Goal: Task Accomplishment & Management: Complete application form

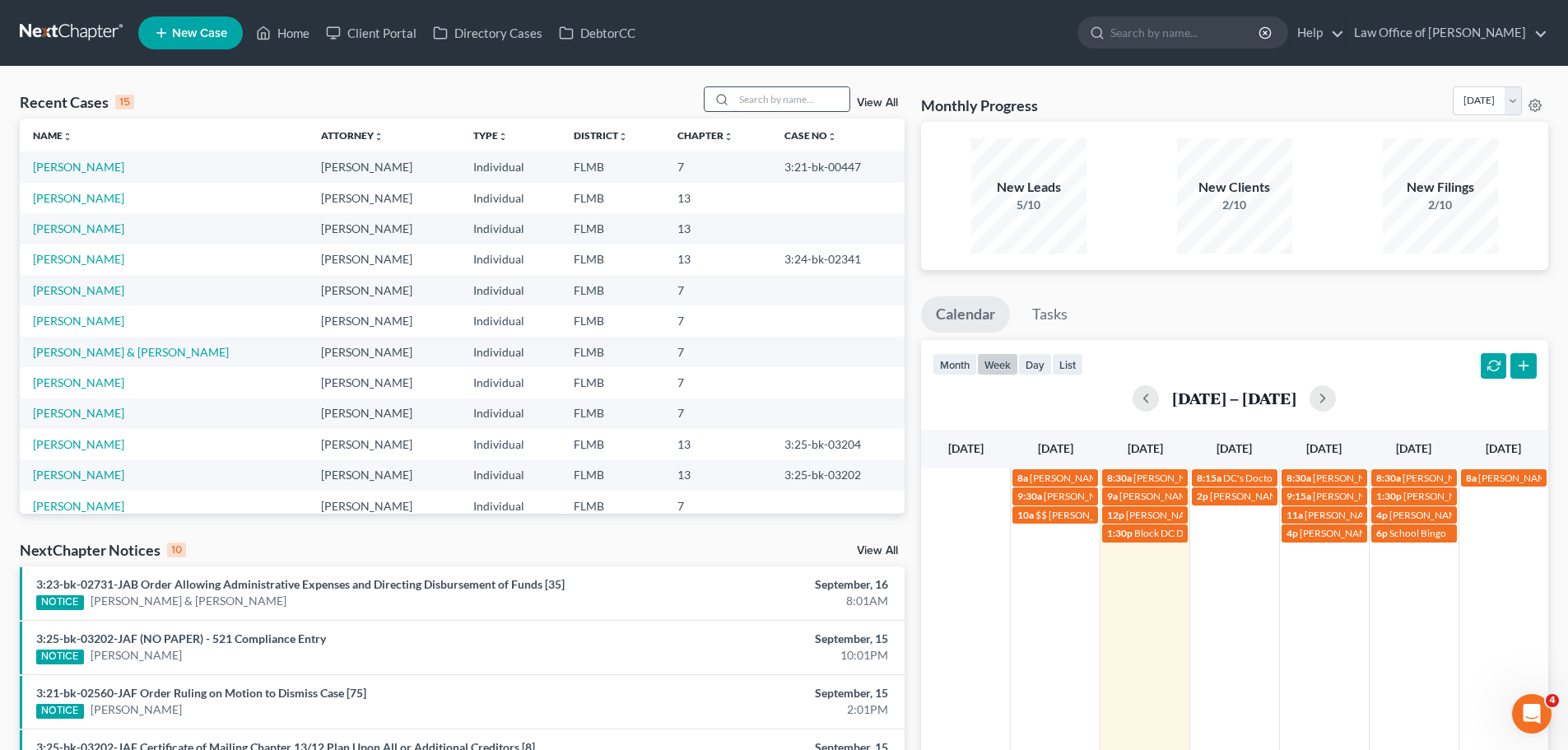
click at [765, 99] on input "search" at bounding box center [792, 98] width 115 height 23
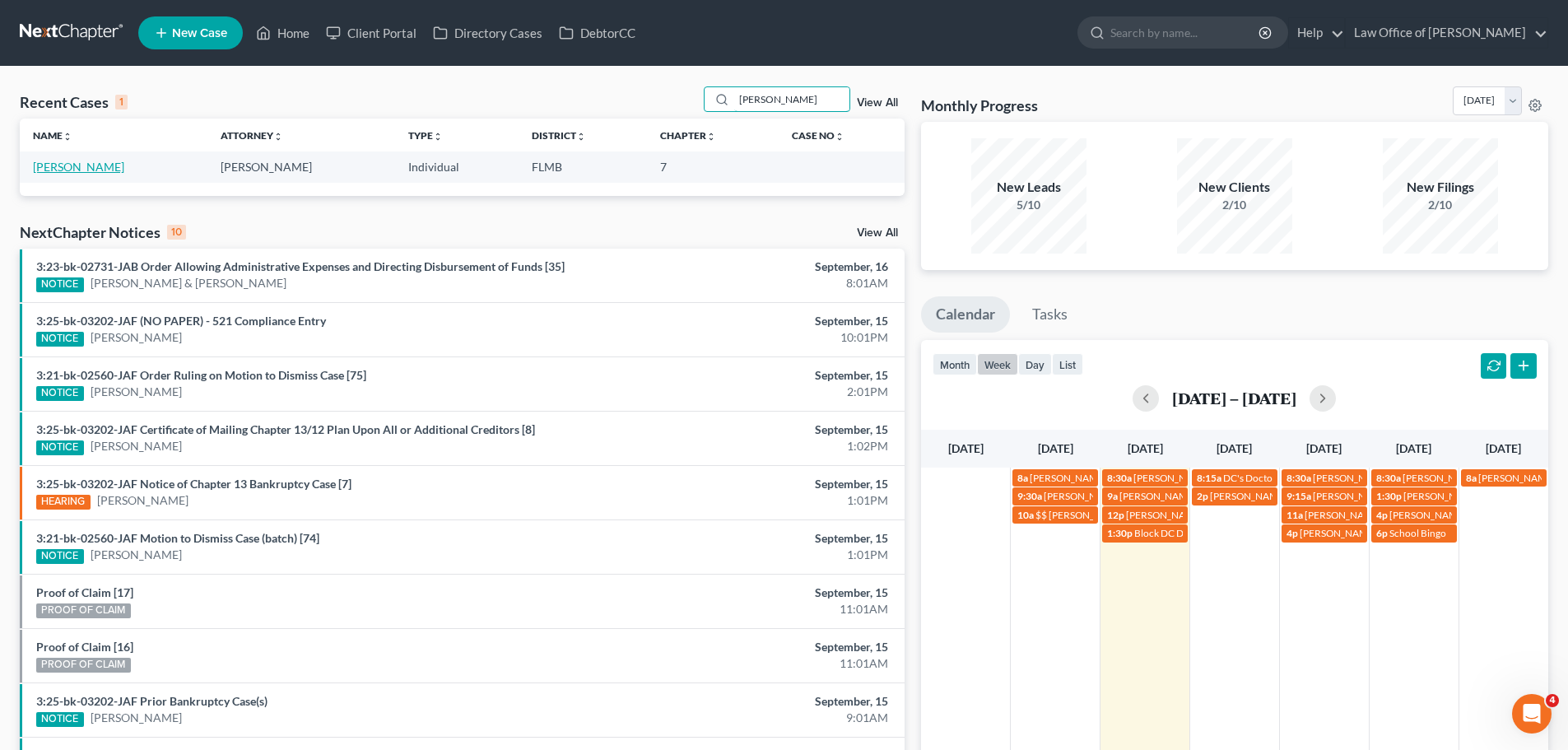
type input "[PERSON_NAME]"
click at [84, 167] on link "[PERSON_NAME]" at bounding box center [78, 167] width 91 height 14
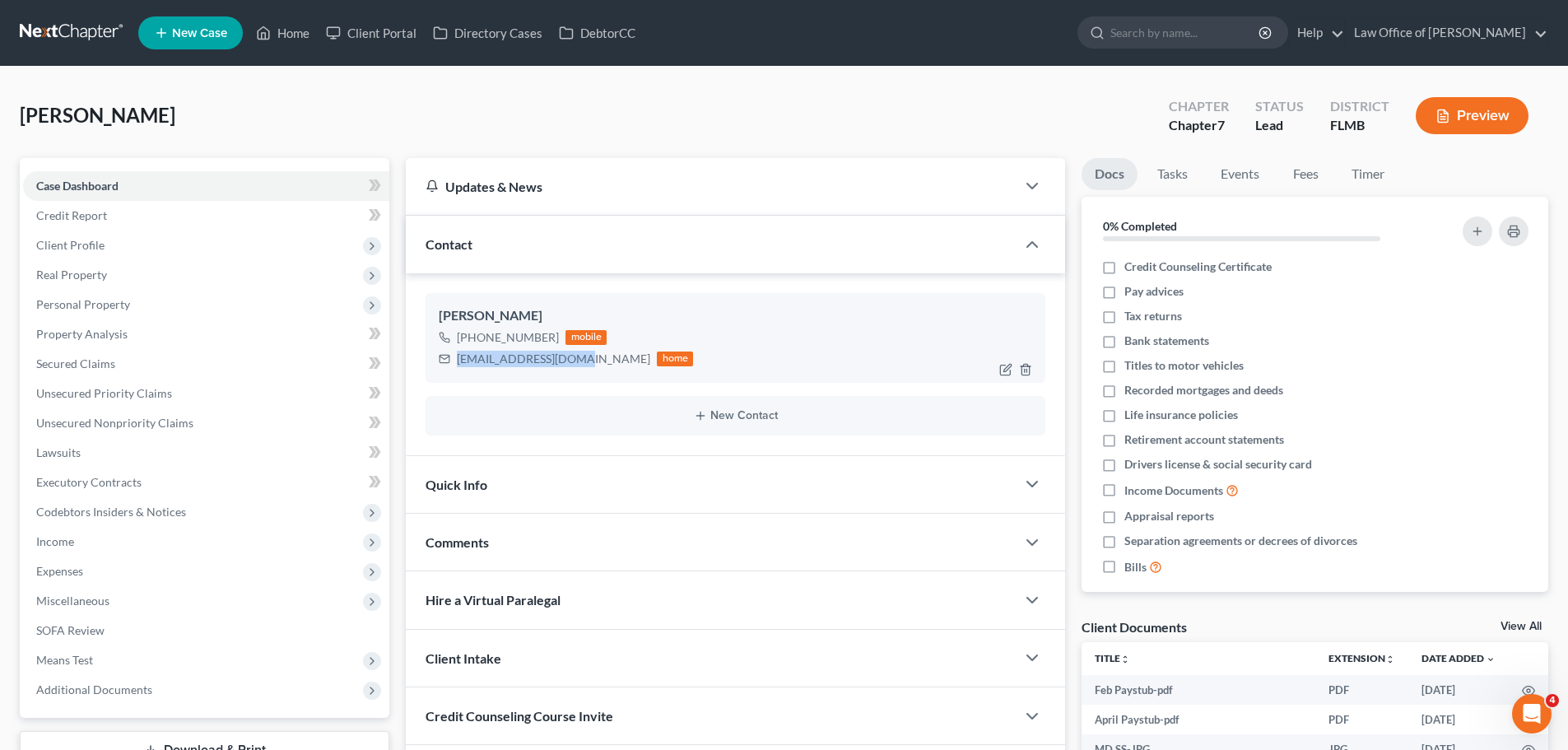
drag, startPoint x: 577, startPoint y: 360, endPoint x: 456, endPoint y: 357, distance: 121.0
click at [456, 357] on div "[EMAIL_ADDRESS][DOMAIN_NAME] home" at bounding box center [566, 358] width 254 height 22
copy div "[EMAIL_ADDRESS][DOMAIN_NAME]"
click at [299, 36] on link "Home" at bounding box center [283, 33] width 70 height 30
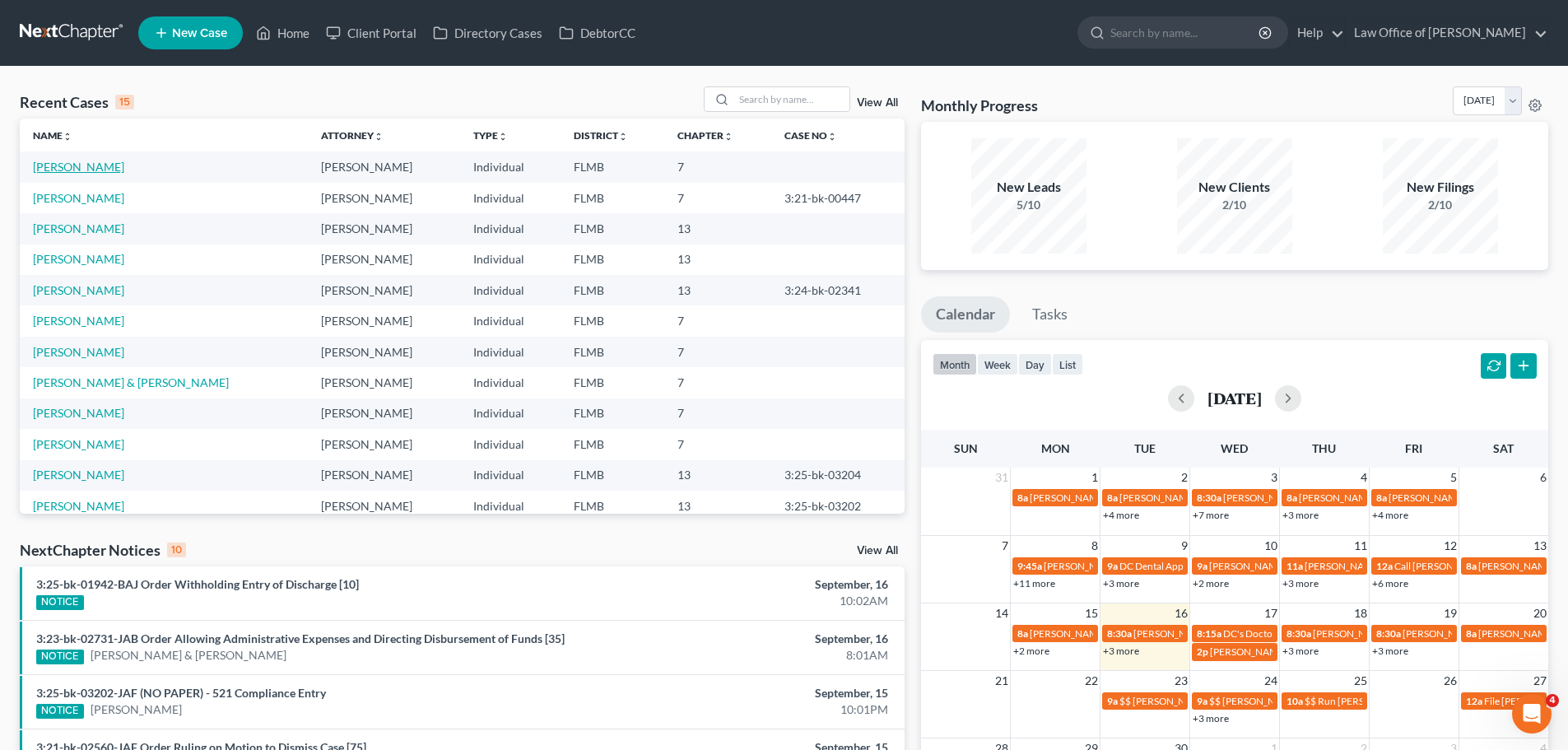
click at [88, 161] on link "[PERSON_NAME]" at bounding box center [78, 167] width 91 height 14
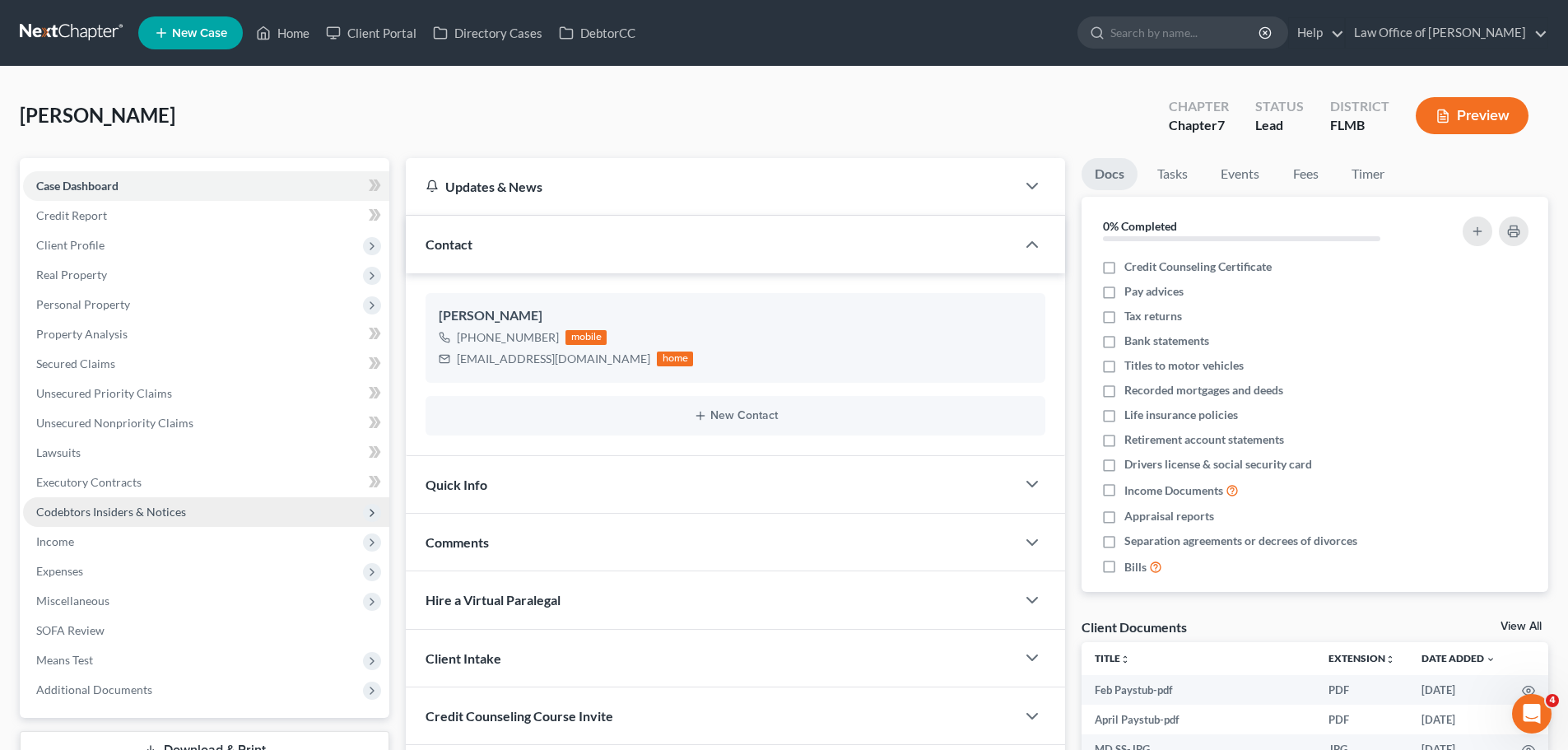
click at [135, 508] on span "Codebtors Insiders & Notices" at bounding box center [111, 512] width 150 height 14
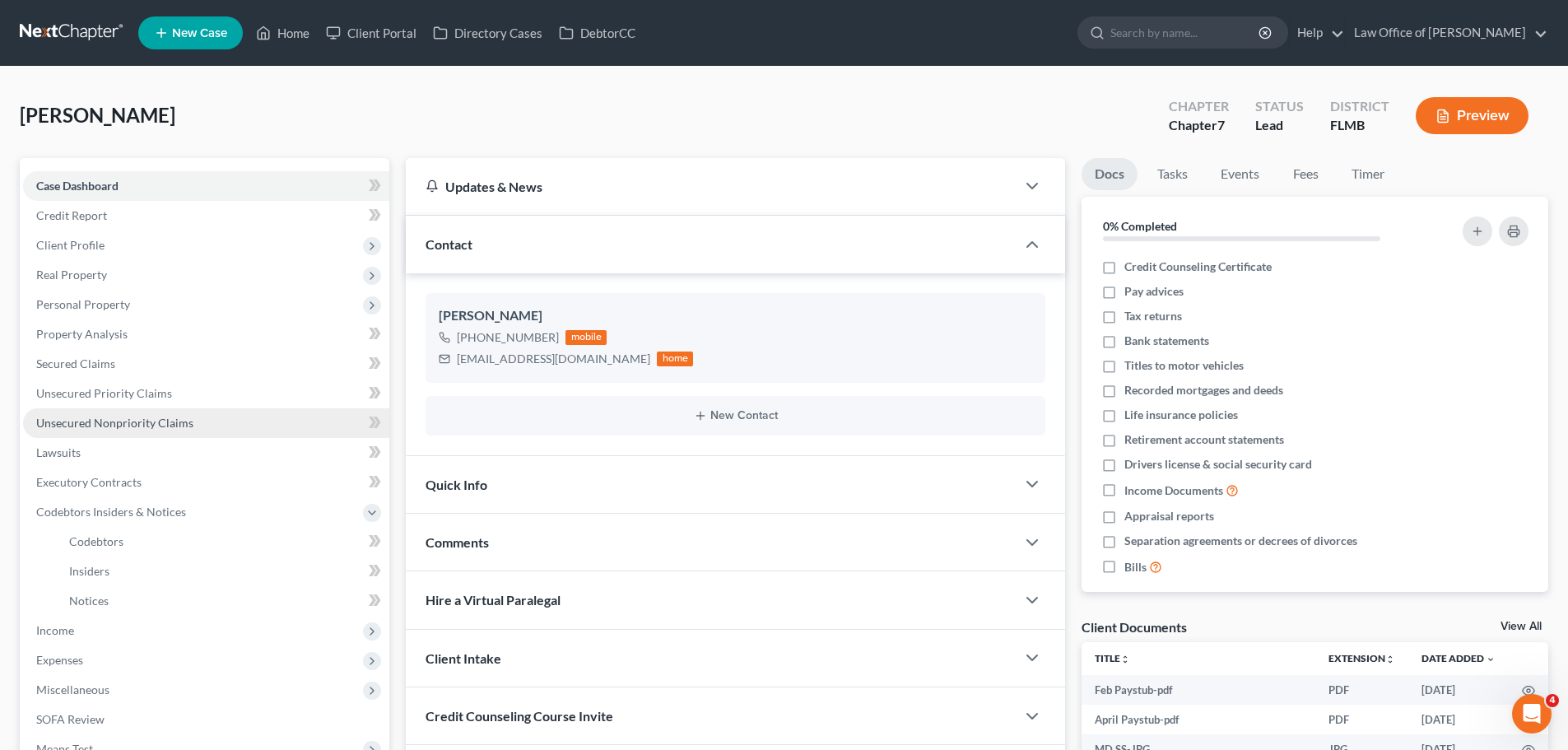
click at [128, 423] on span "Unsecured Nonpriority Claims" at bounding box center [115, 423] width 157 height 14
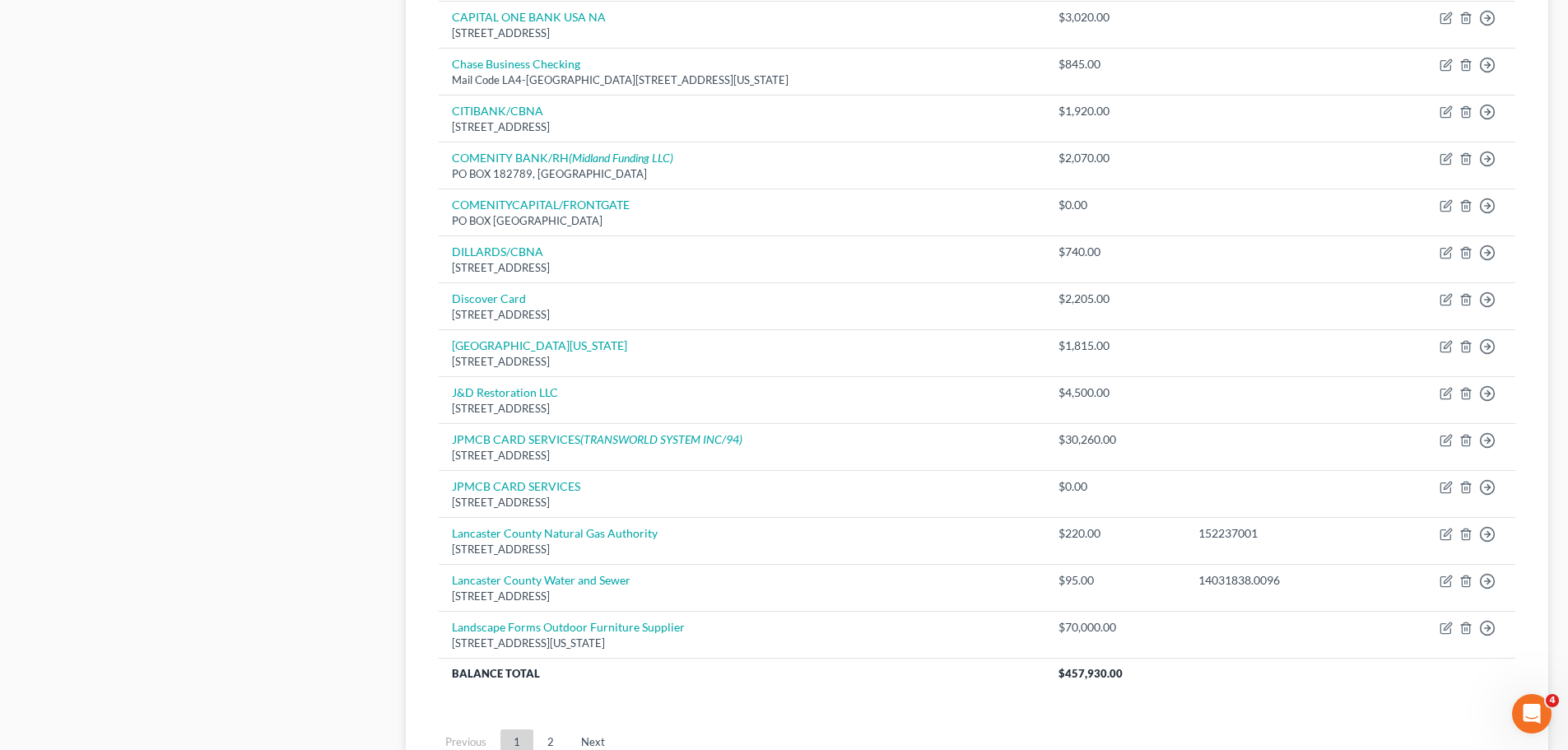
scroll to position [1150, 0]
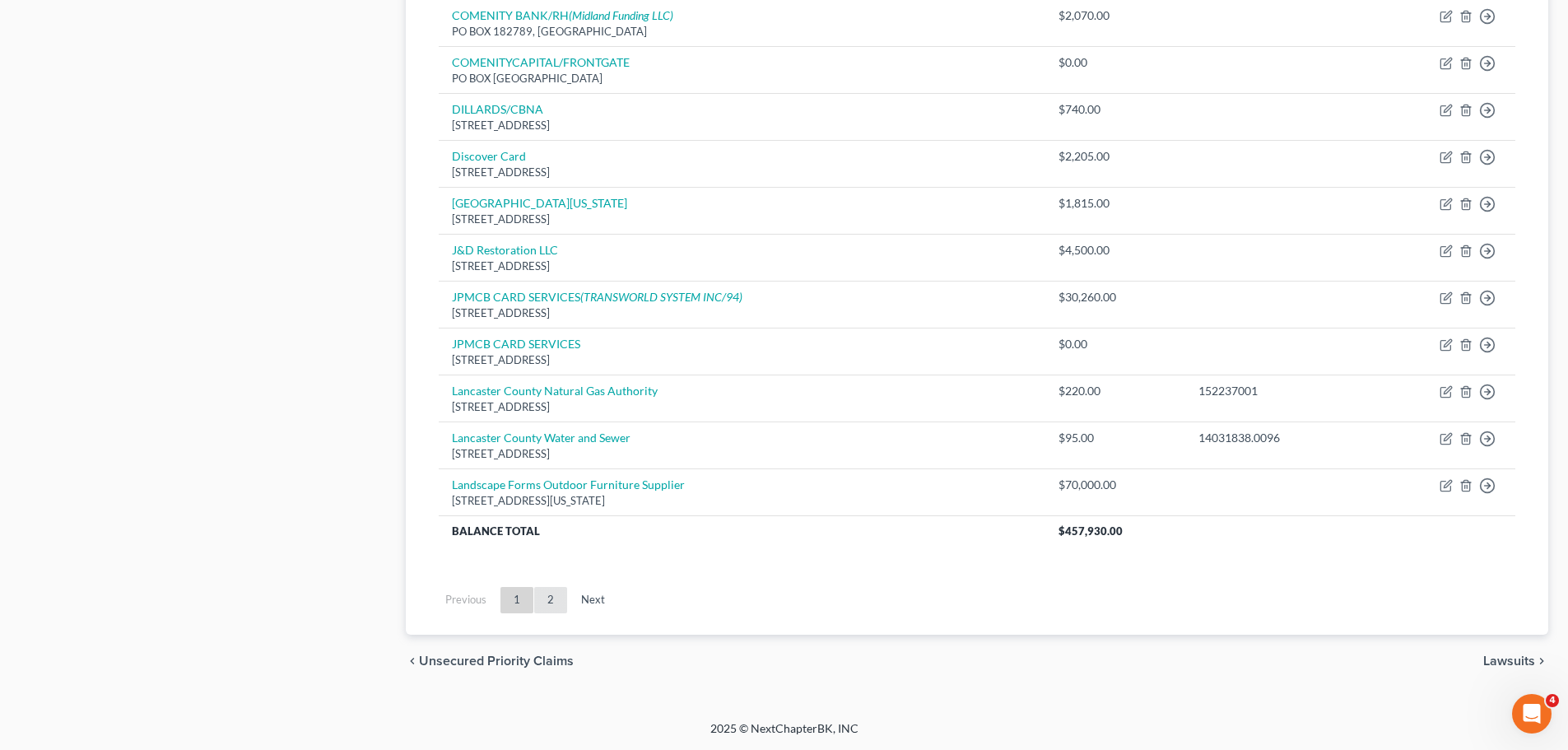
click at [558, 606] on link "2" at bounding box center [551, 599] width 33 height 26
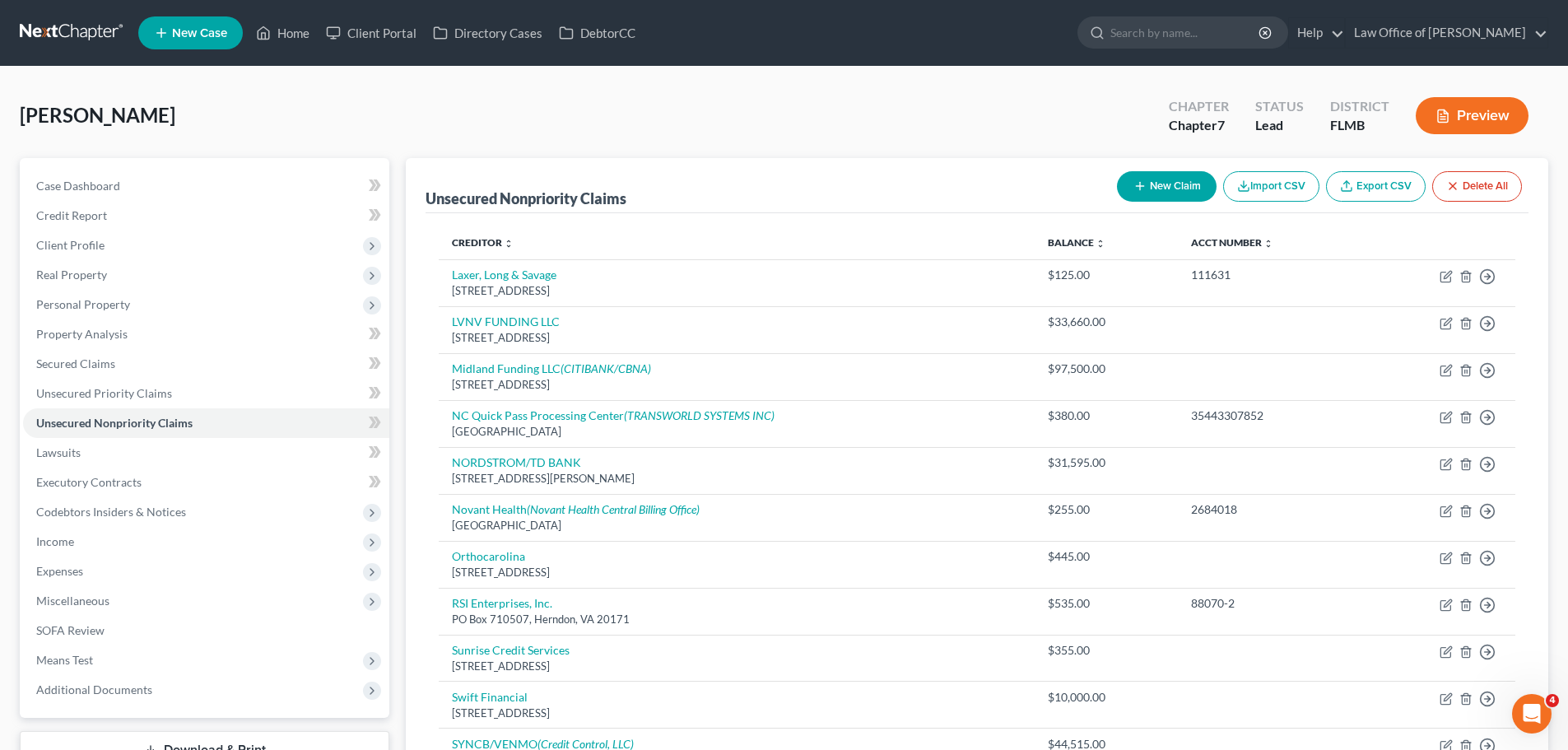
scroll to position [587, 0]
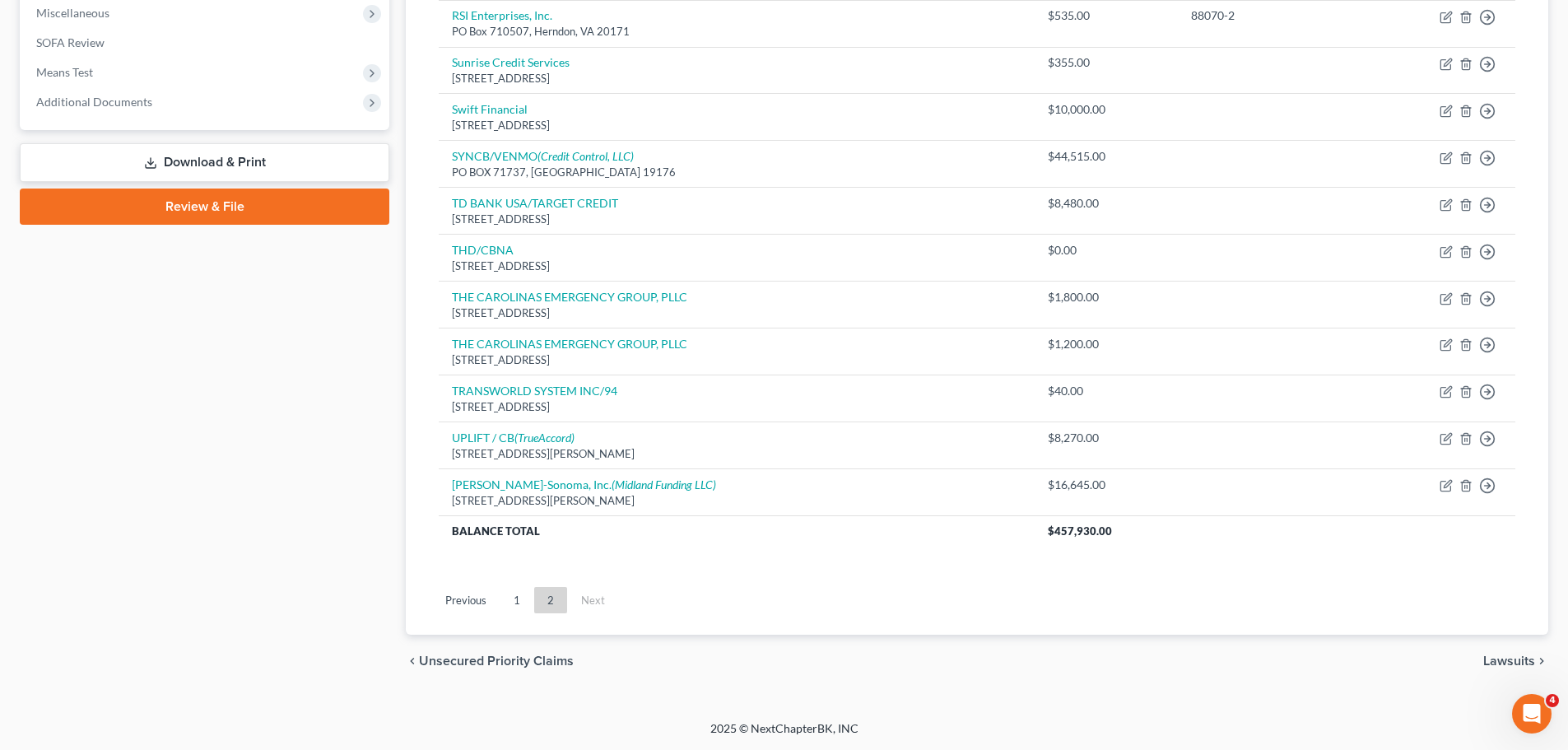
click at [497, 584] on ul "Previous 1 2 Next" at bounding box center [977, 599] width 1103 height 43
click at [509, 599] on link "1" at bounding box center [517, 599] width 33 height 26
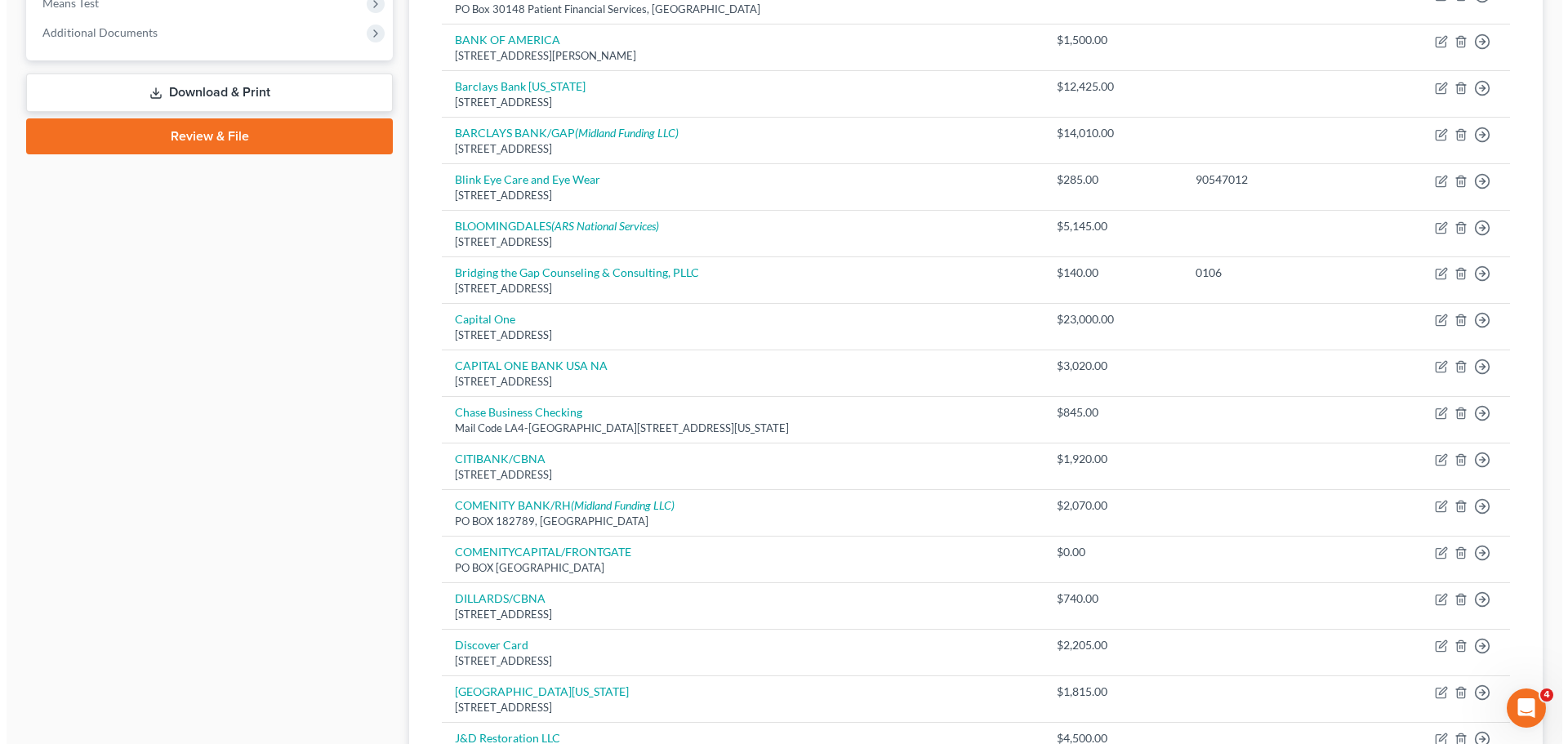
scroll to position [0, 0]
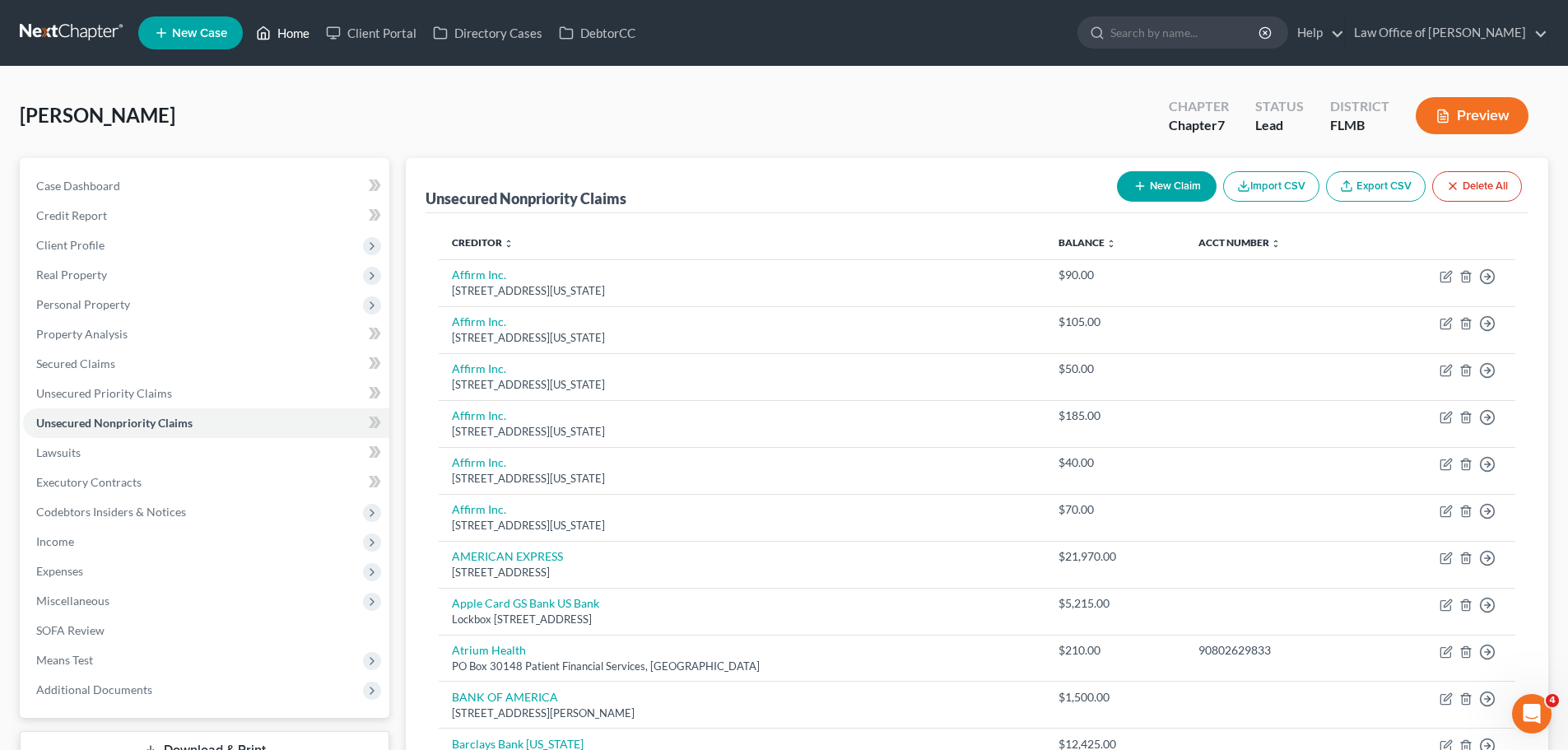
click at [283, 26] on link "Home" at bounding box center [283, 33] width 70 height 30
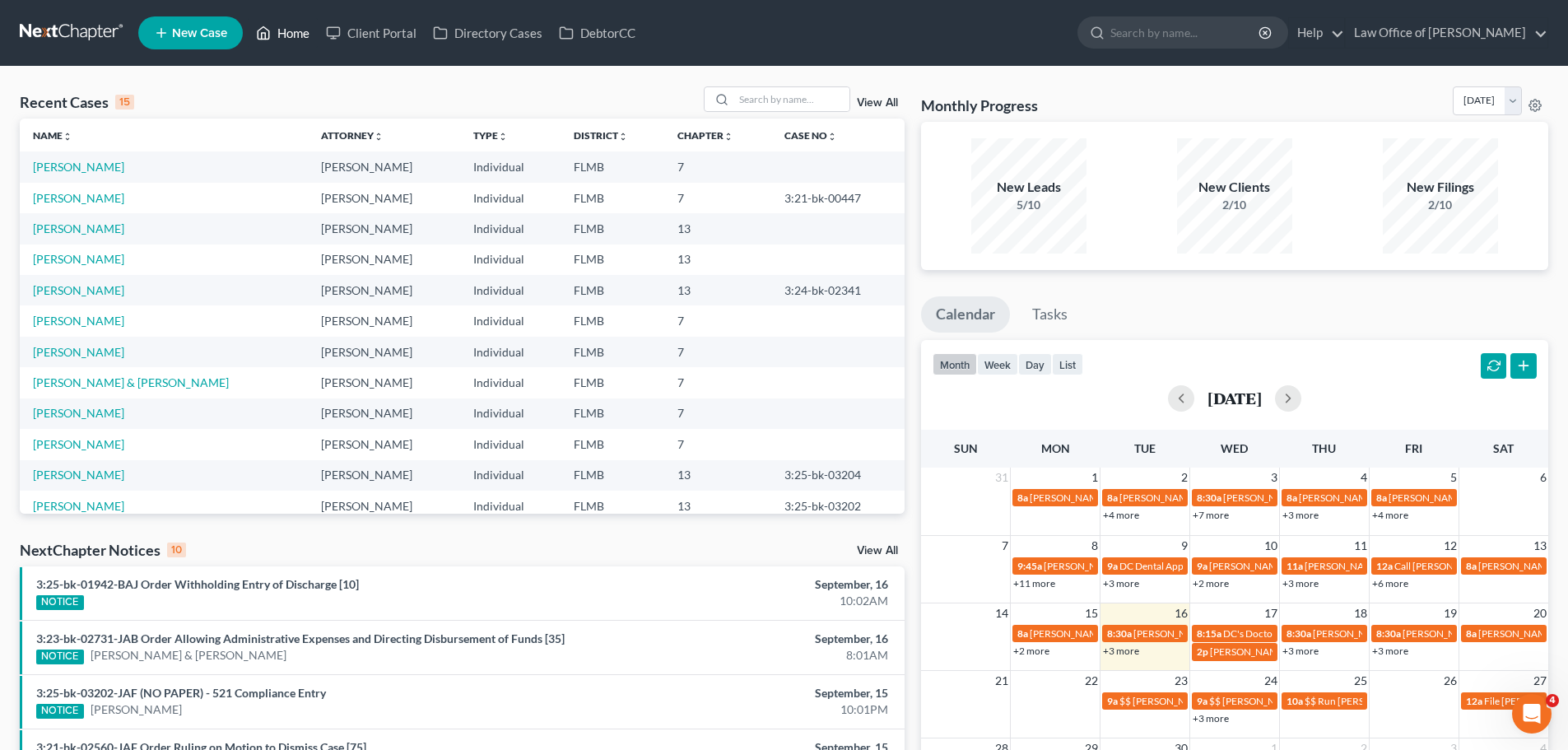
click at [314, 44] on link "Home" at bounding box center [283, 33] width 70 height 30
click at [312, 33] on link "Home" at bounding box center [283, 33] width 70 height 30
click at [286, 39] on link "Home" at bounding box center [283, 33] width 70 height 30
click at [1011, 363] on button "week" at bounding box center [997, 365] width 41 height 23
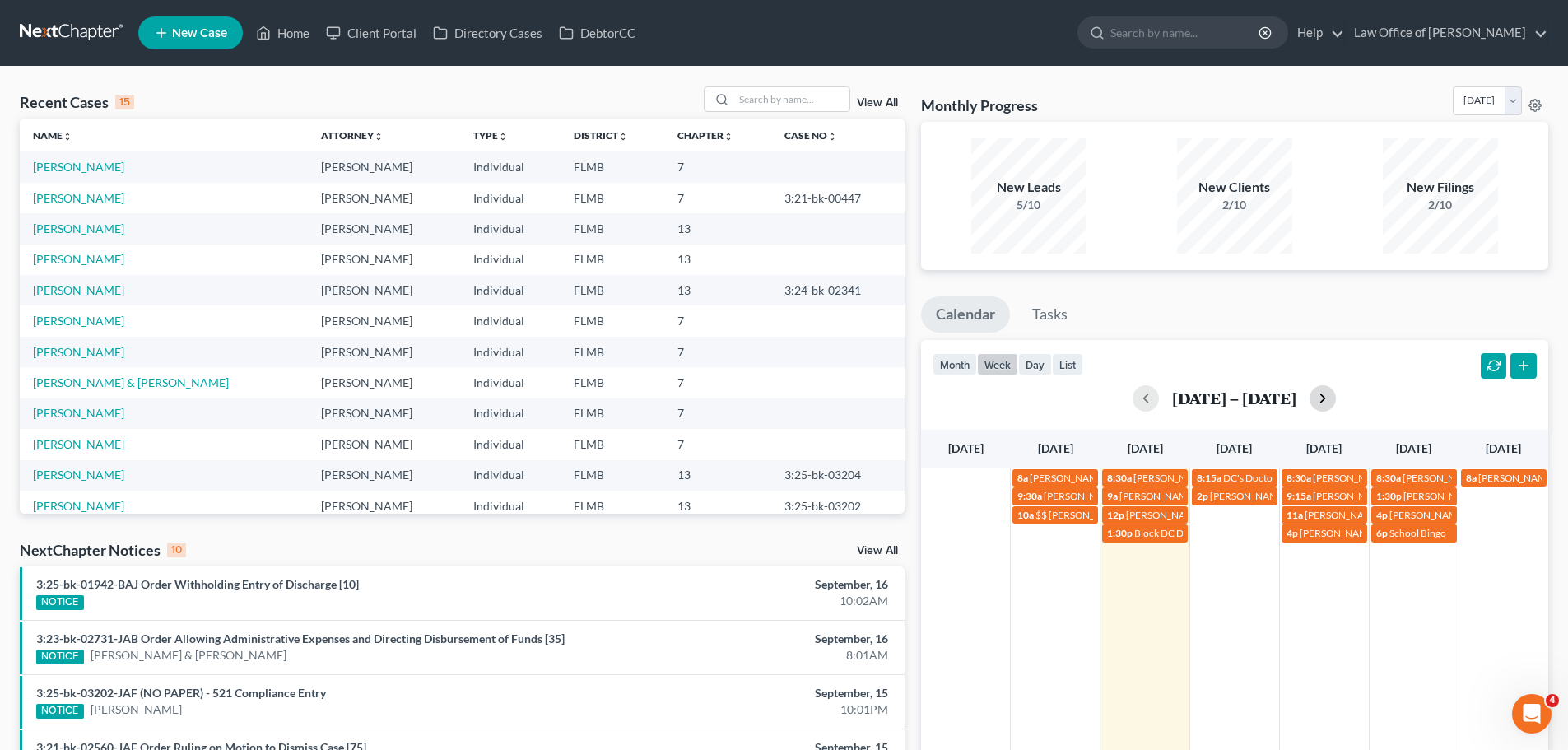
click at [1332, 404] on button "button" at bounding box center [1323, 398] width 26 height 26
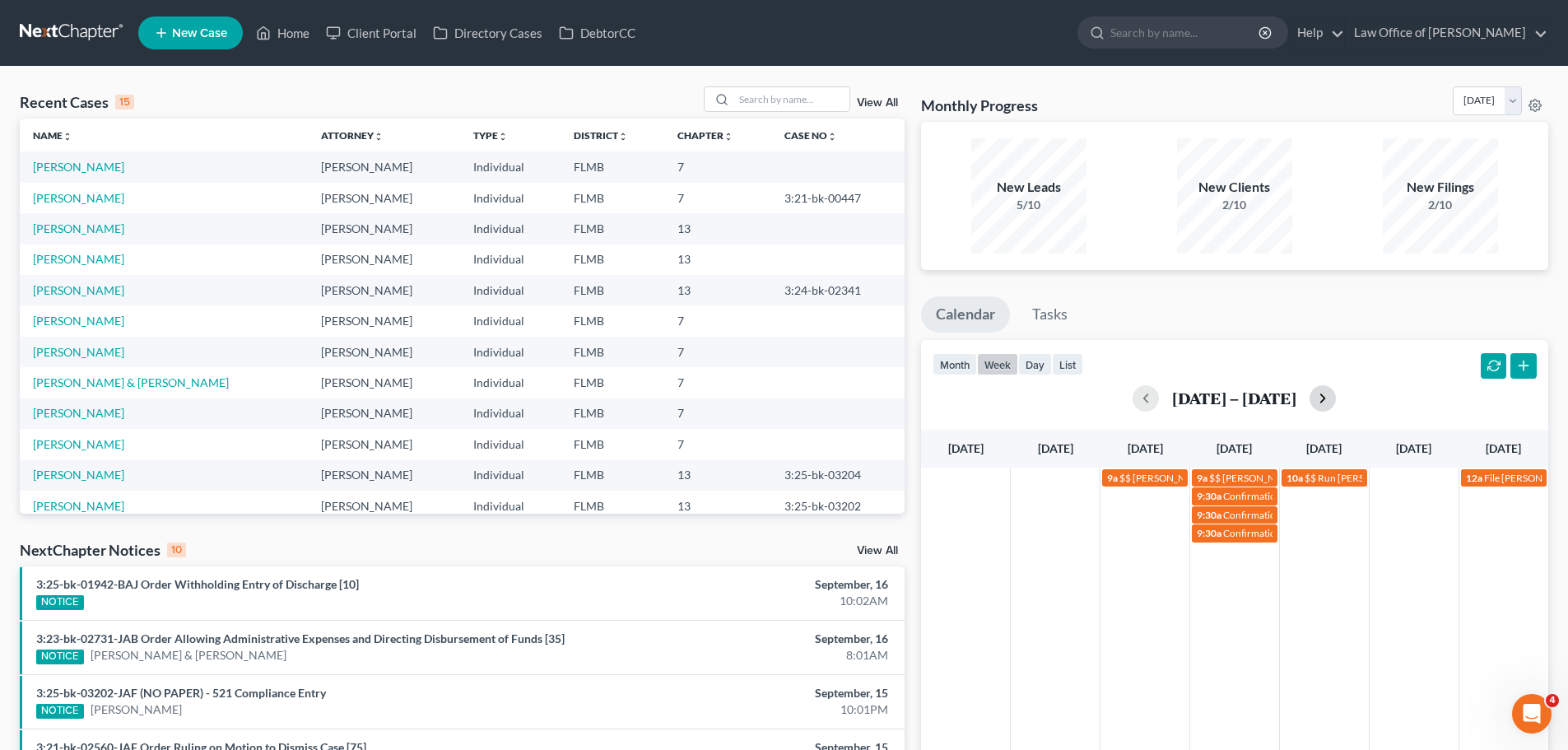
click at [1332, 404] on button "button" at bounding box center [1323, 398] width 26 height 26
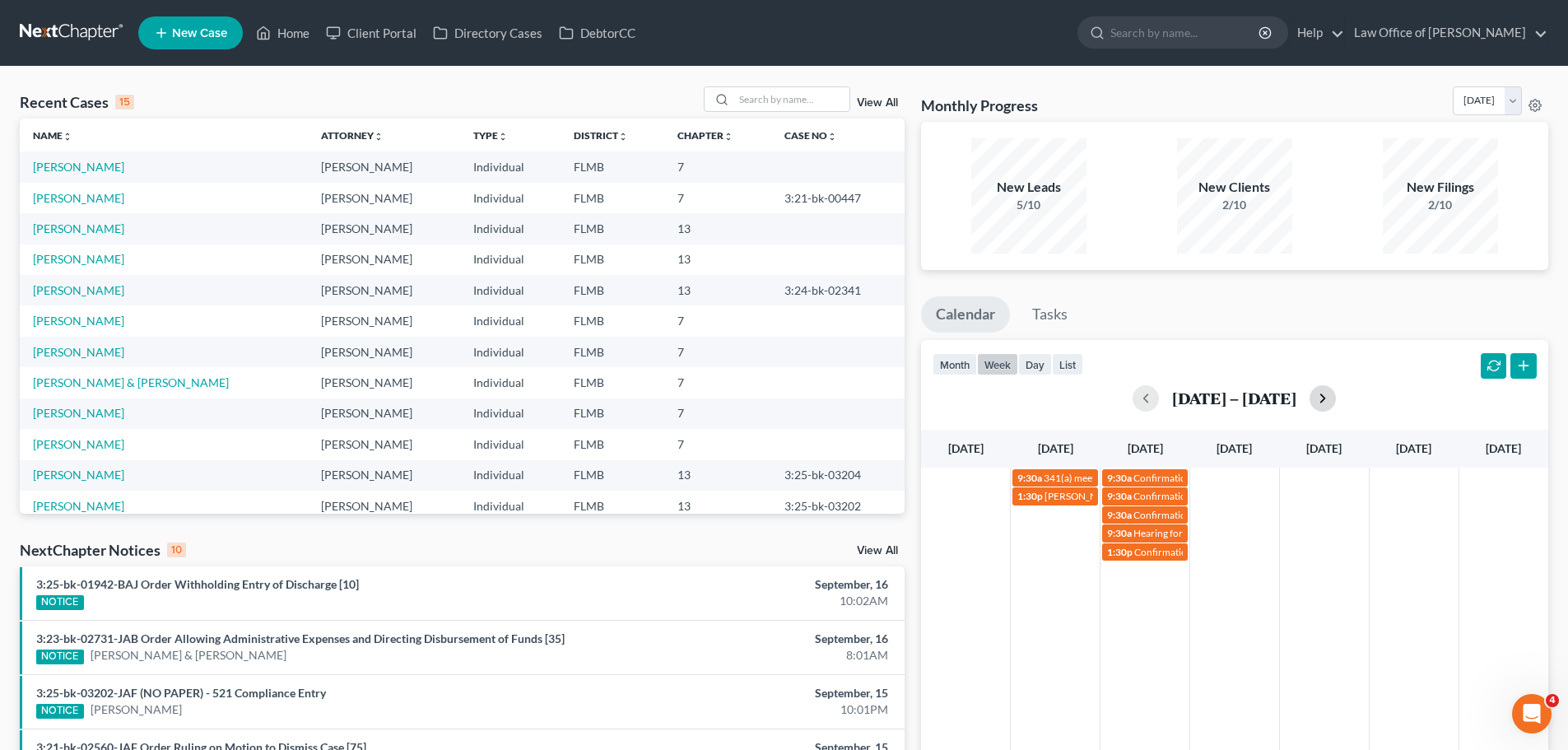
click at [1334, 394] on button "button" at bounding box center [1323, 398] width 26 height 26
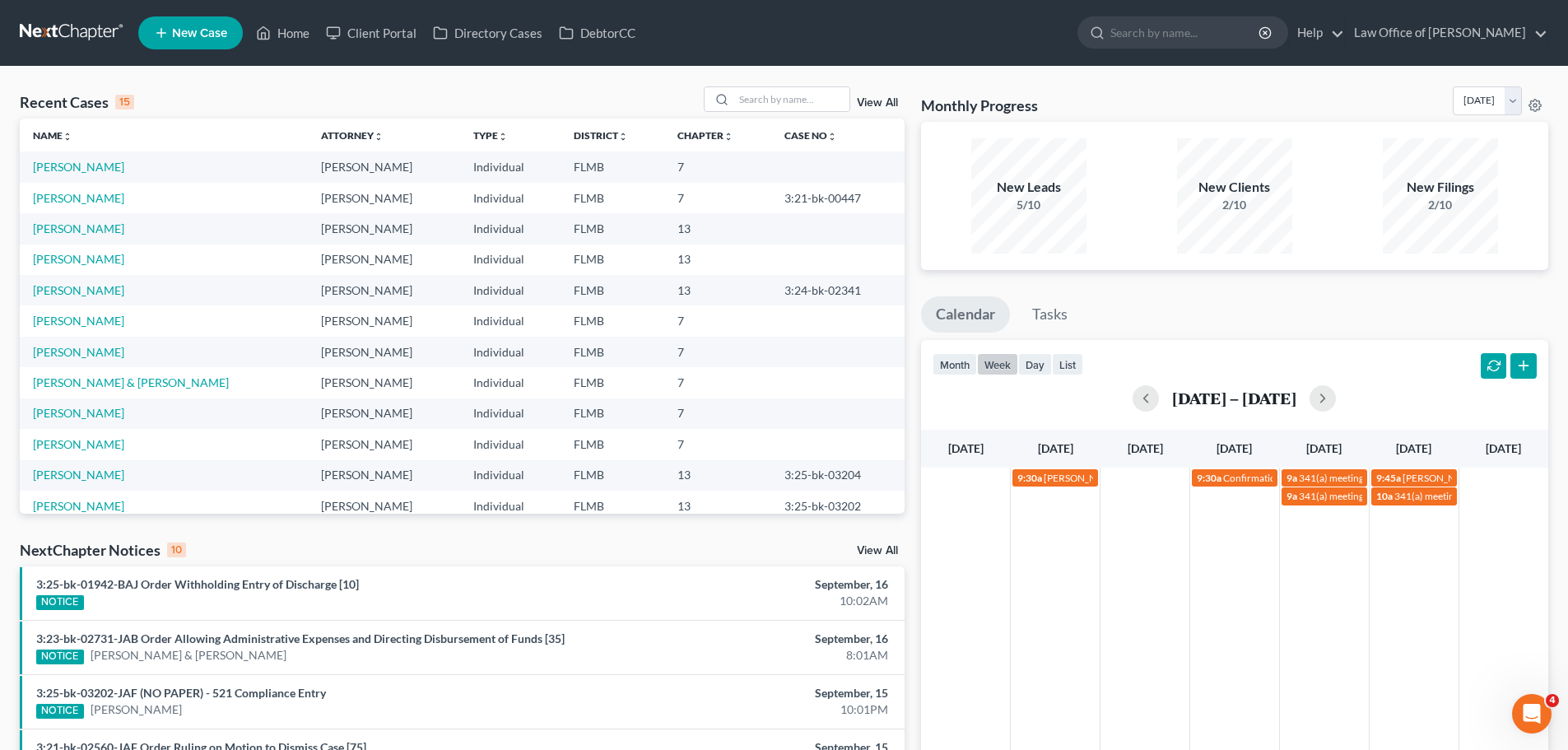
click at [1163, 392] on div "[DATE] – [DATE]" at bounding box center [1235, 398] width 604 height 26
click at [1152, 392] on button "button" at bounding box center [1146, 398] width 26 height 26
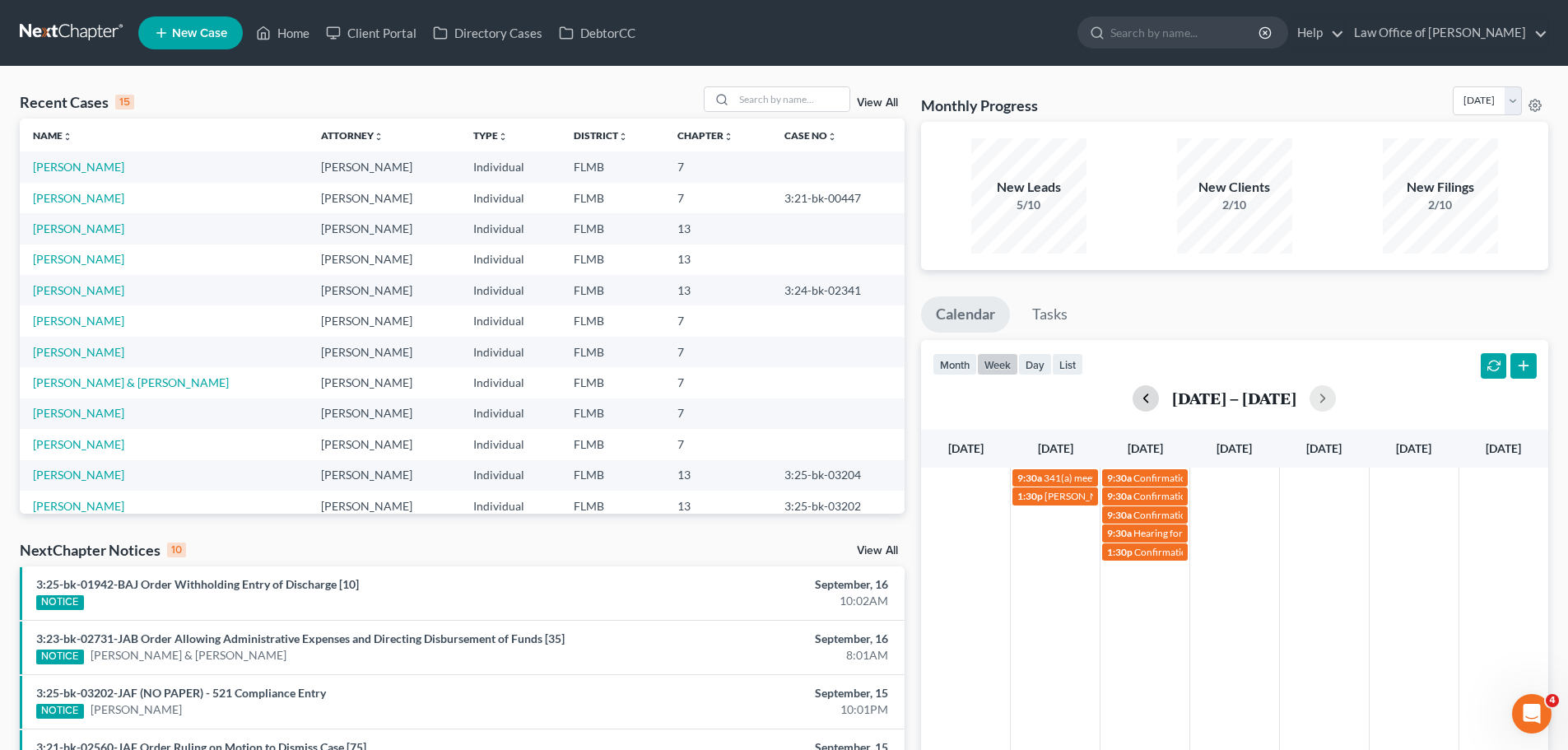
click at [1137, 399] on button "button" at bounding box center [1146, 398] width 26 height 26
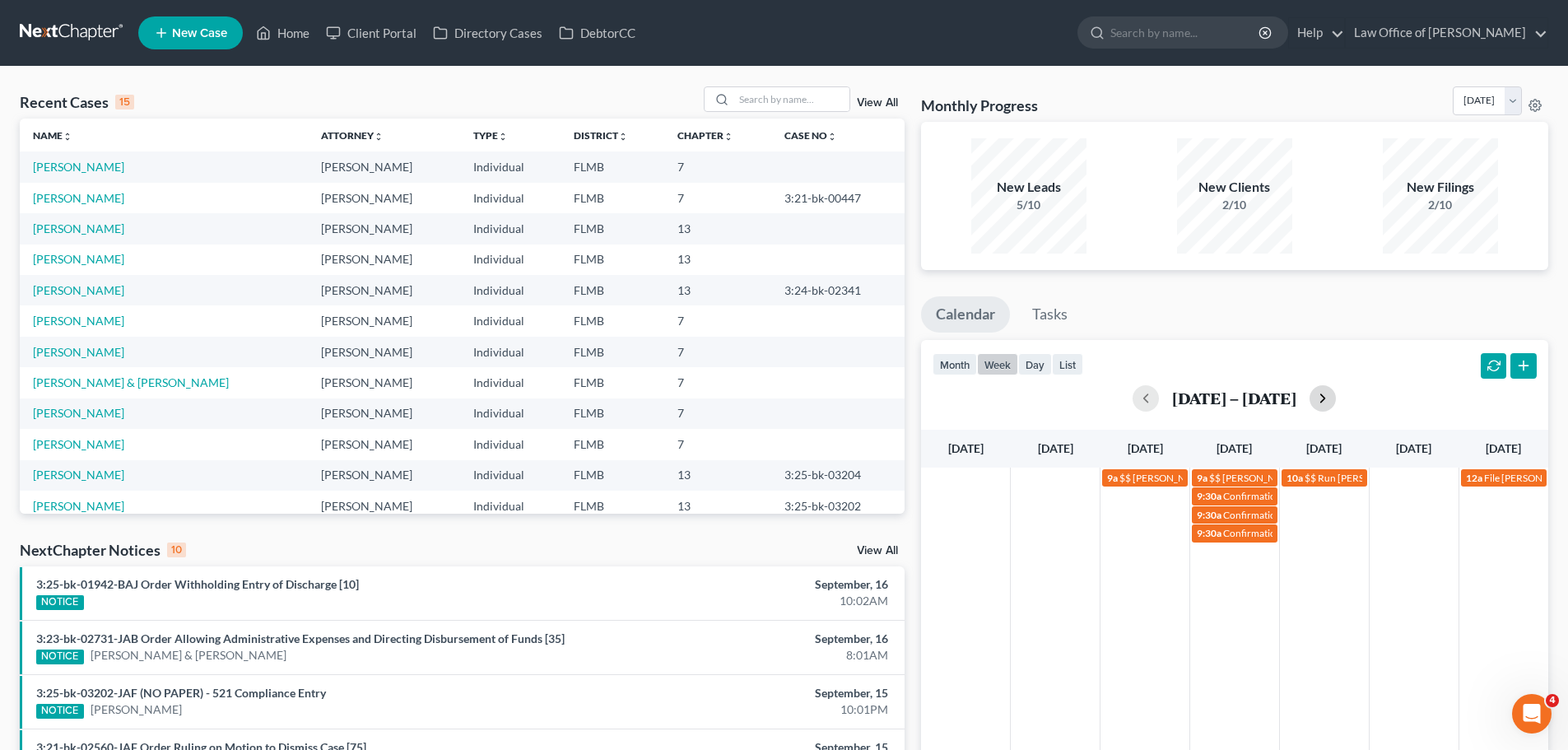
click at [1332, 404] on button "button" at bounding box center [1323, 398] width 26 height 26
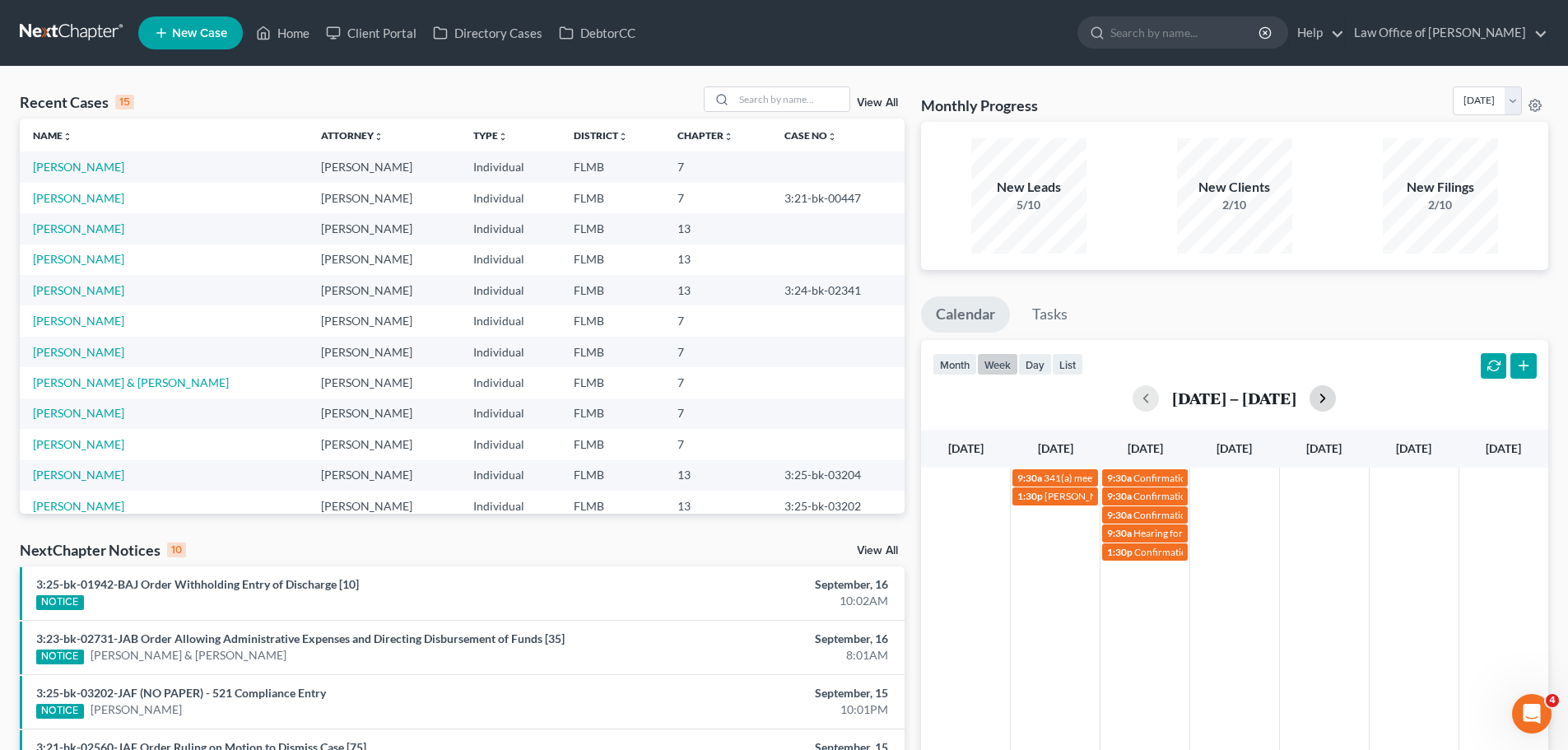
click at [1330, 404] on button "button" at bounding box center [1323, 398] width 26 height 26
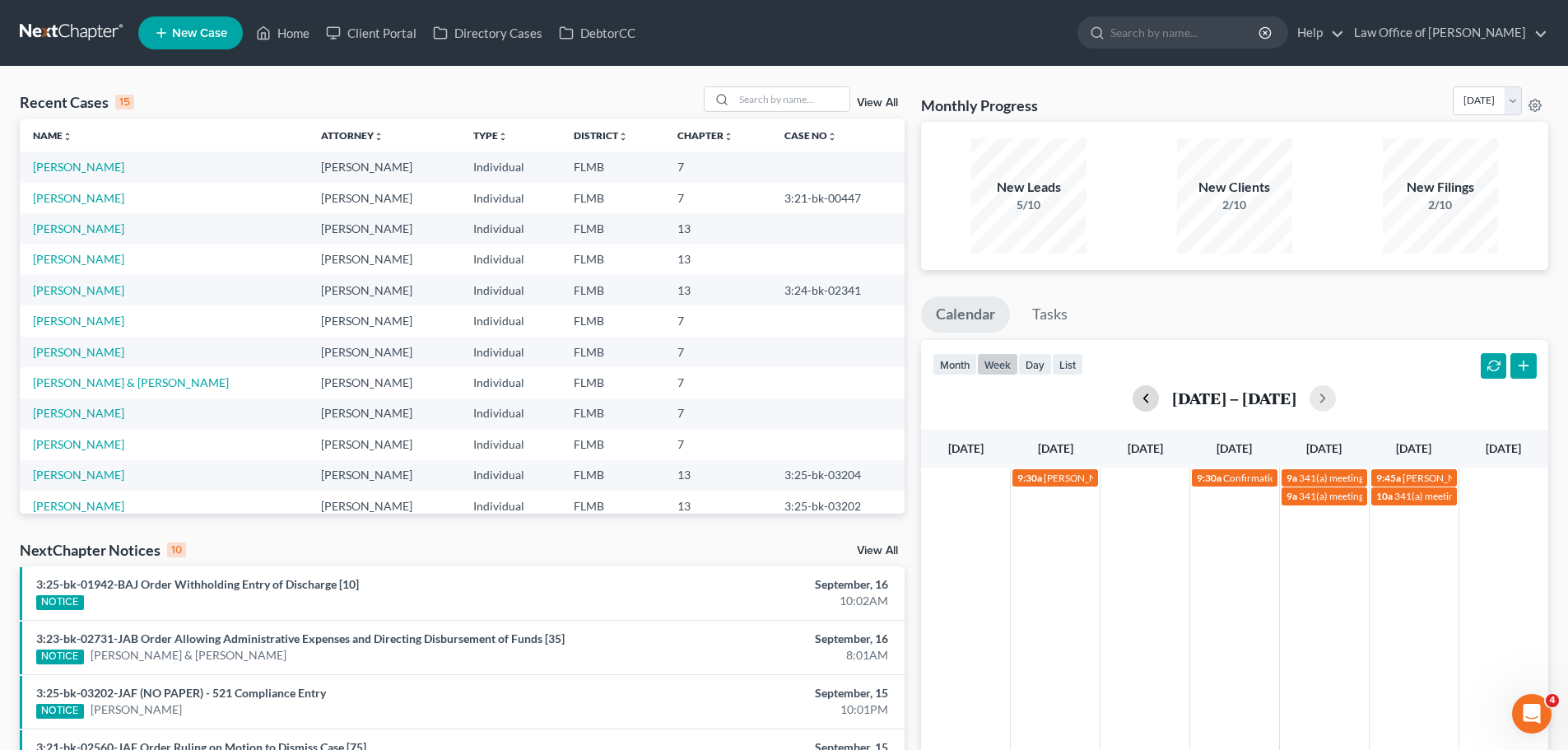
click at [1143, 390] on button "button" at bounding box center [1146, 398] width 26 height 26
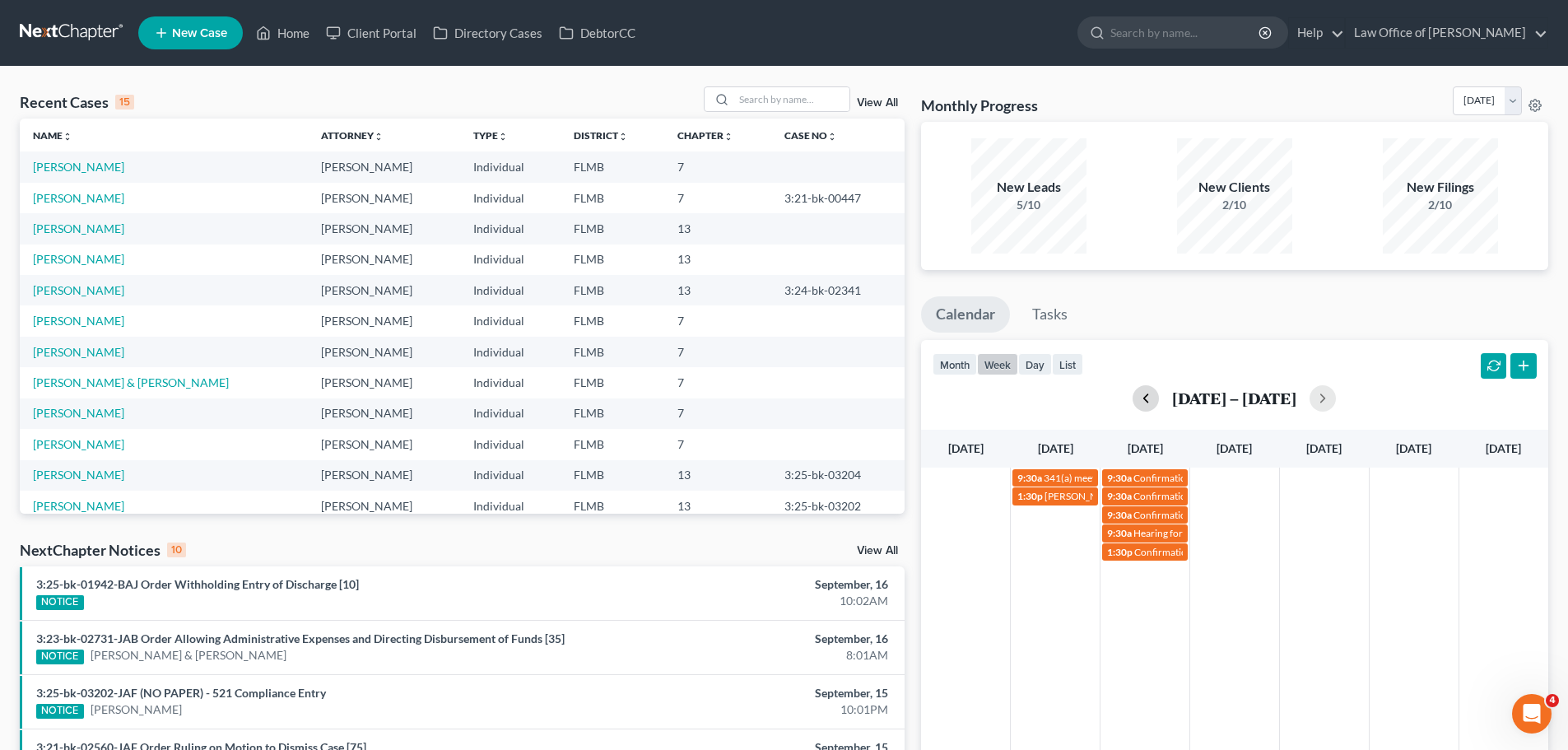
click at [1136, 401] on button "button" at bounding box center [1146, 398] width 26 height 26
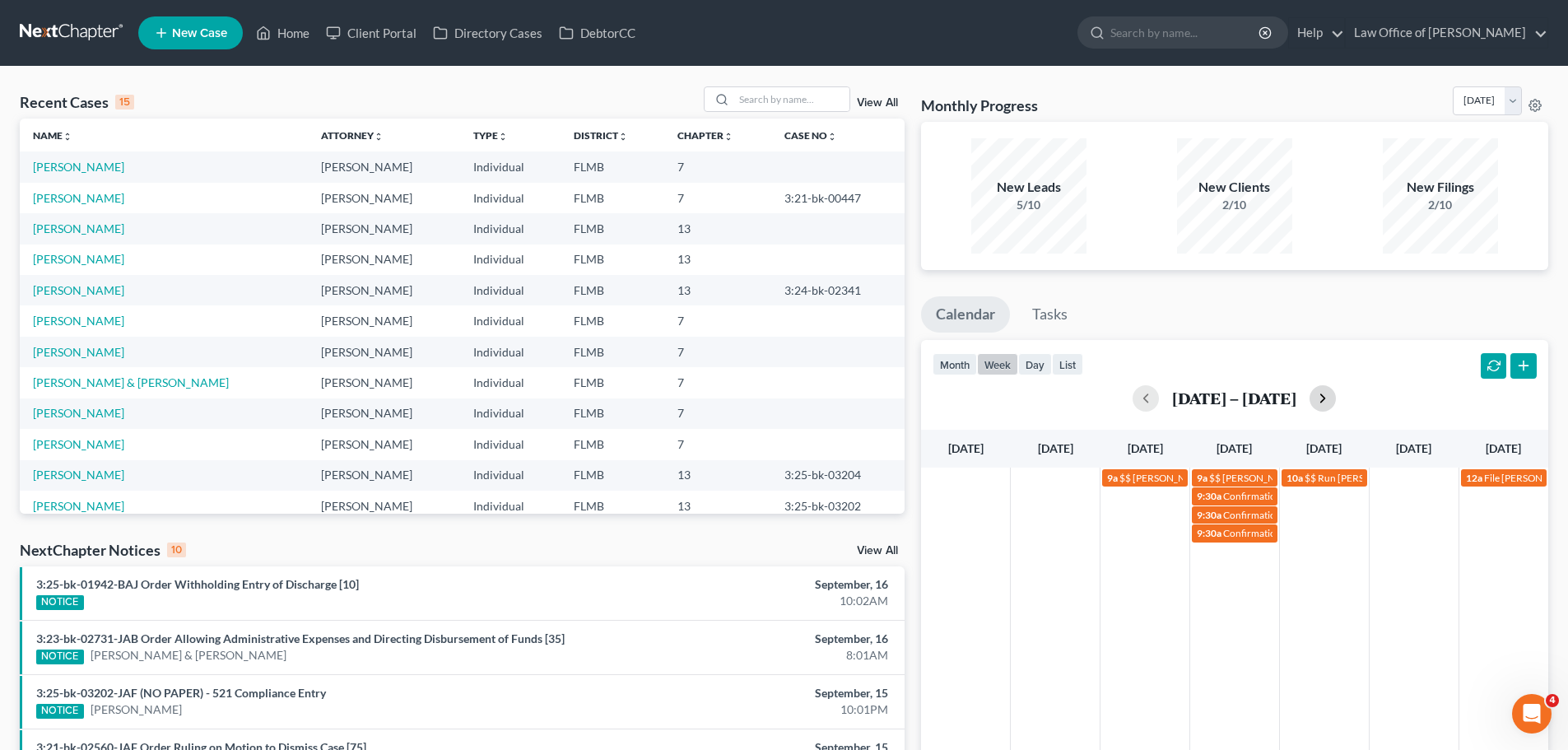
click at [1323, 402] on button "button" at bounding box center [1323, 398] width 26 height 26
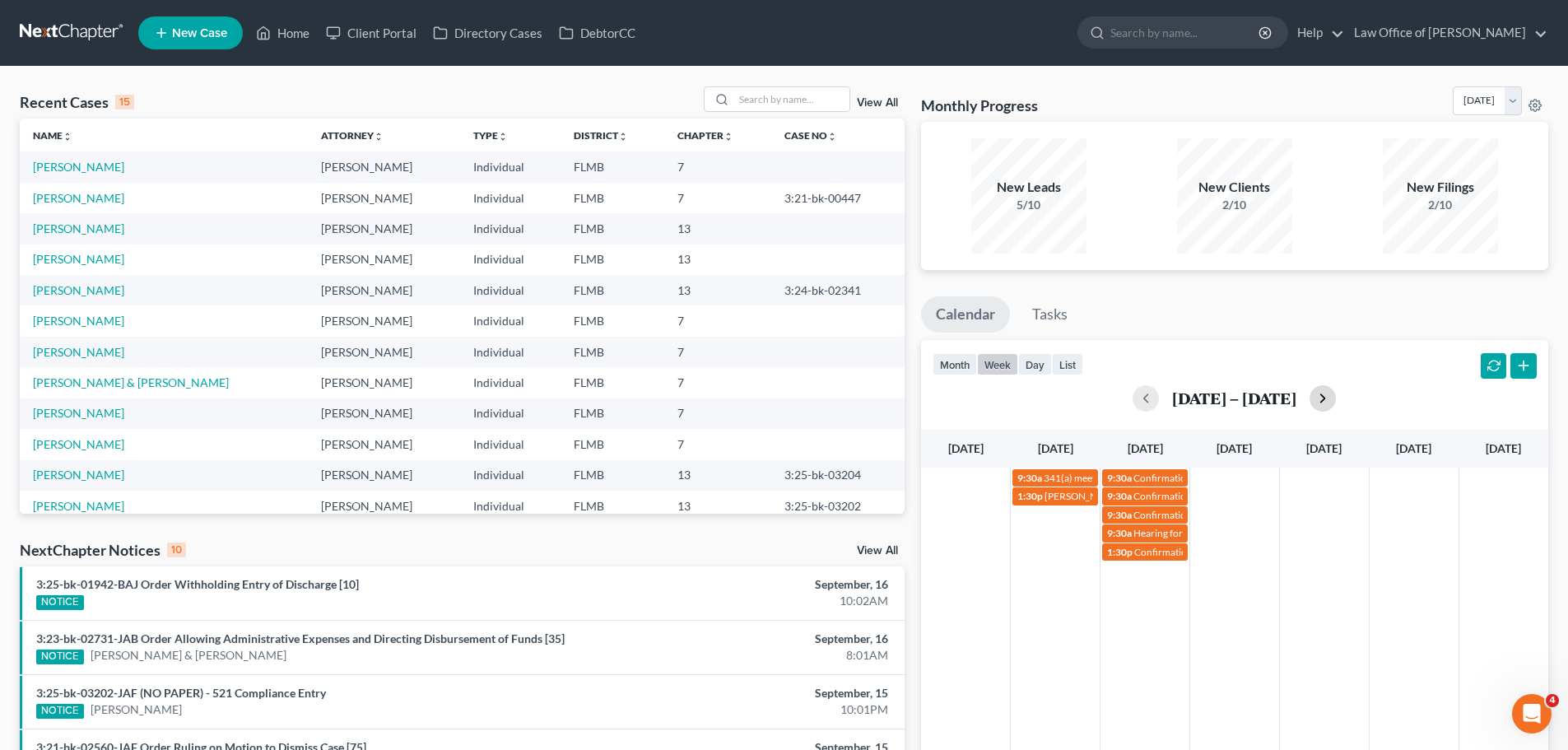
click at [1323, 402] on div "[DATE] – [DATE]" at bounding box center [1235, 398] width 604 height 26
click at [1333, 395] on button "button" at bounding box center [1323, 398] width 26 height 26
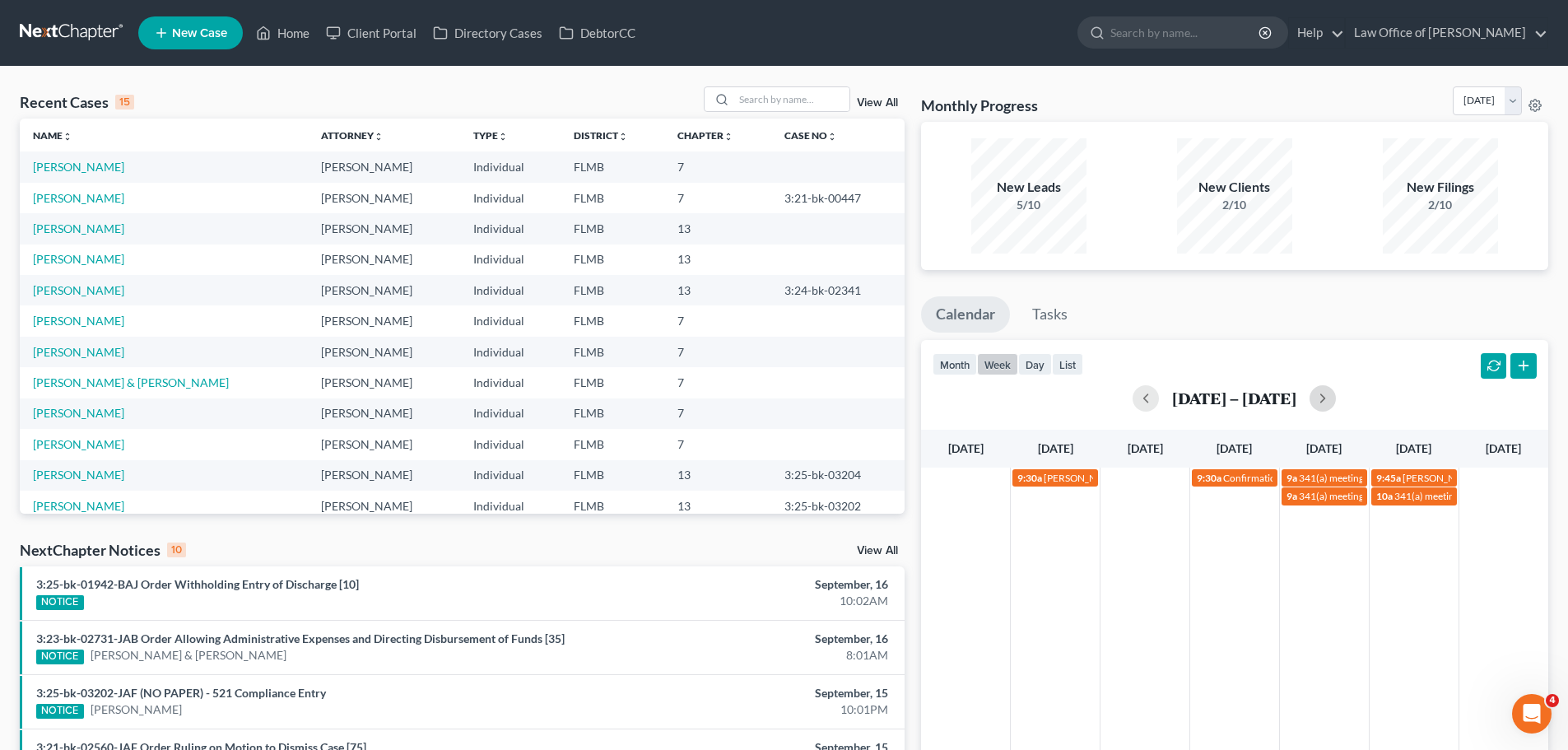
click at [1167, 490] on td at bounding box center [1145, 486] width 90 height 38
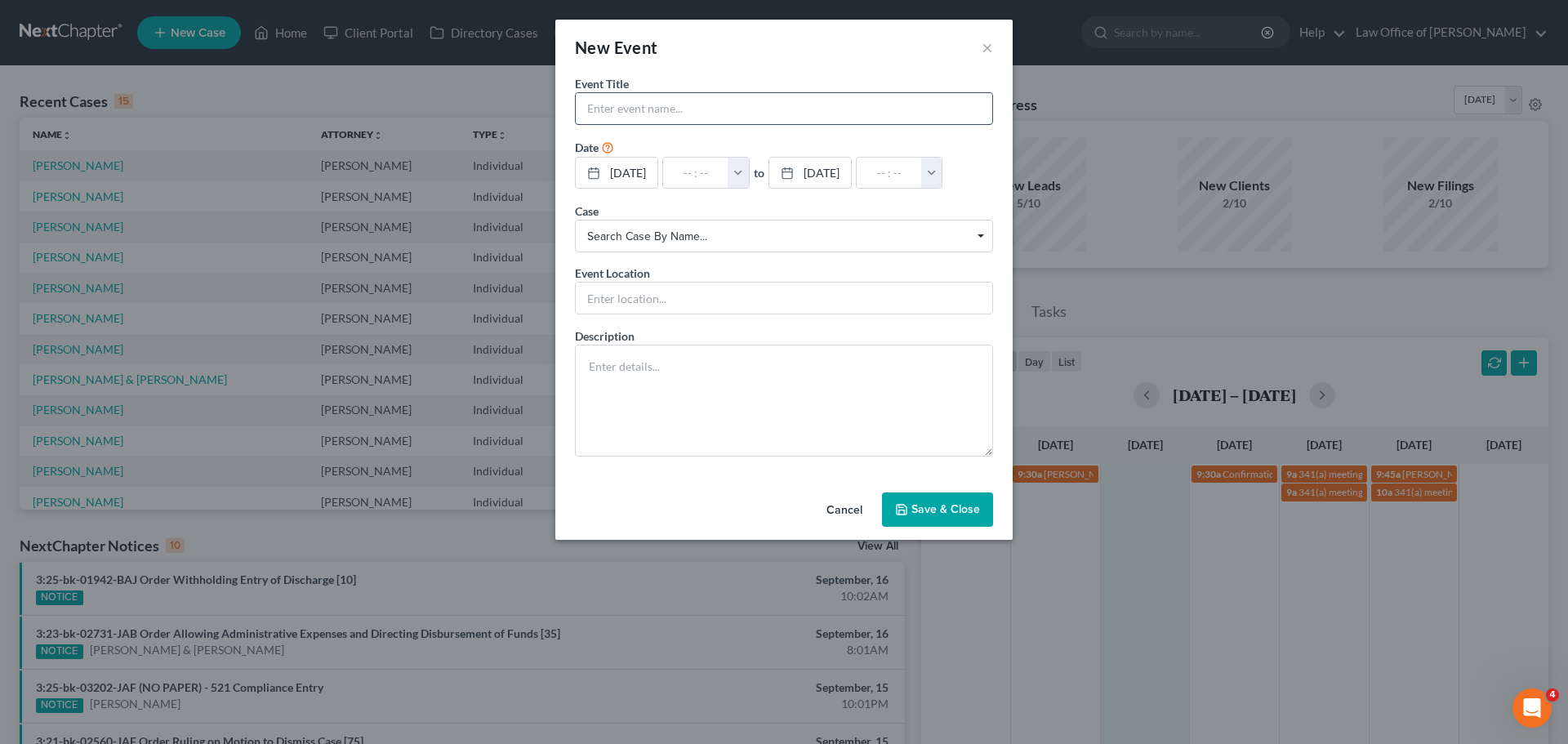
click at [621, 105] on input "text" at bounding box center [784, 109] width 416 height 31
type input "[PERSON_NAME] and [PERSON_NAME] will discussion"
click at [605, 384] on textarea at bounding box center [784, 400] width 418 height 112
click at [600, 305] on input "text" at bounding box center [784, 298] width 416 height 31
type input "Phone Consult"
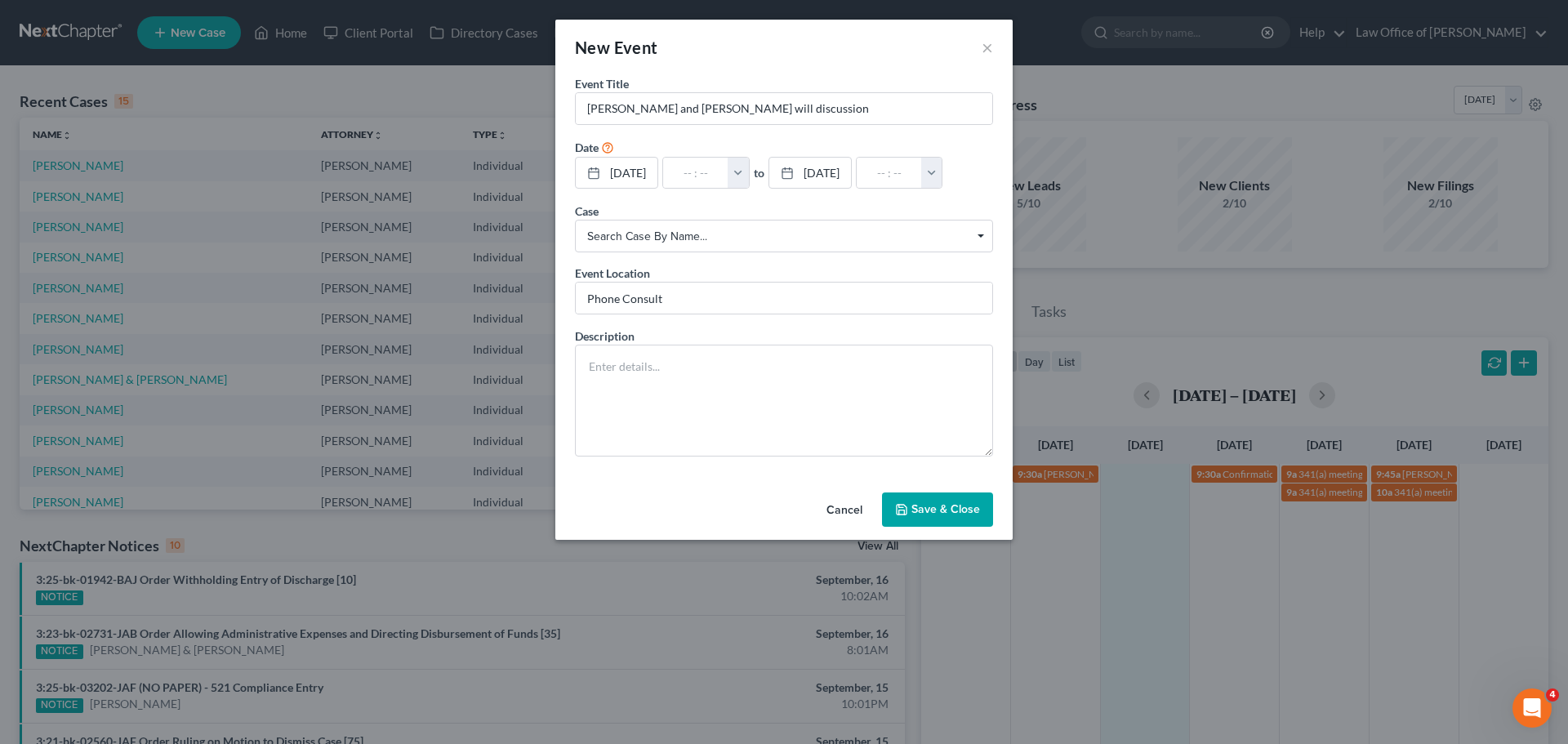
click at [569, 382] on div "Event Title * [PERSON_NAME] and [PERSON_NAME] will discussion Date [DATE] close…" at bounding box center [784, 281] width 458 height 411
click at [608, 381] on textarea at bounding box center [784, 400] width 418 height 112
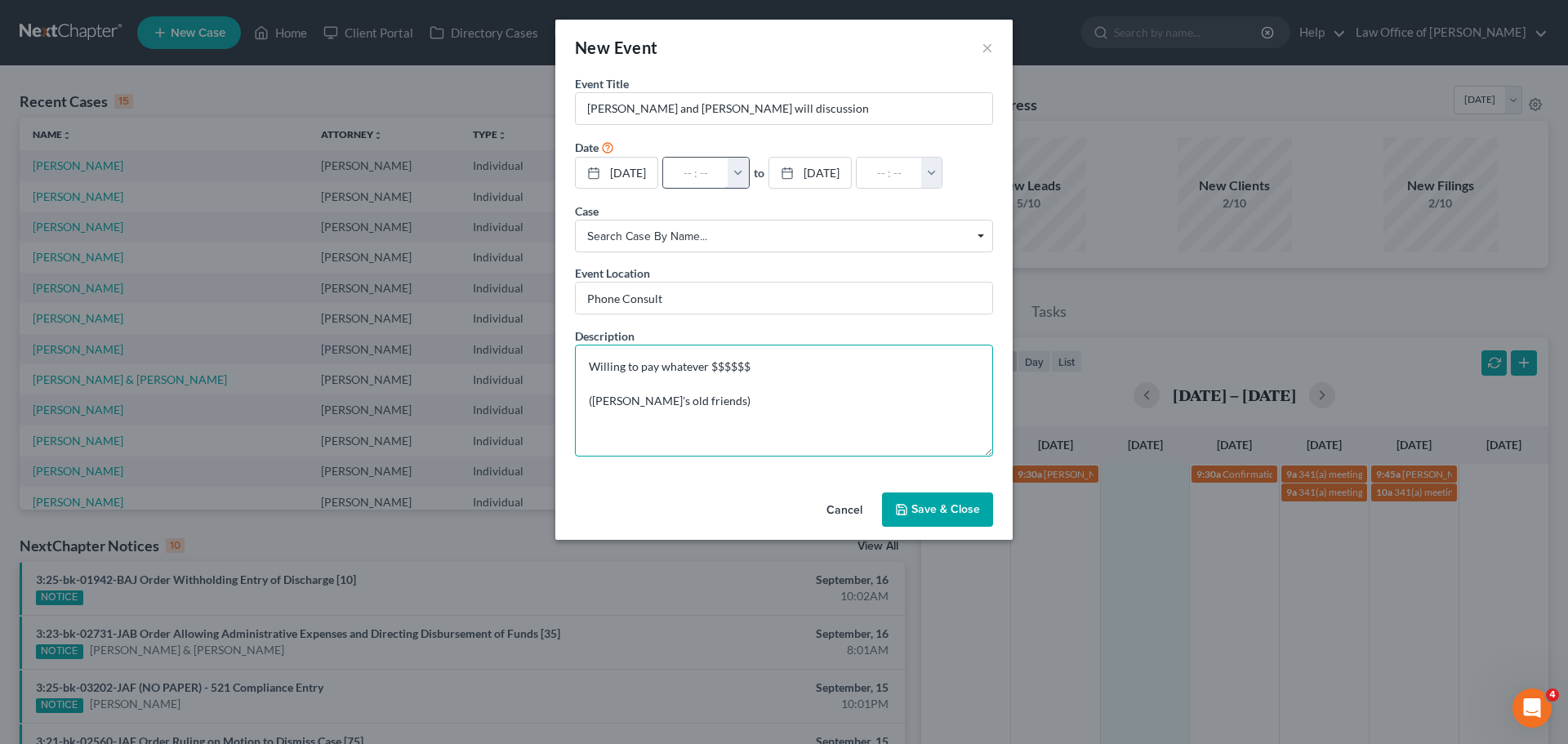
type textarea "Willing to pay whatever $$$$$$ ([PERSON_NAME]'s old friends)"
click at [699, 172] on input "text" at bounding box center [696, 173] width 66 height 31
type input "1"
type input "01:00am"
type input "1:"
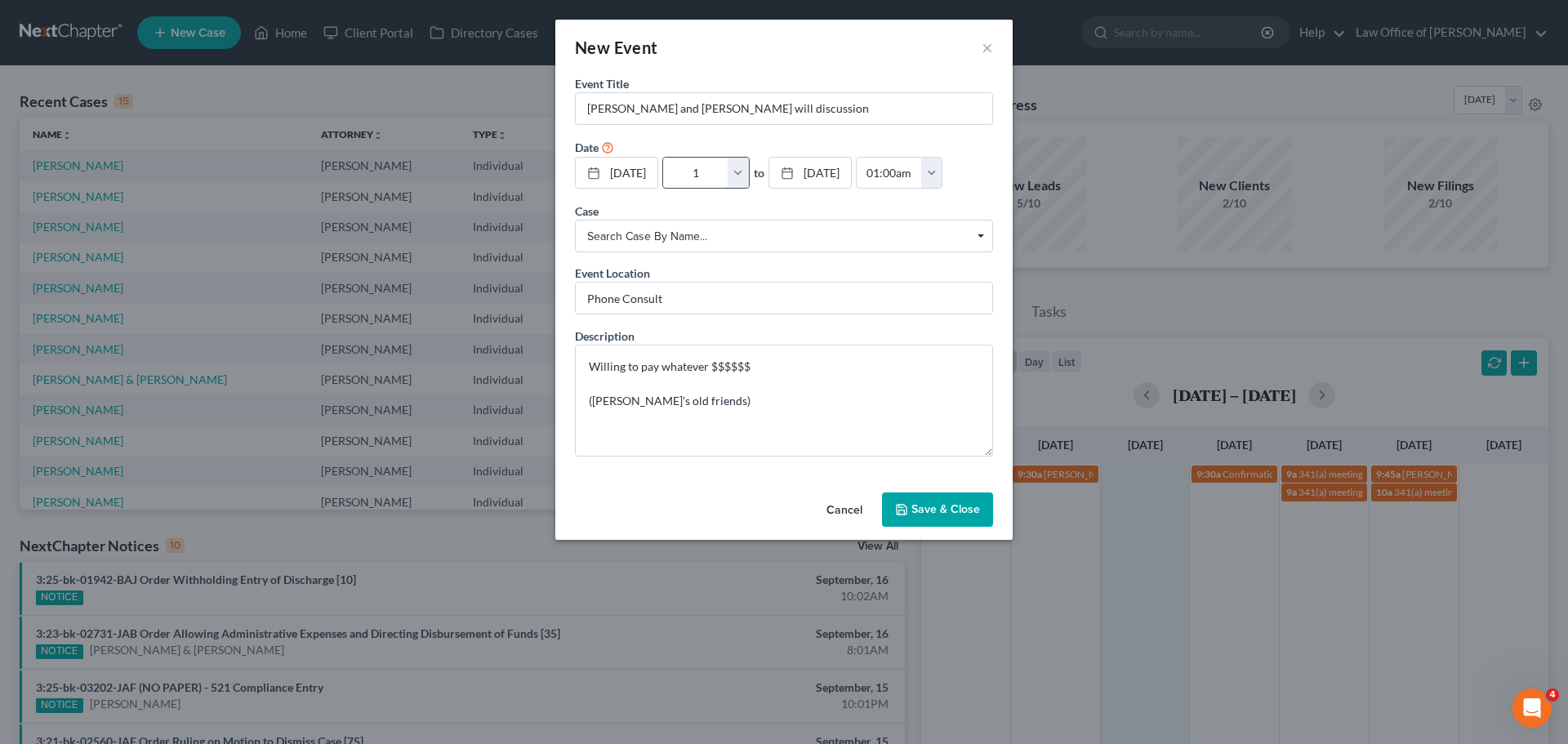
type input "02:00am"
type input "1:0"
type input "01:00am"
type input "1:00"
type input "02:00am"
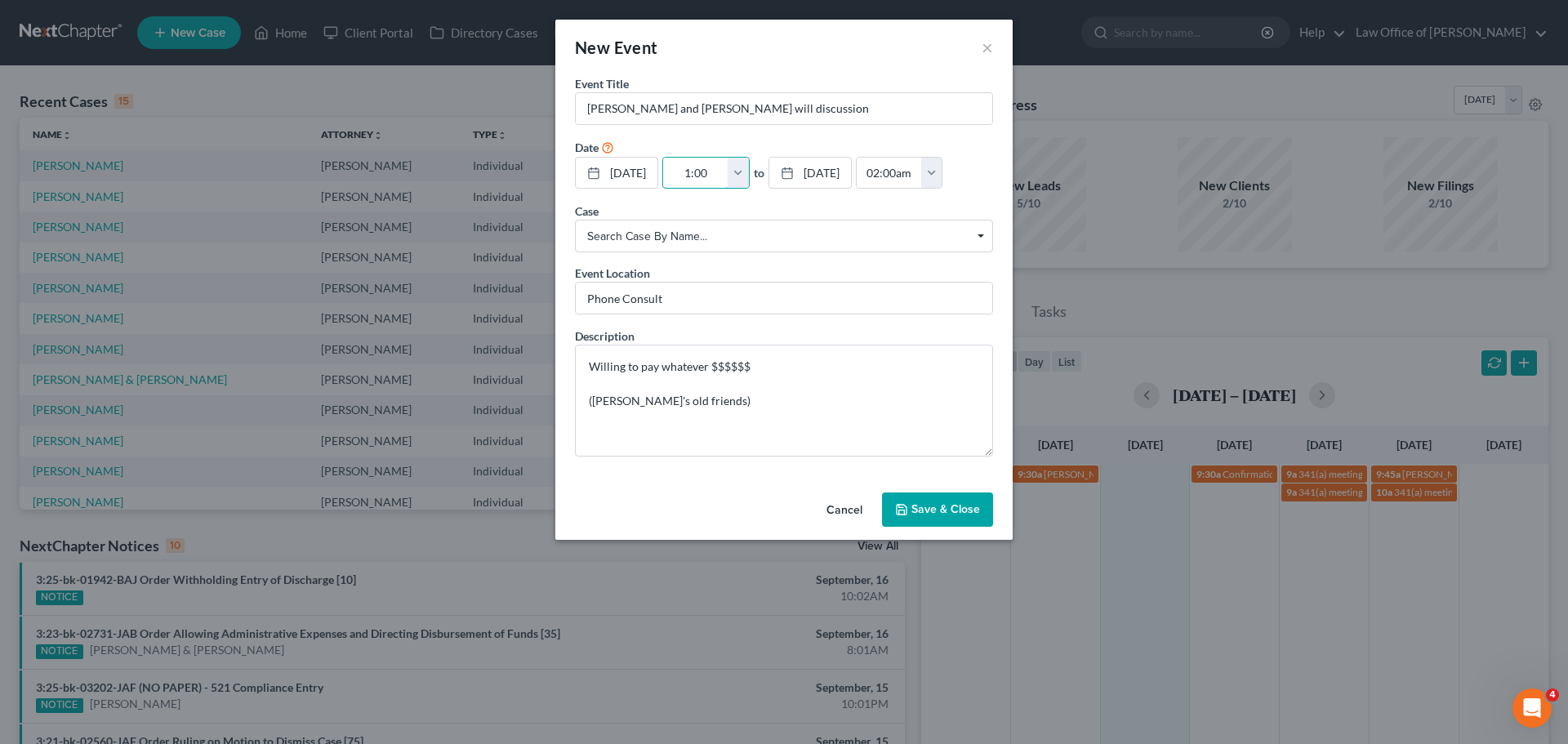
type input "1:00p"
type input "01:00am"
type input "1:00pm"
type input "02:00pm"
type input "1:00pm"
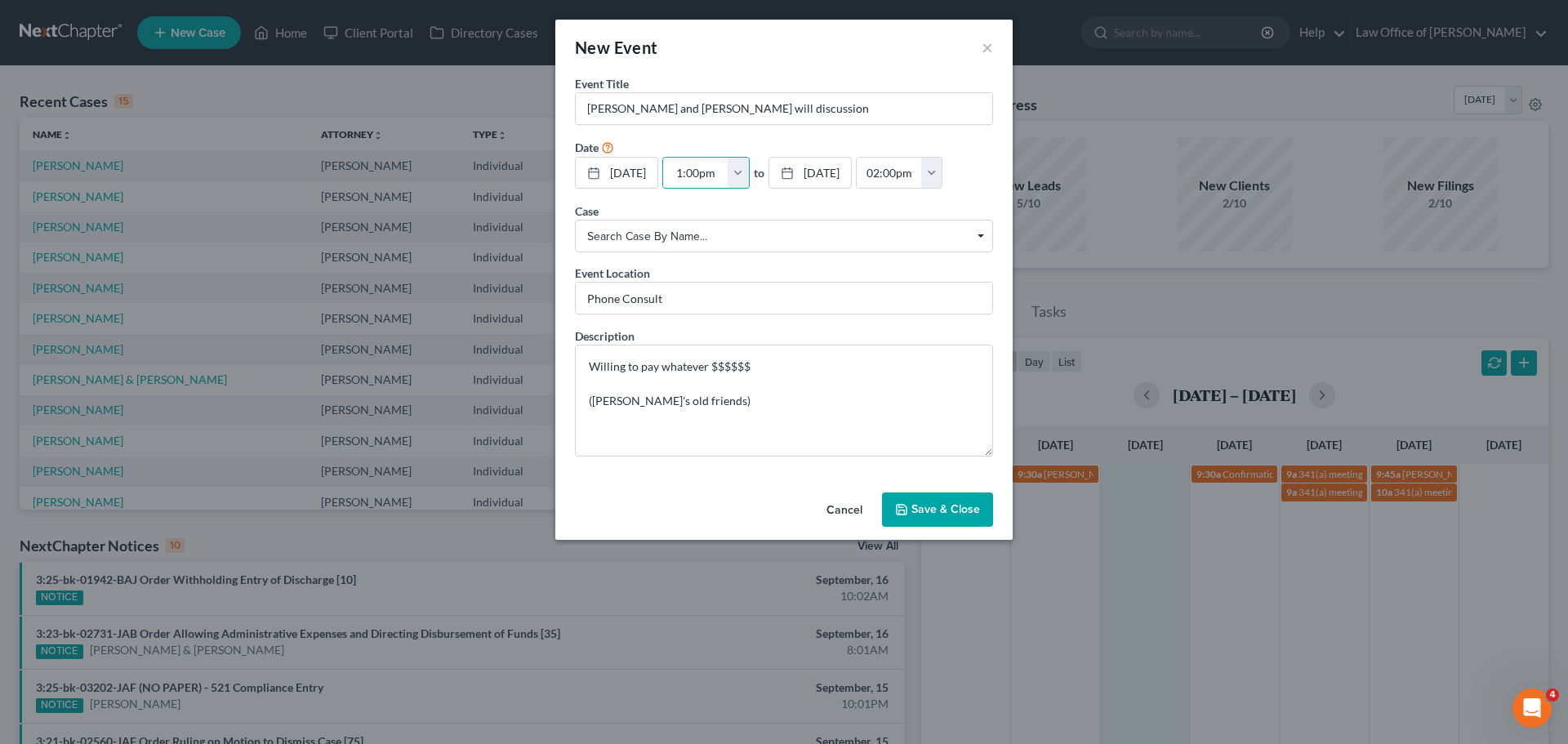
click at [885, 206] on div "Case Search case by name... Search case by name..." at bounding box center [784, 227] width 418 height 49
click at [975, 507] on button "Save & Close" at bounding box center [938, 509] width 111 height 35
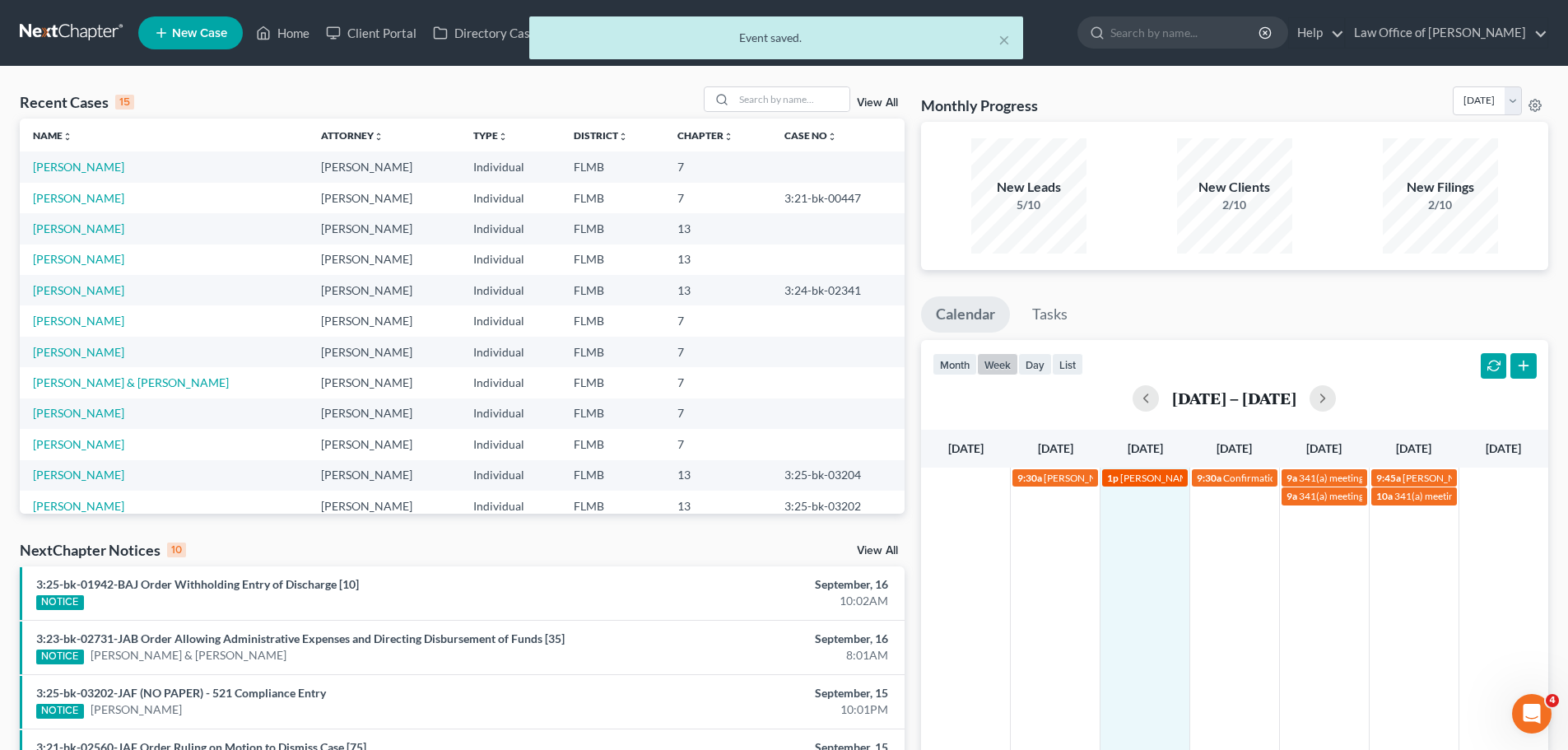
click at [1130, 479] on span "[PERSON_NAME] and [PERSON_NAME] will discussion" at bounding box center [1238, 478] width 238 height 12
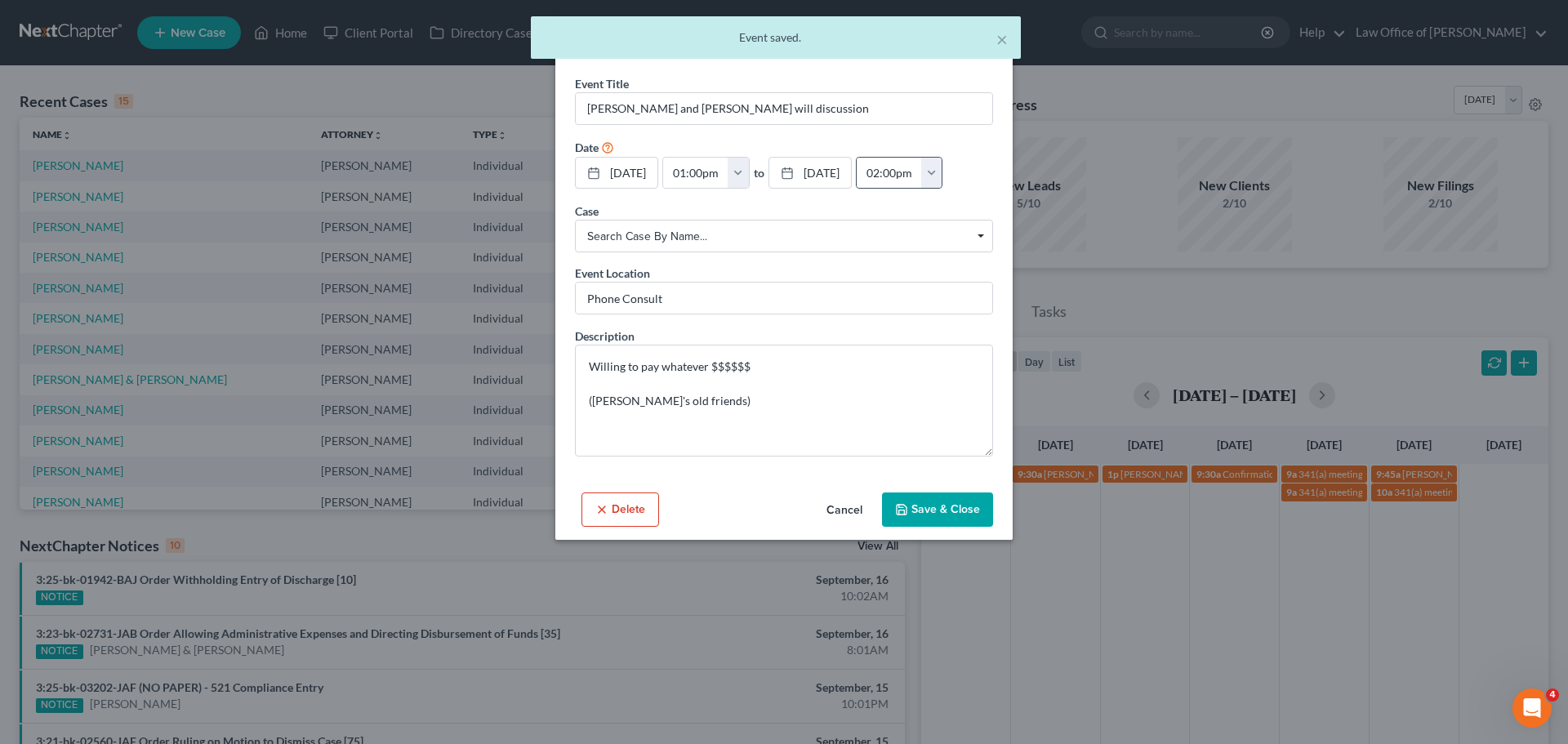
click at [943, 177] on button "button" at bounding box center [932, 173] width 22 height 31
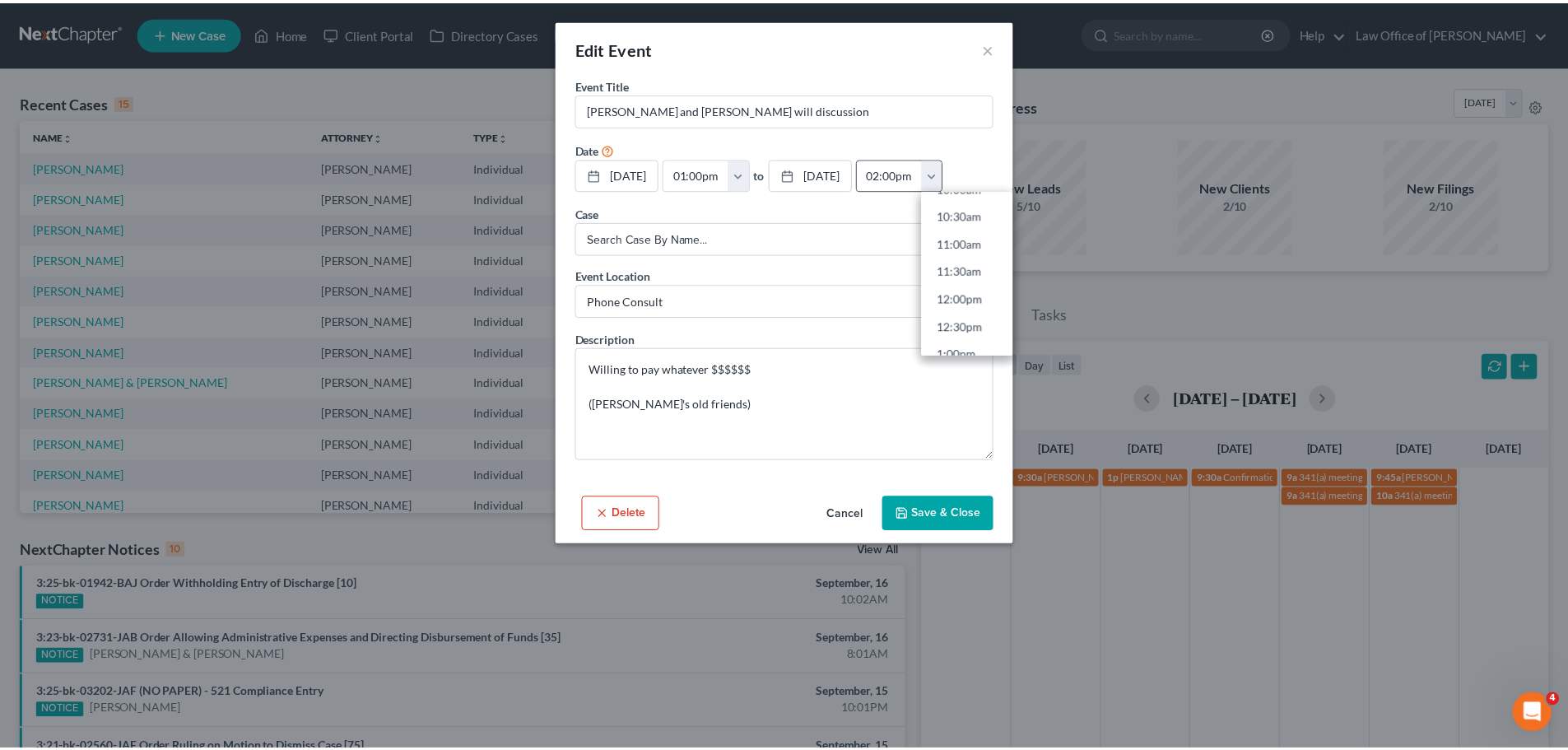
scroll to position [740, 0]
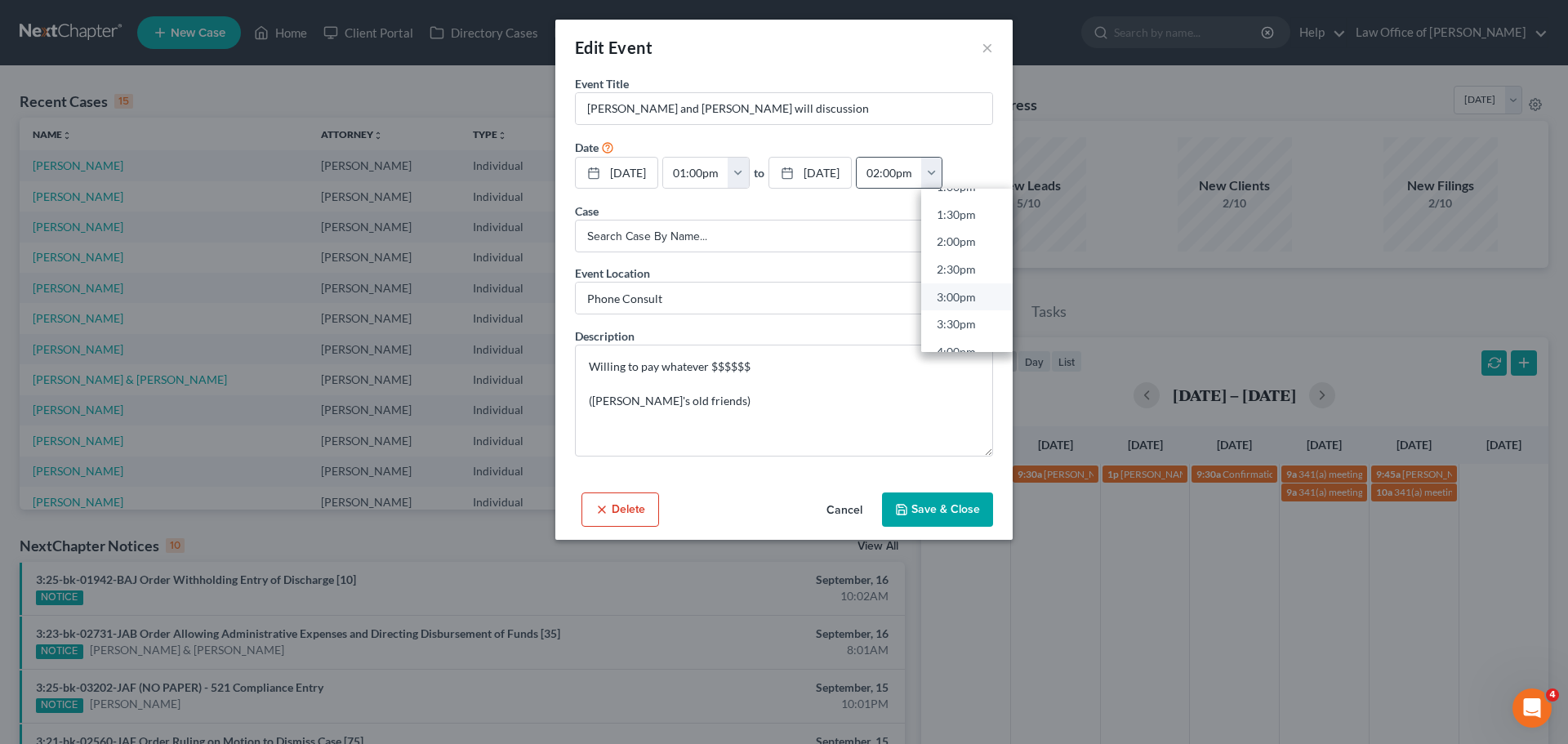
click at [1008, 302] on link "3:00pm" at bounding box center [967, 296] width 92 height 28
type input "3:00pm"
click at [966, 500] on button "Save & Close" at bounding box center [938, 509] width 111 height 35
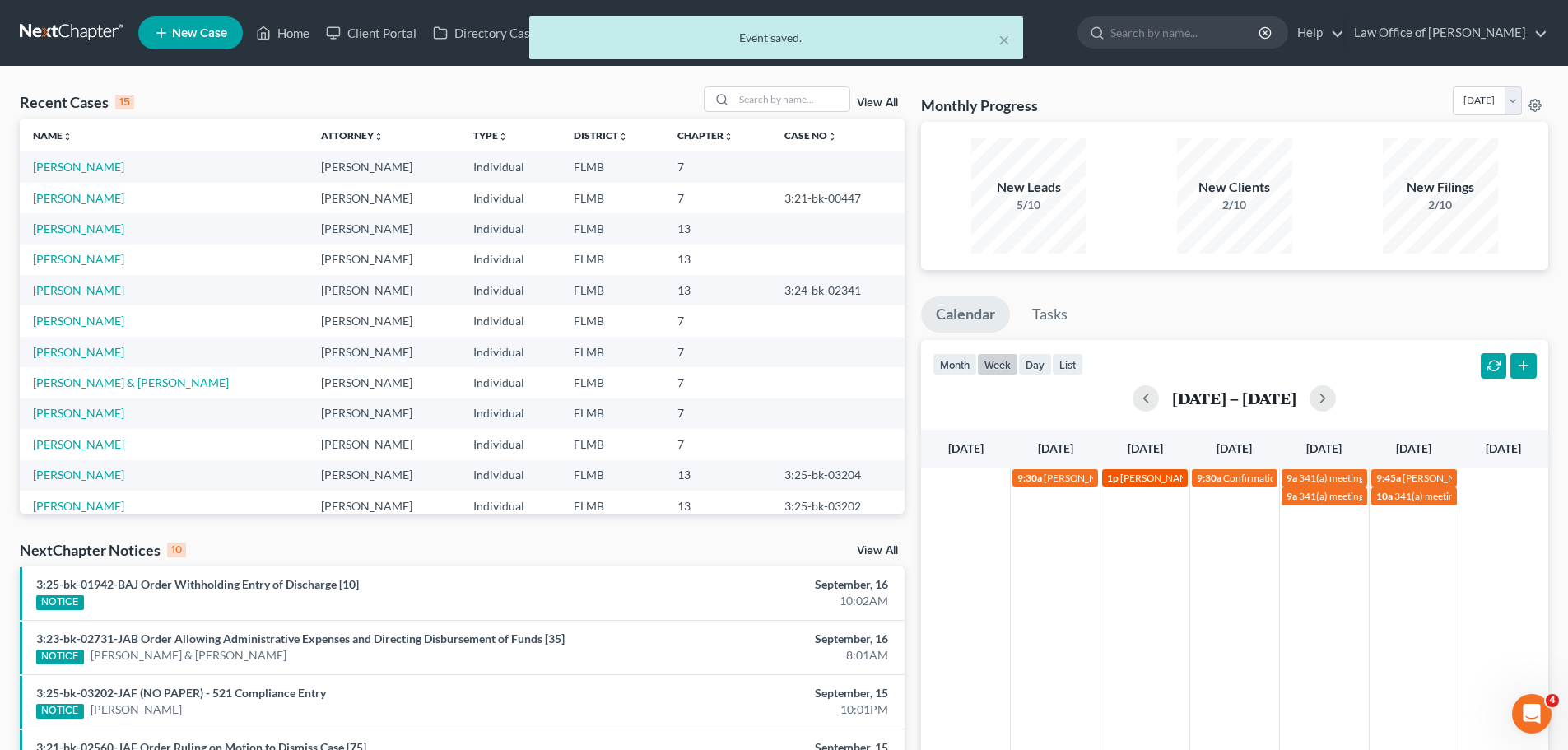
click at [1116, 479] on span "1p" at bounding box center [1112, 478] width 11 height 12
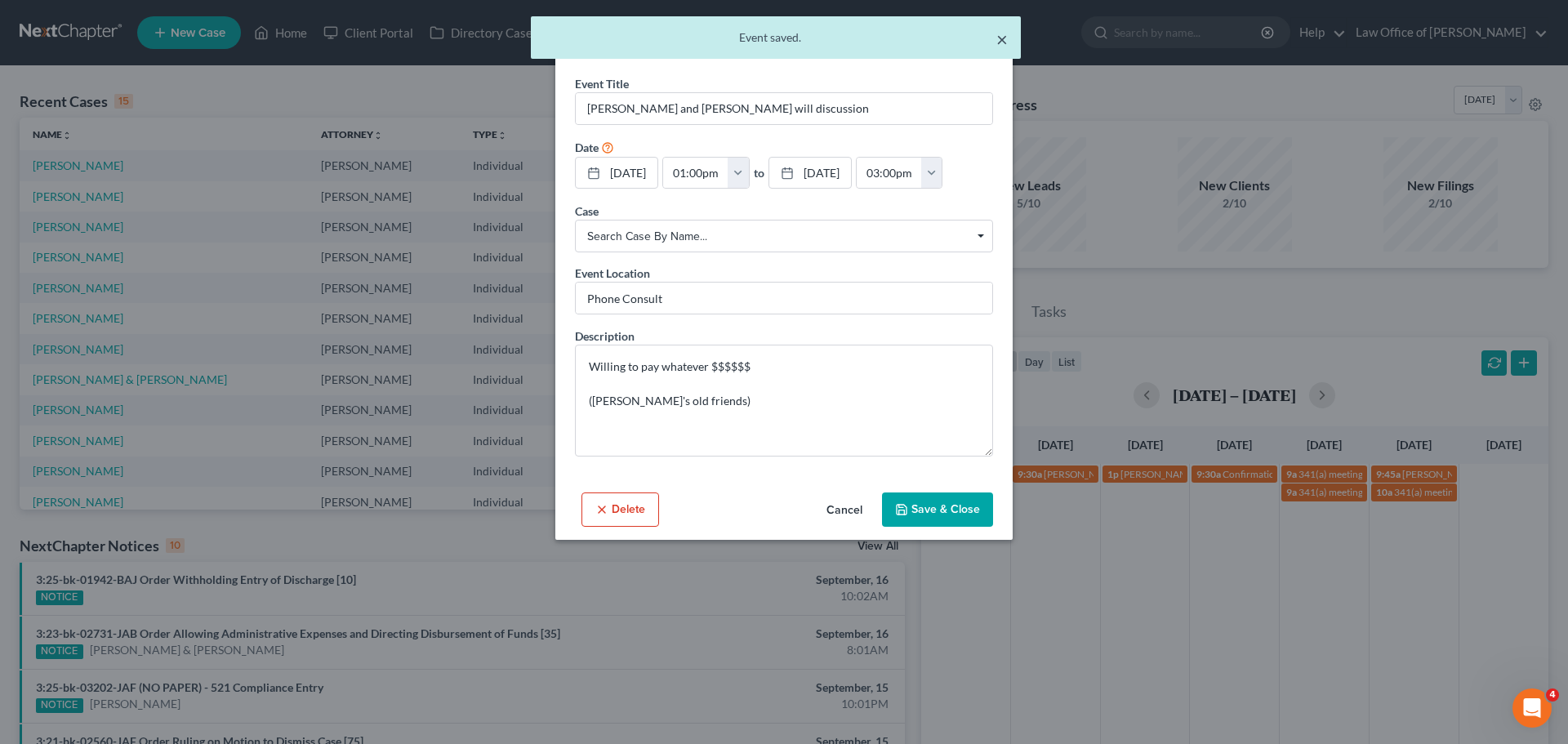
click at [1005, 40] on button "×" at bounding box center [1002, 39] width 11 height 20
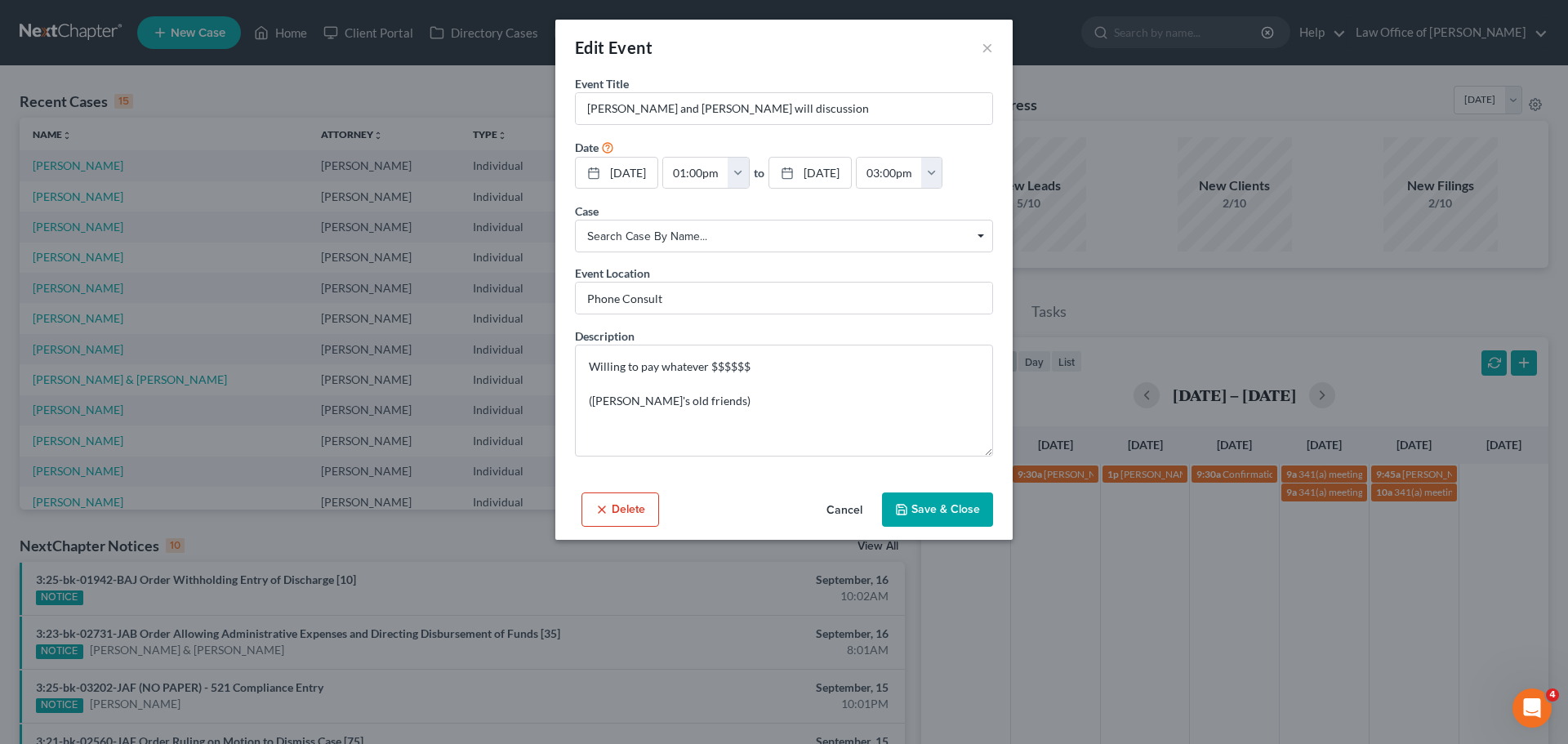
click at [980, 37] on div "Edit Event ×" at bounding box center [784, 47] width 458 height 55
click at [989, 49] on button "×" at bounding box center [987, 47] width 11 height 20
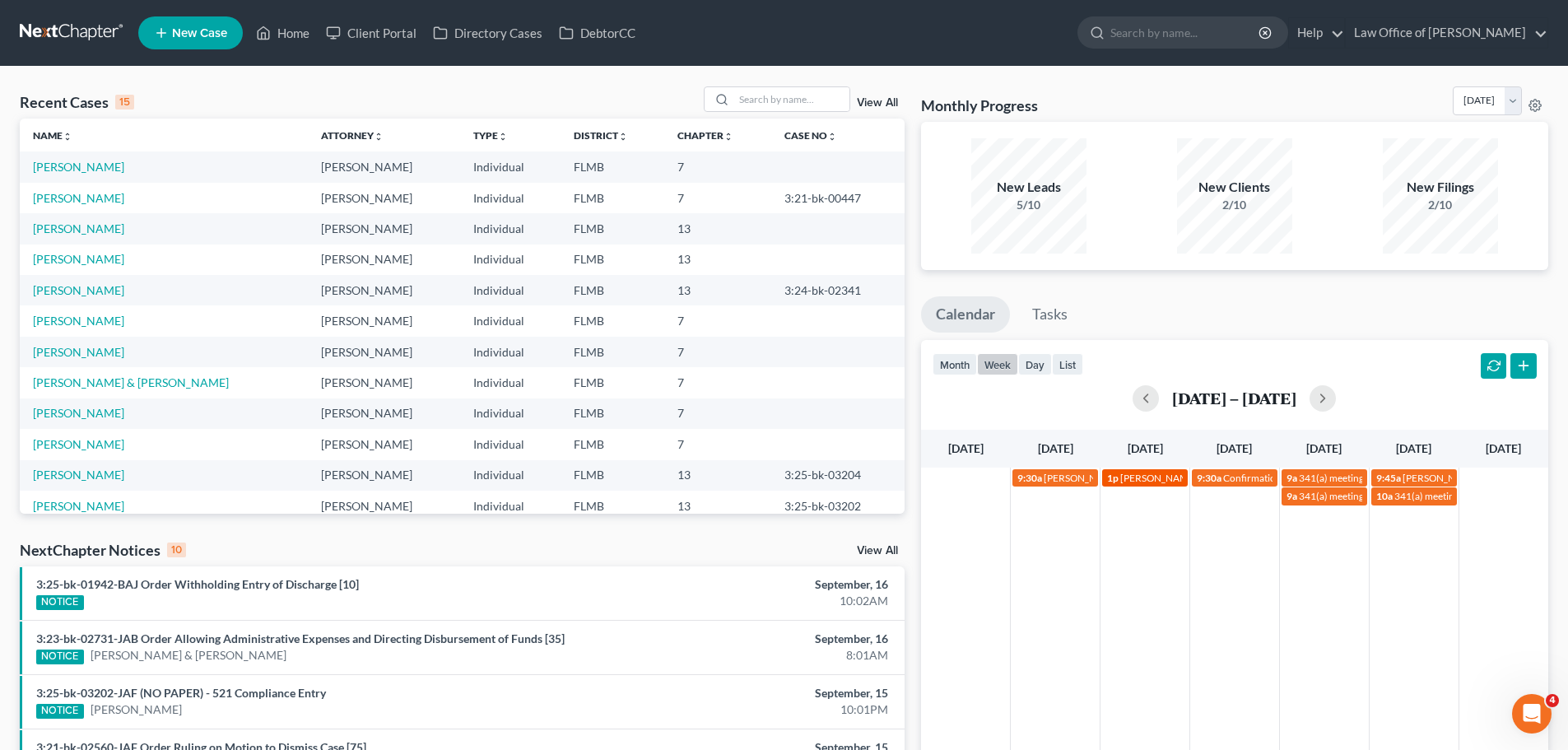
click at [1156, 472] on span "[PERSON_NAME] and [PERSON_NAME] will discussion" at bounding box center [1238, 478] width 238 height 12
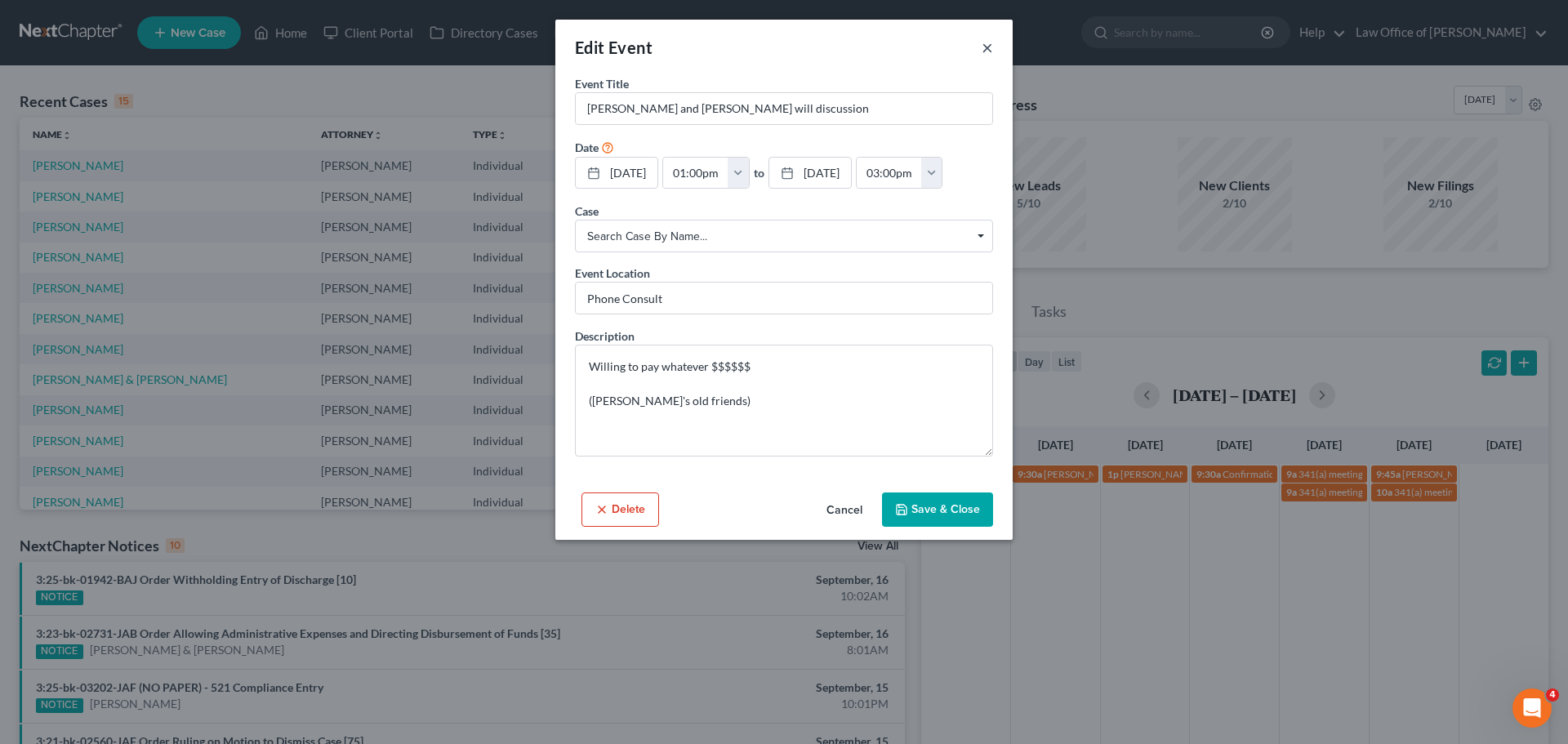
click at [987, 44] on button "×" at bounding box center [987, 47] width 11 height 20
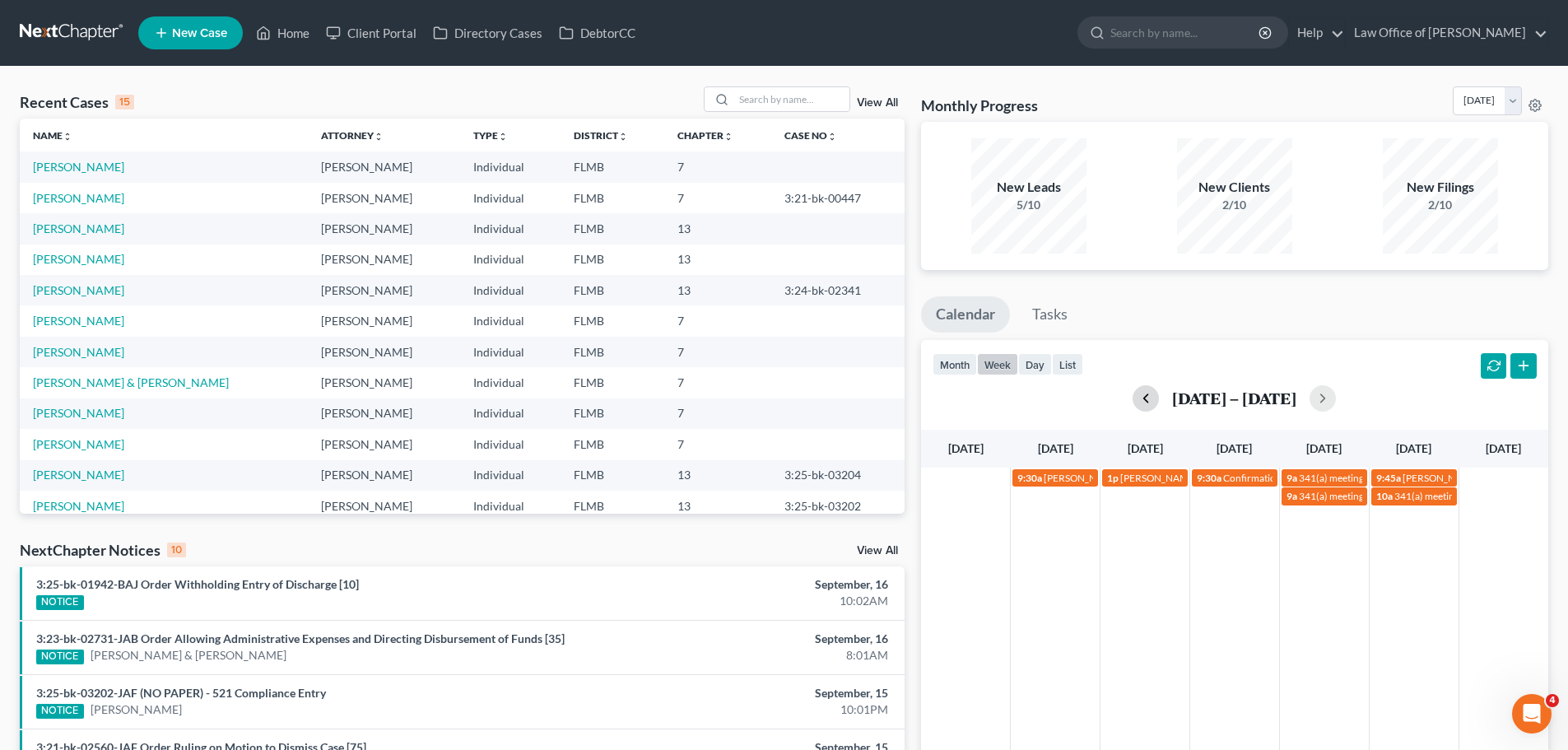
click at [1150, 403] on button "button" at bounding box center [1146, 398] width 26 height 26
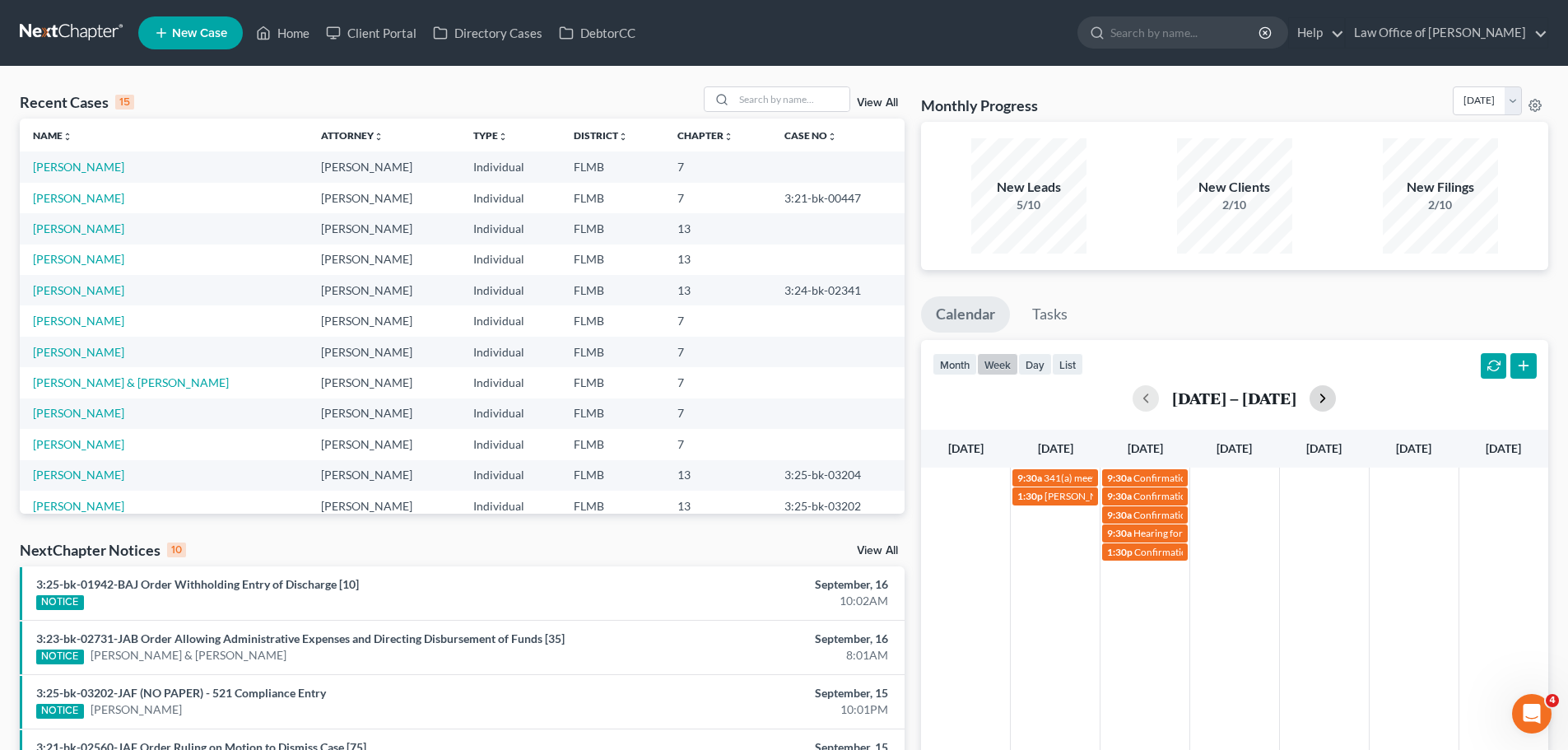
click at [1336, 398] on button "button" at bounding box center [1323, 398] width 26 height 26
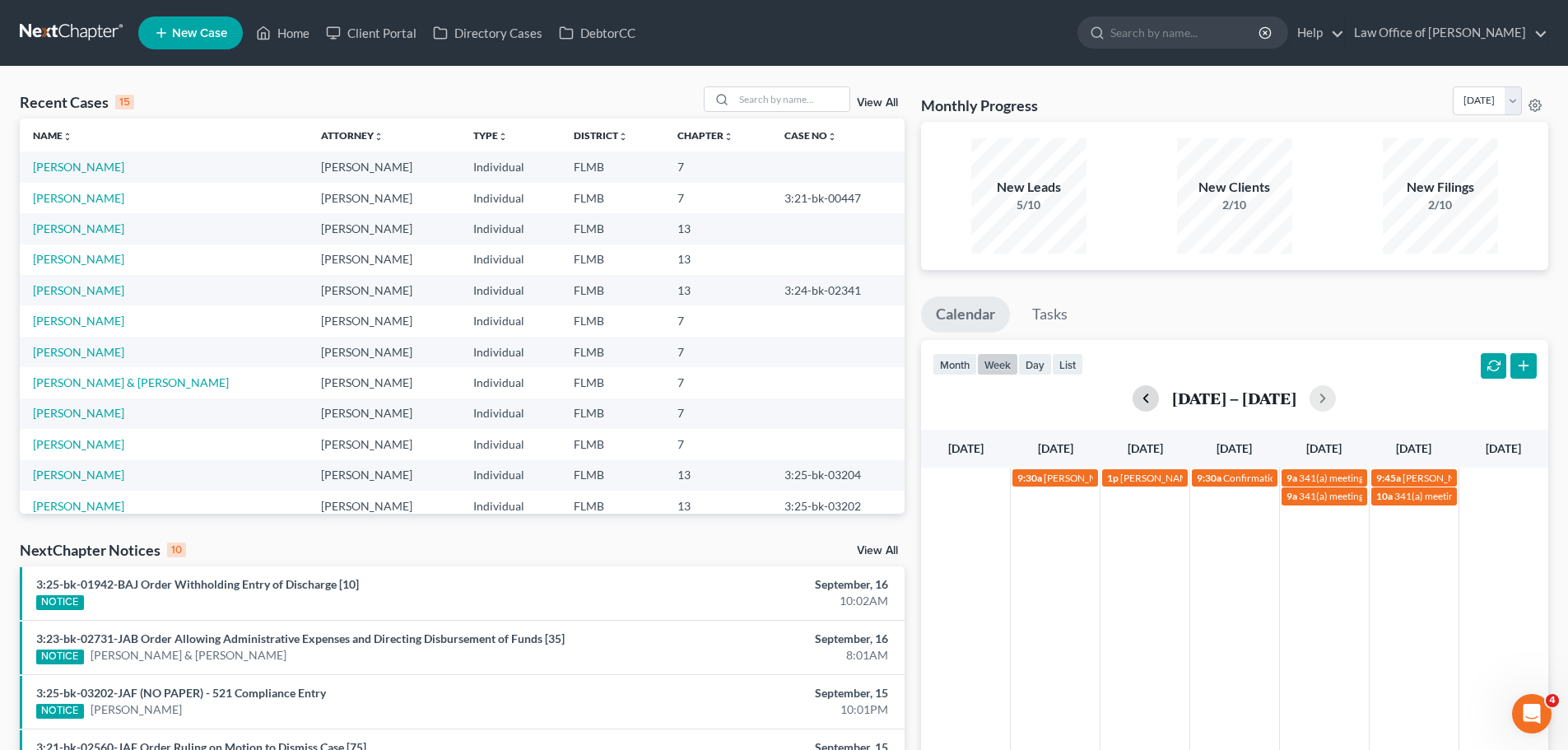
click at [1150, 398] on button "button" at bounding box center [1146, 398] width 26 height 26
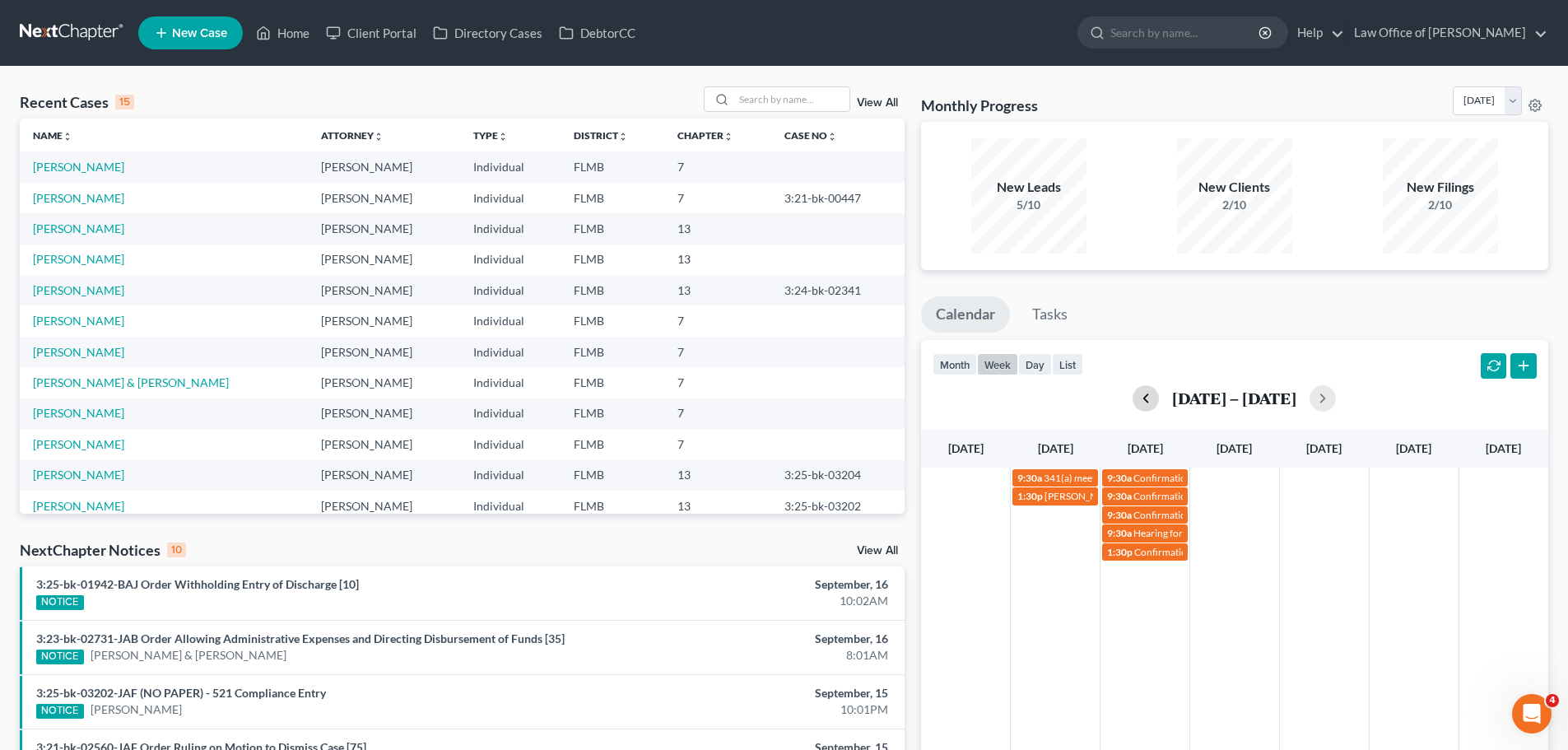
click at [1133, 393] on button "button" at bounding box center [1146, 398] width 26 height 26
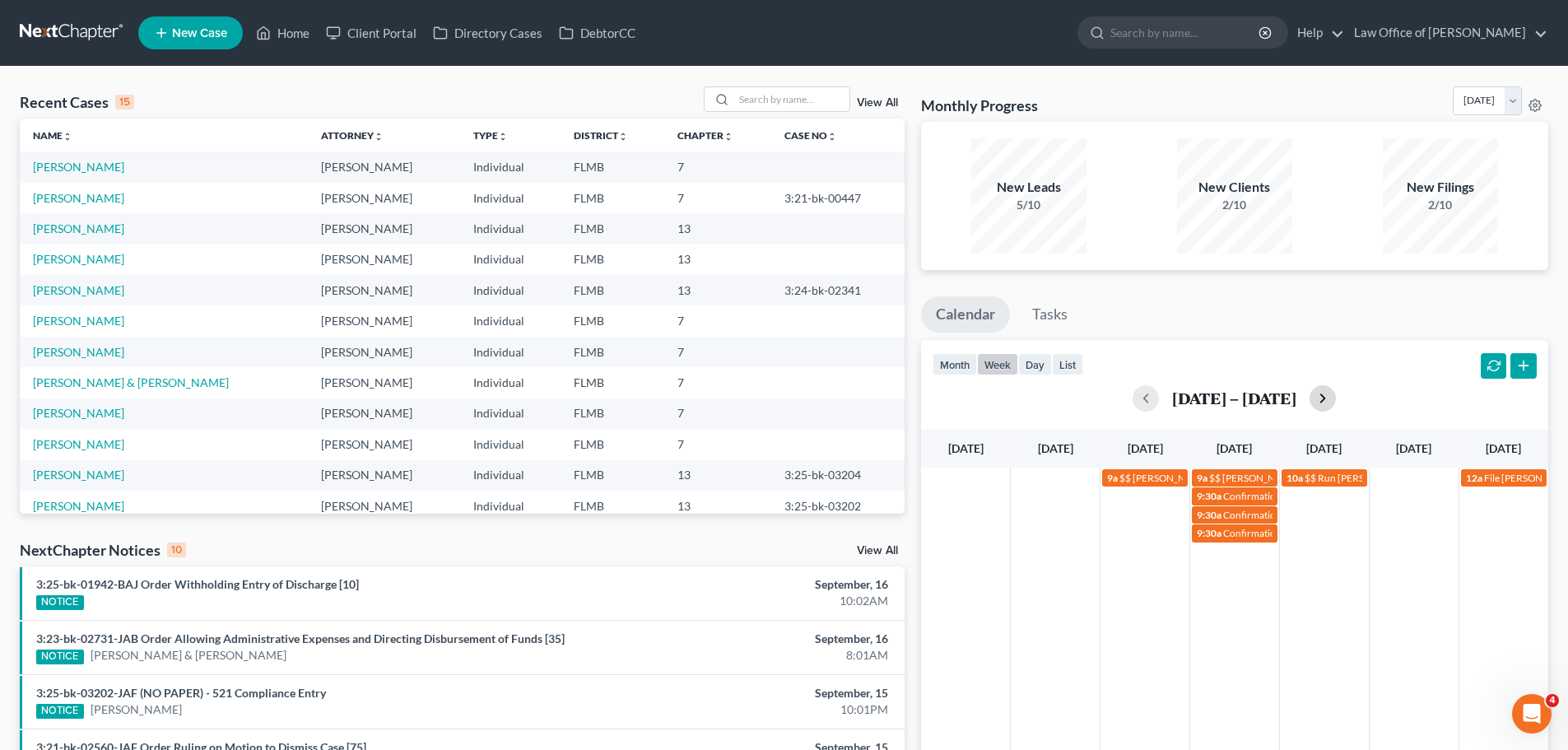
click at [1334, 396] on button "button" at bounding box center [1323, 398] width 26 height 26
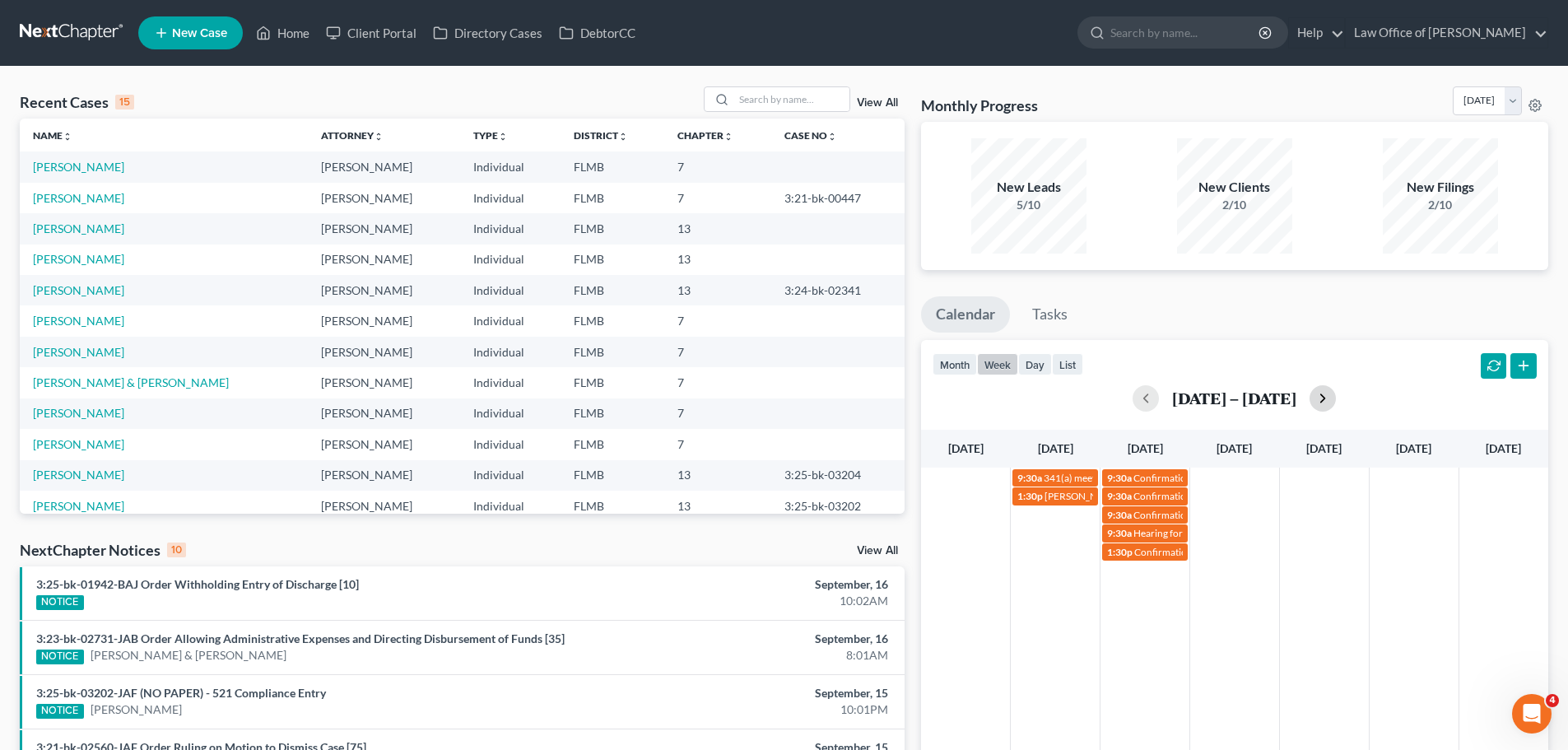
click at [1336, 402] on button "button" at bounding box center [1323, 398] width 26 height 26
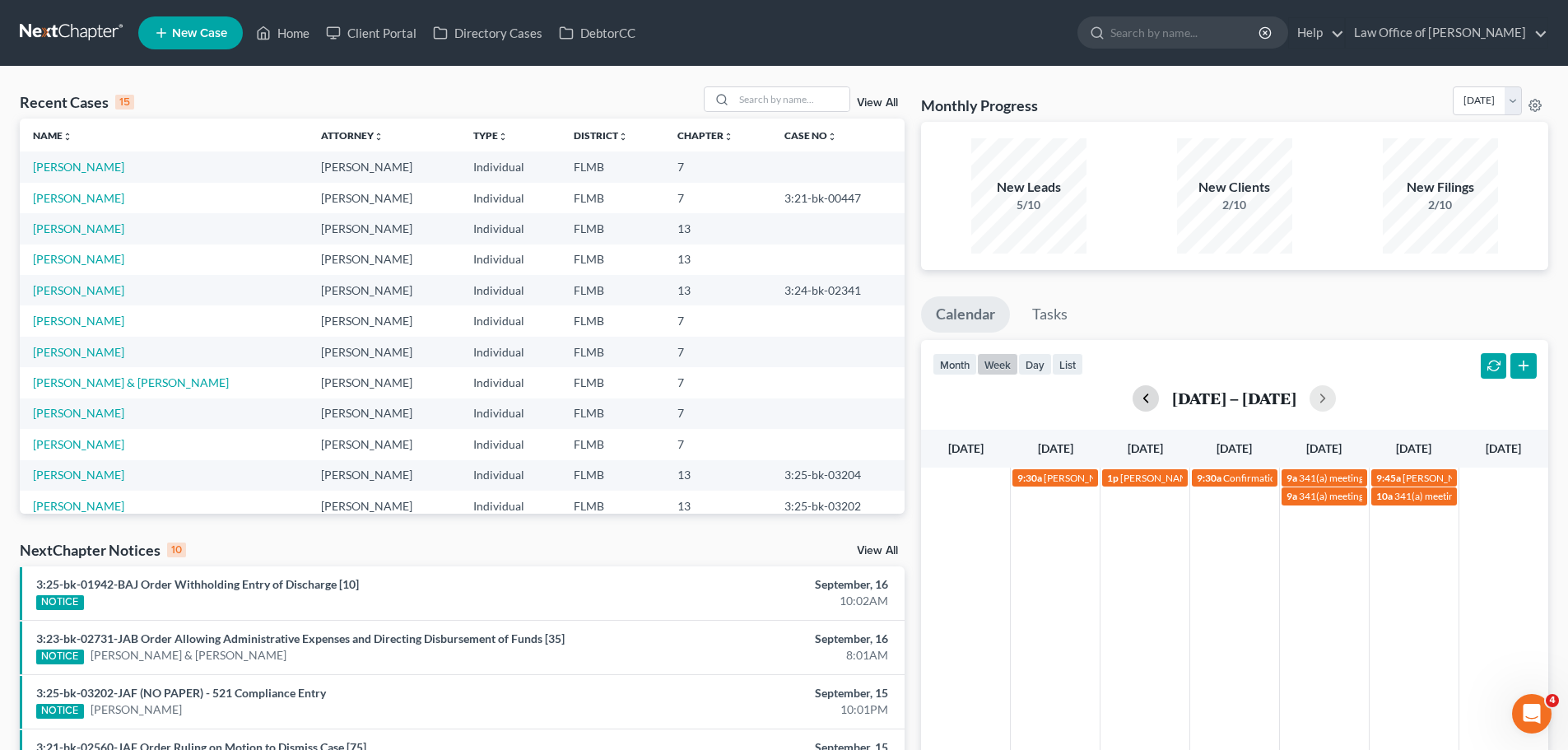
click at [1151, 391] on button "button" at bounding box center [1146, 398] width 26 height 26
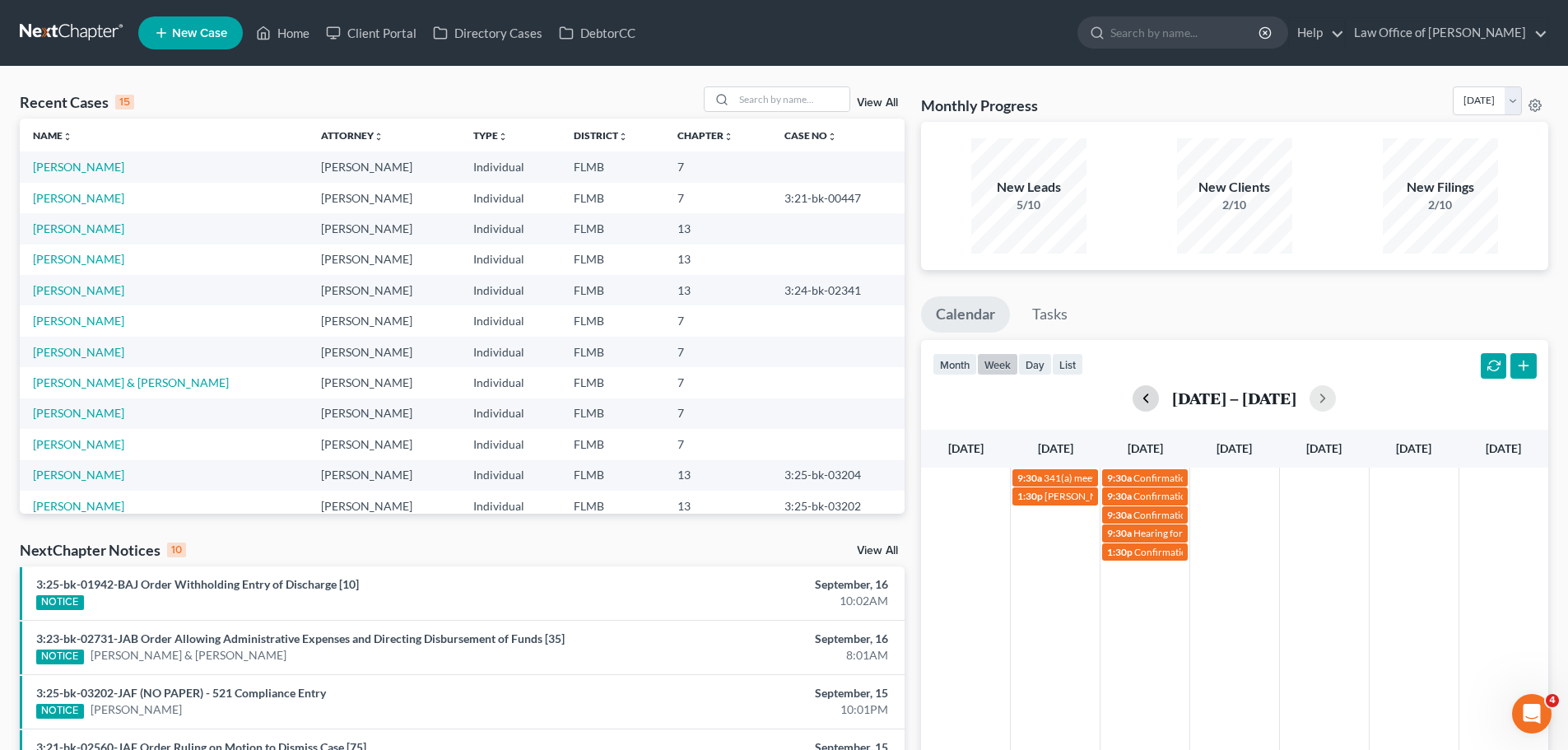
click at [1139, 398] on button "button" at bounding box center [1146, 398] width 26 height 26
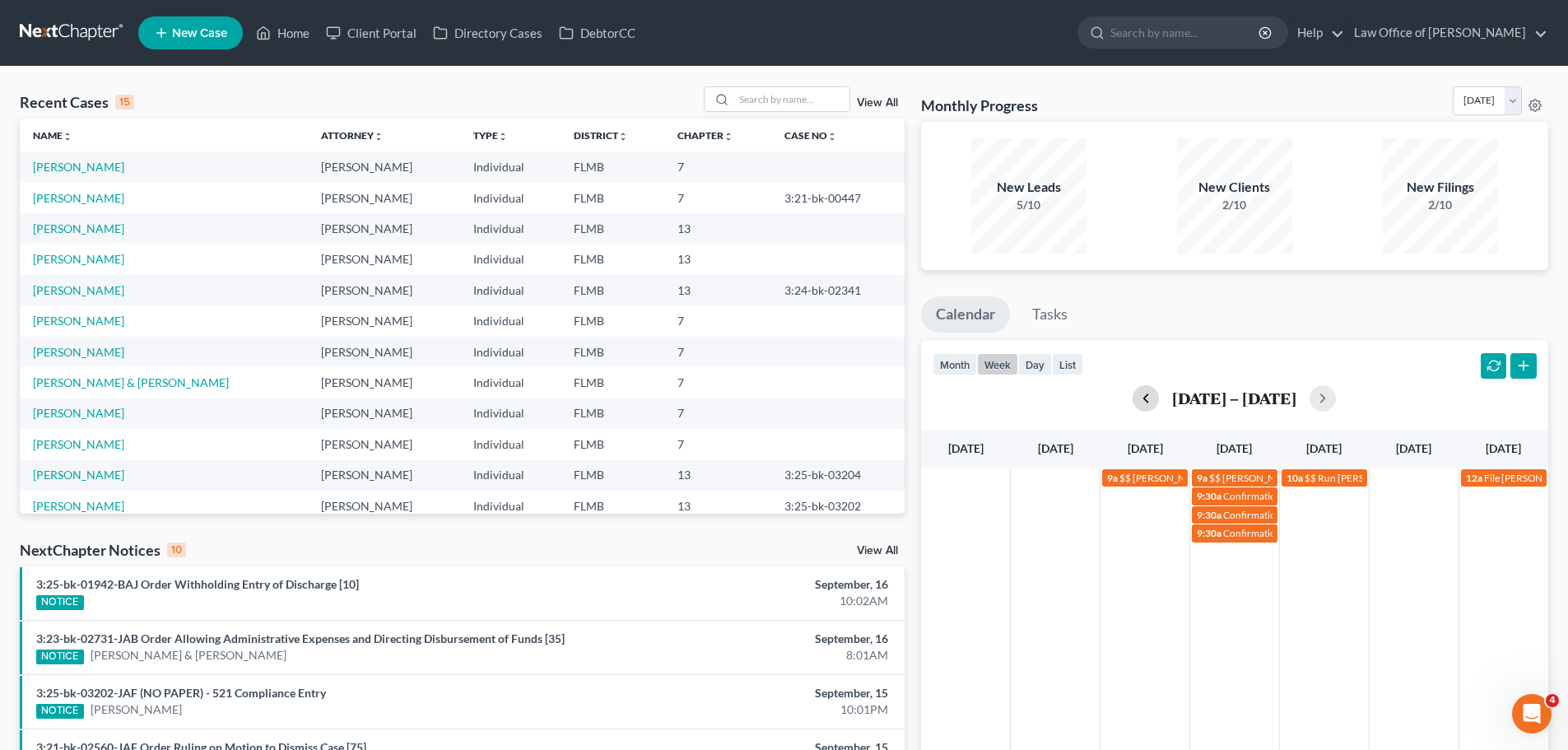
click at [1139, 398] on button "button" at bounding box center [1146, 398] width 26 height 26
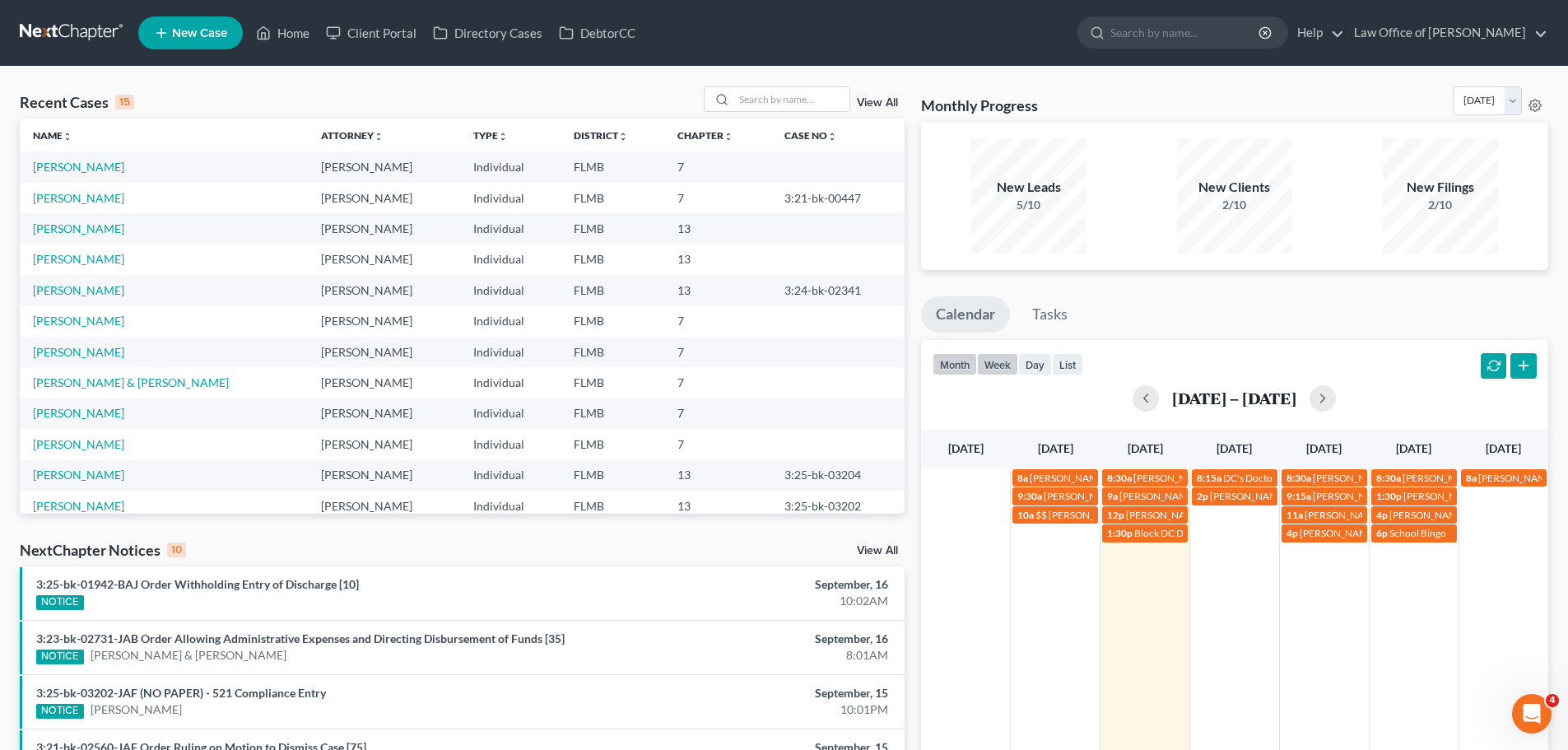
click at [973, 362] on button "month" at bounding box center [955, 365] width 44 height 23
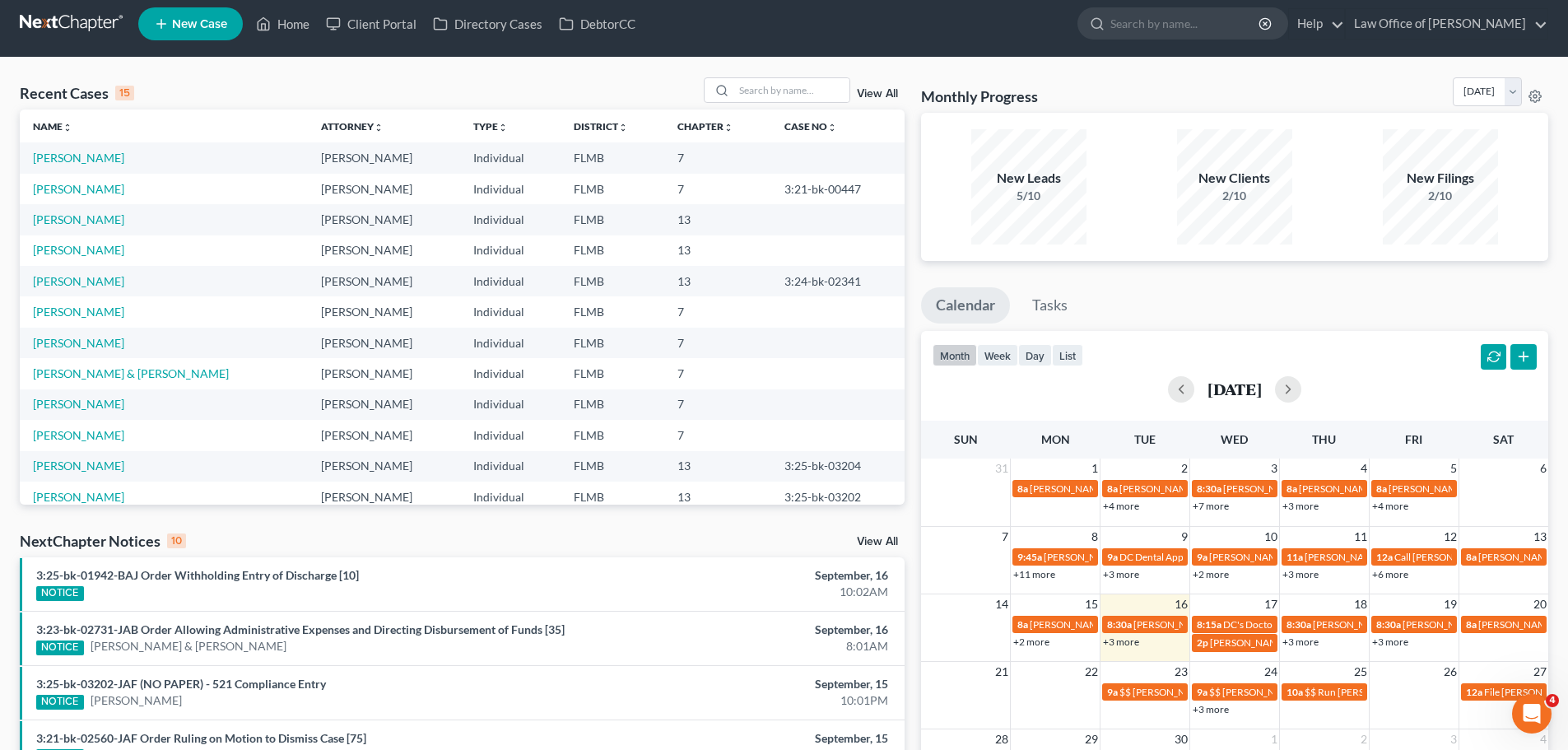
scroll to position [0, 0]
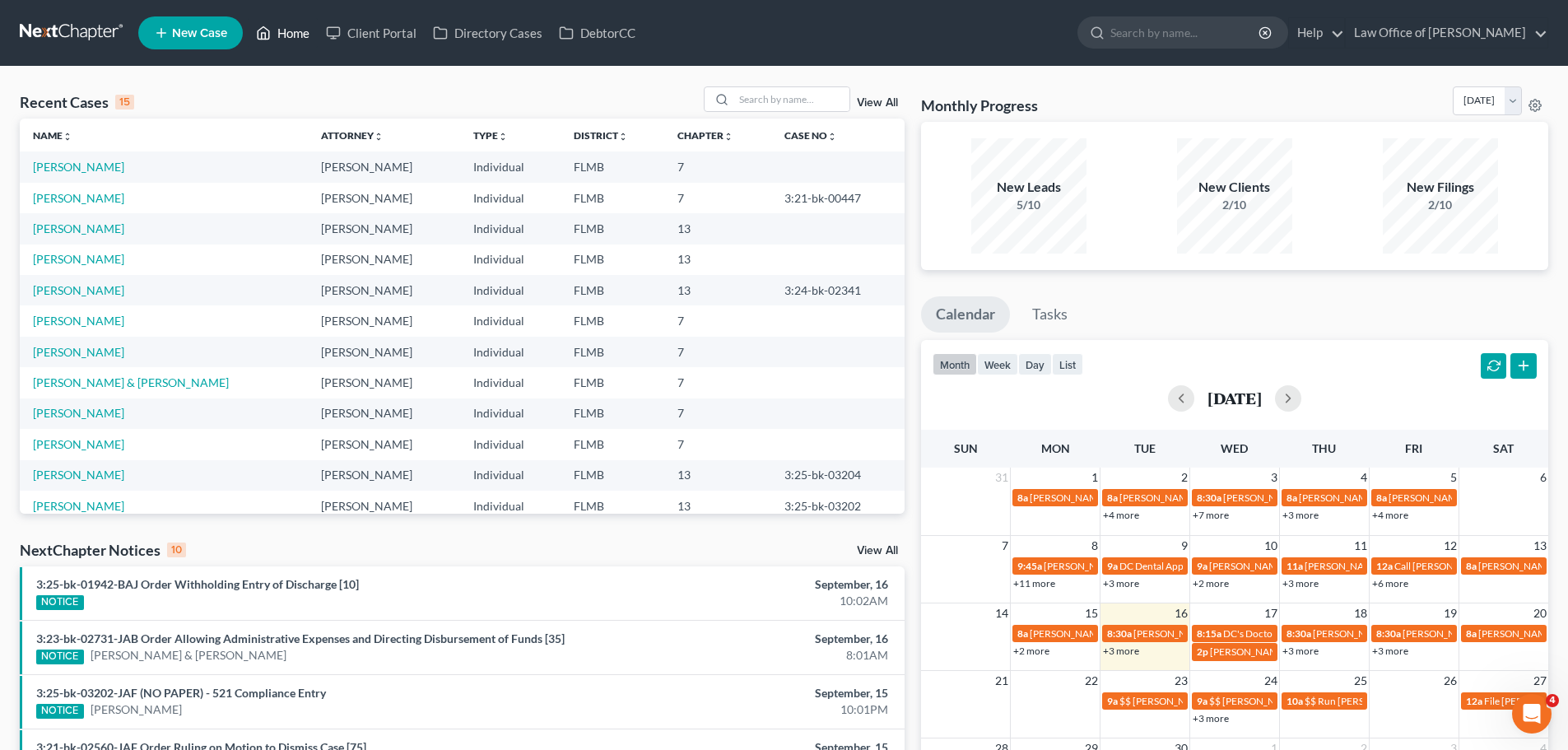
click at [291, 22] on link "Home" at bounding box center [283, 33] width 70 height 30
click at [1011, 365] on button "week" at bounding box center [997, 365] width 41 height 23
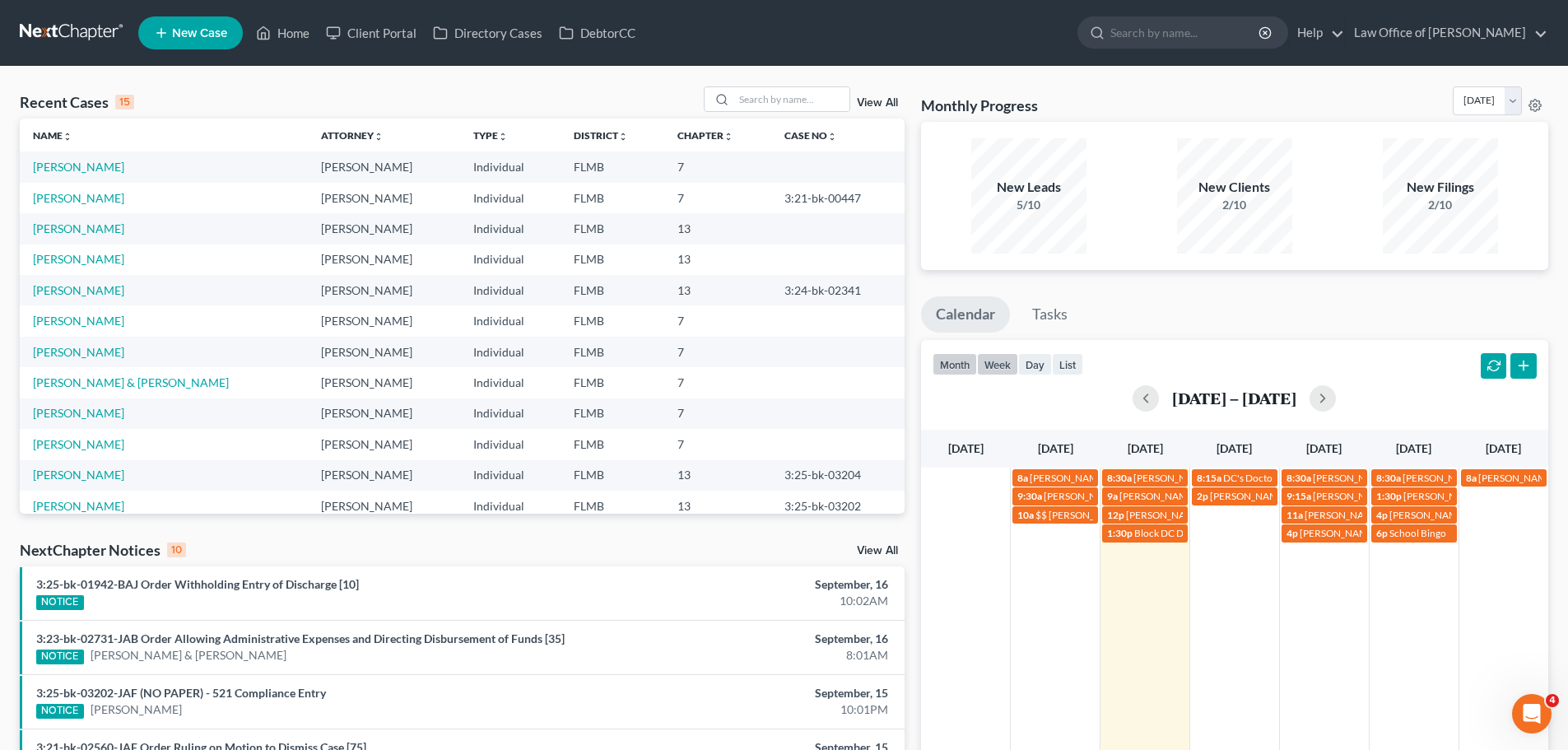
click at [964, 365] on button "month" at bounding box center [955, 365] width 44 height 23
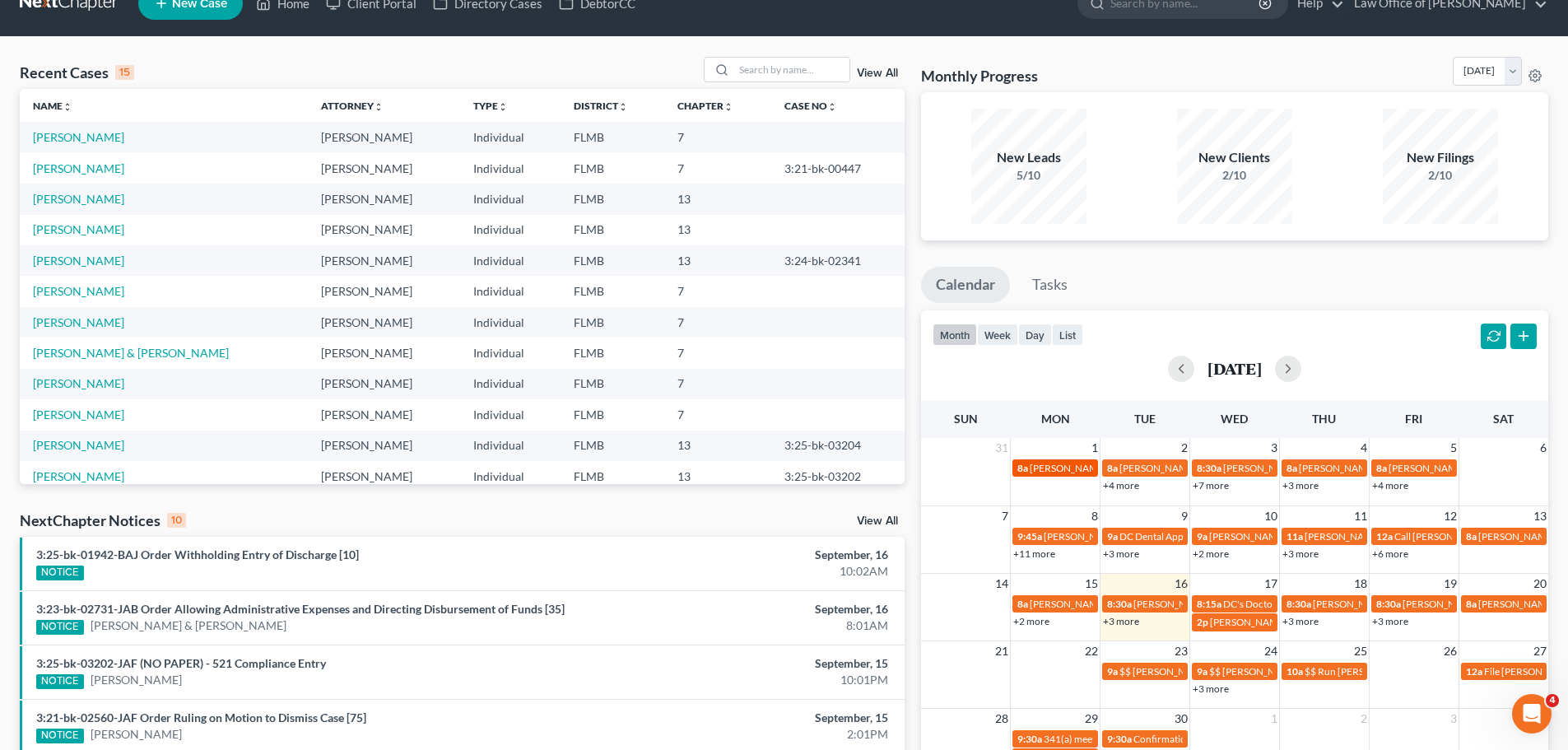
scroll to position [83, 0]
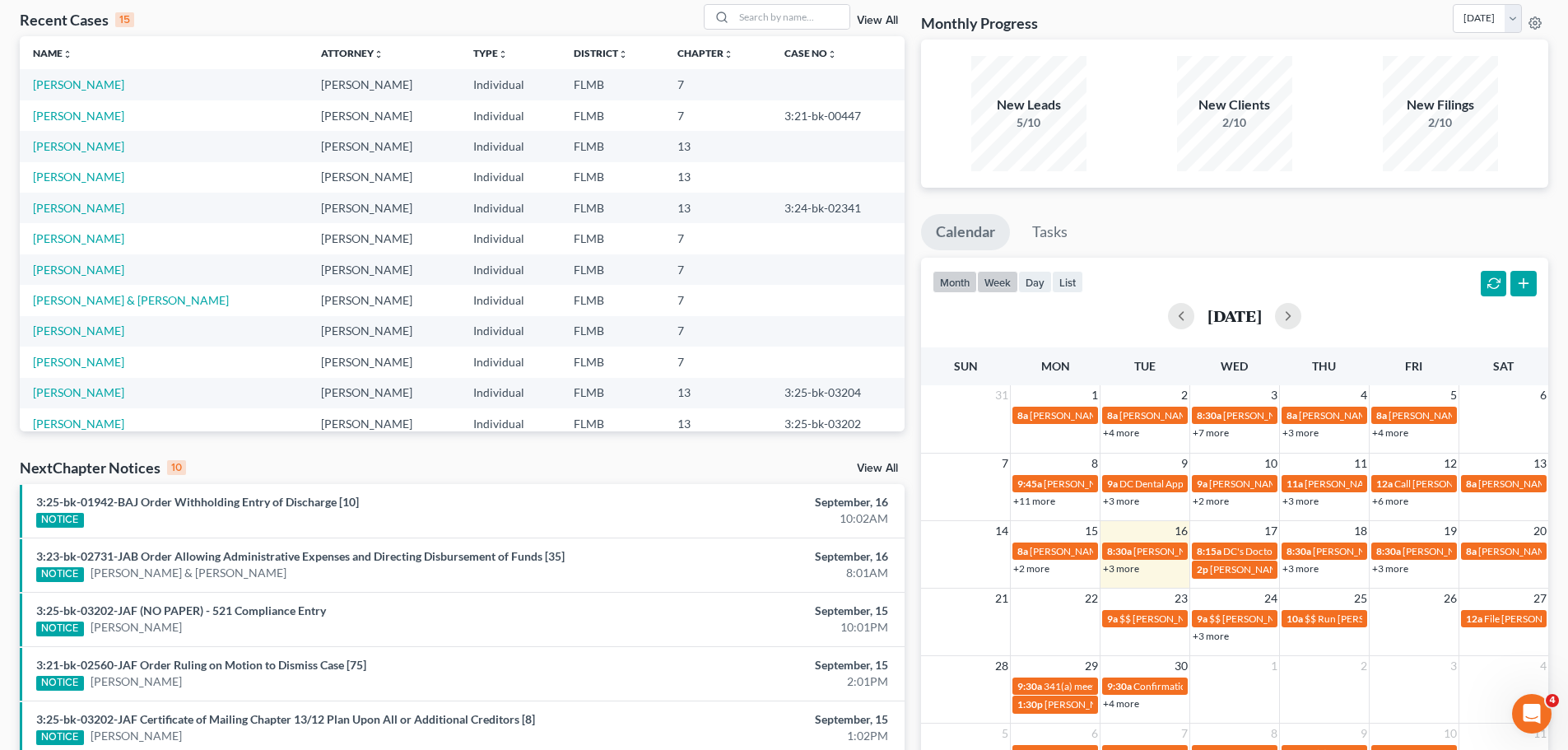
click at [1009, 285] on button "week" at bounding box center [997, 282] width 41 height 23
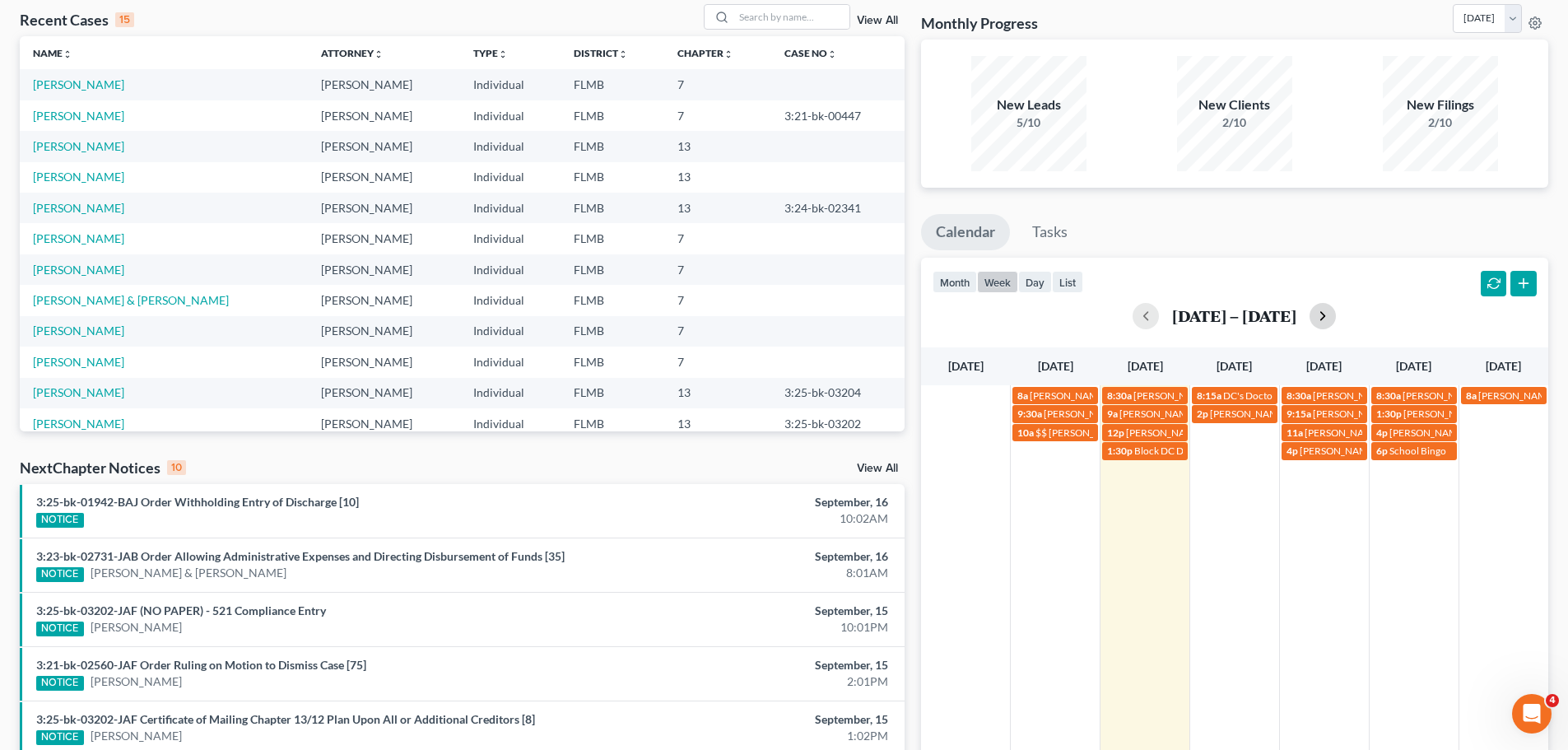
click at [1330, 325] on button "button" at bounding box center [1323, 316] width 26 height 26
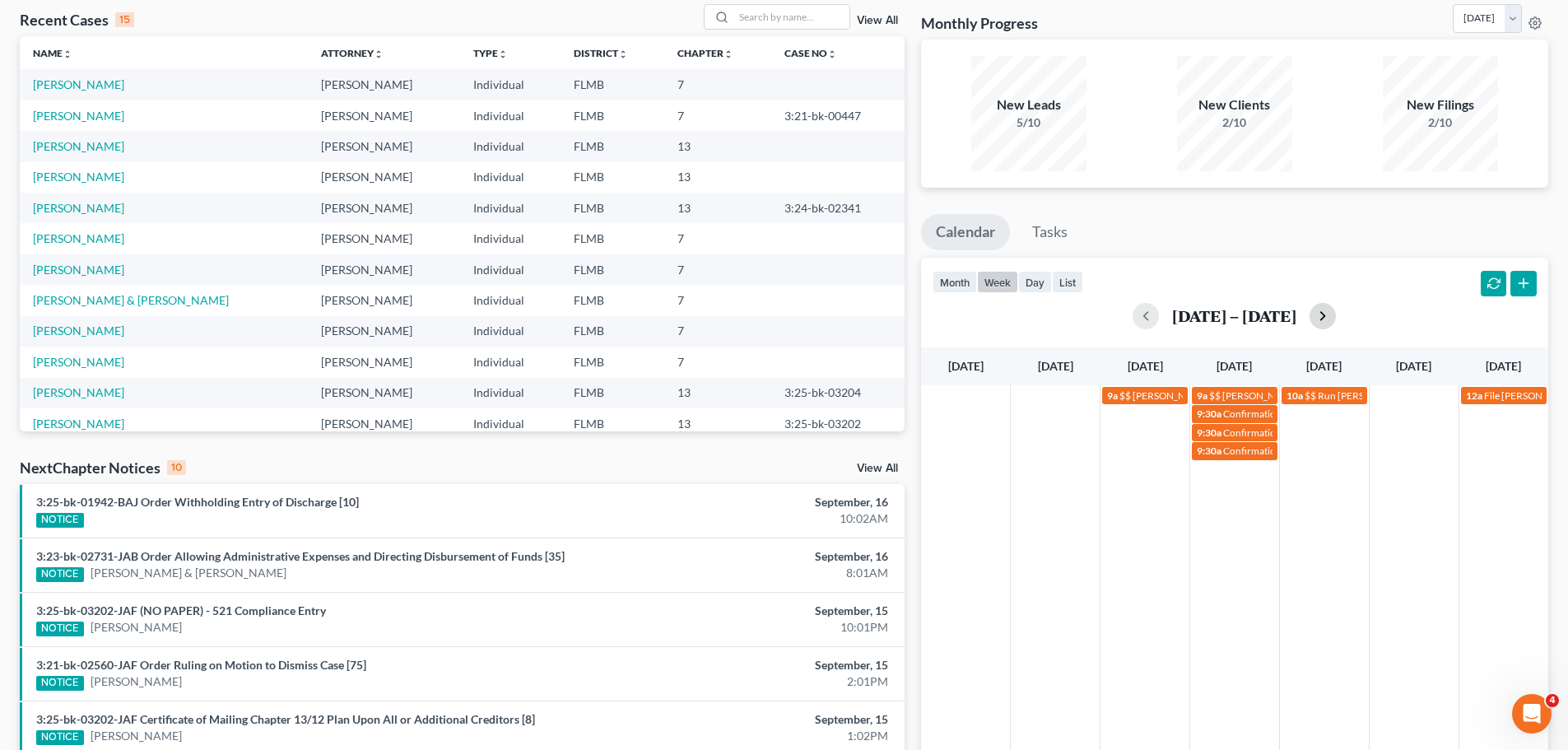
click at [1330, 325] on button "button" at bounding box center [1323, 316] width 26 height 26
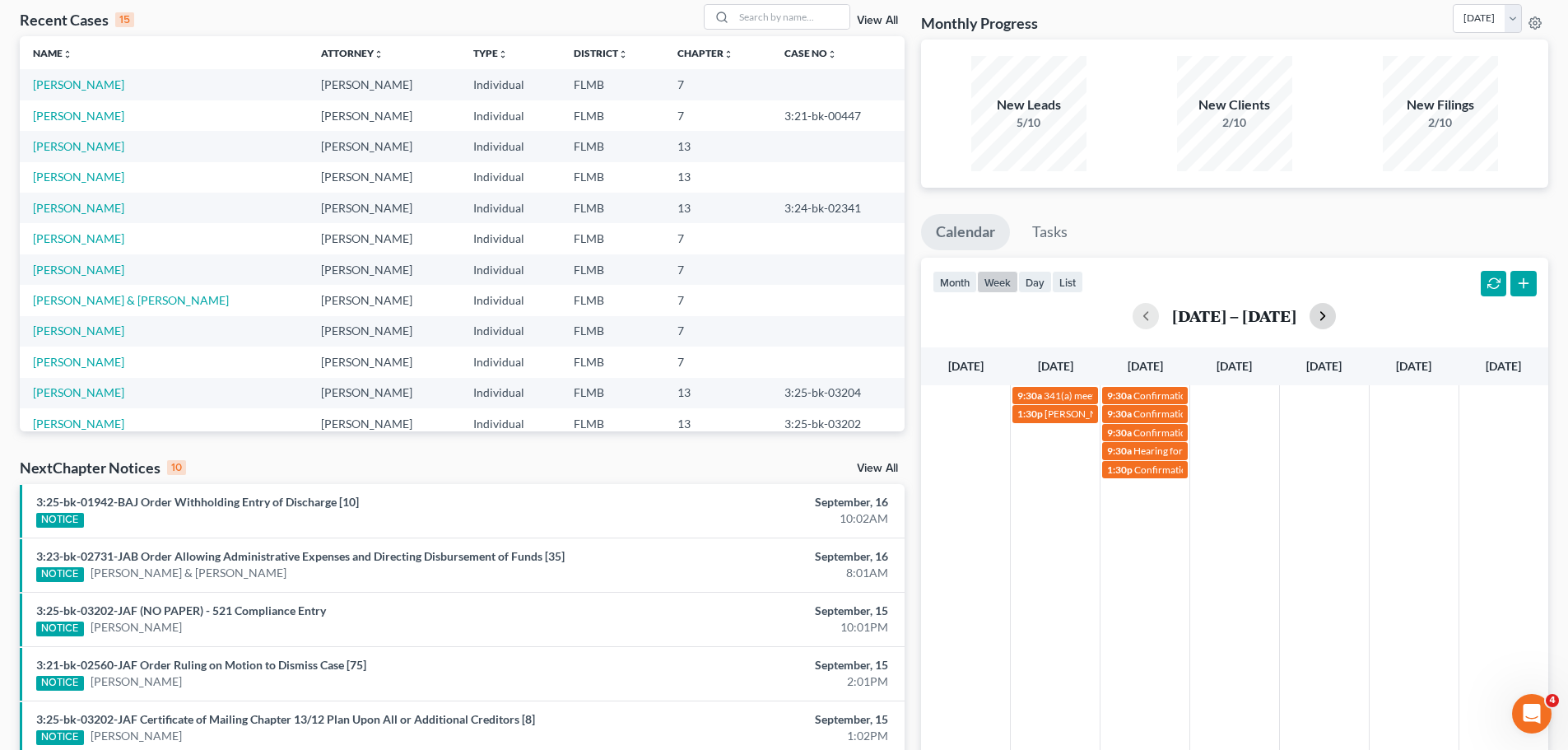
click at [1333, 325] on button "button" at bounding box center [1323, 316] width 26 height 26
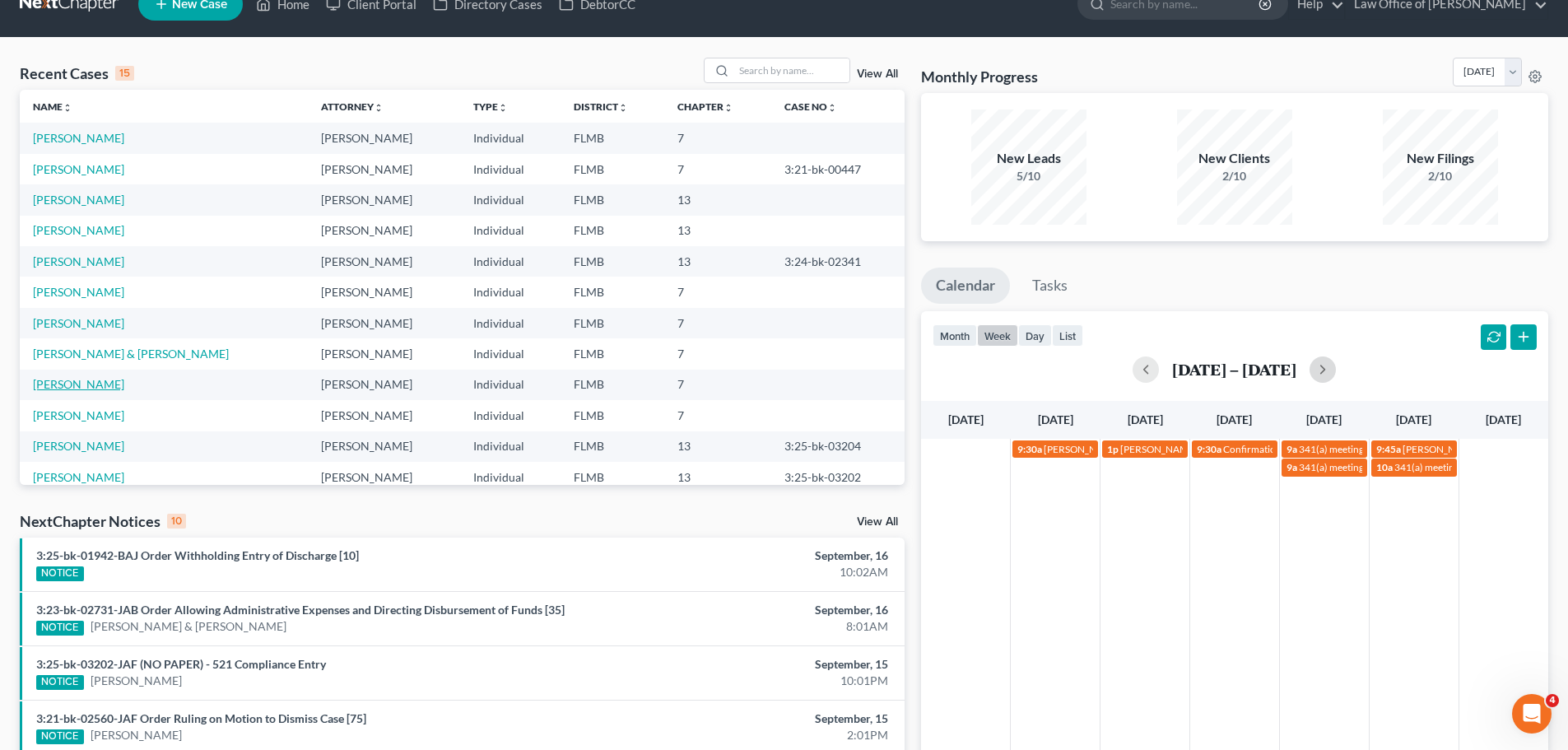
scroll to position [0, 0]
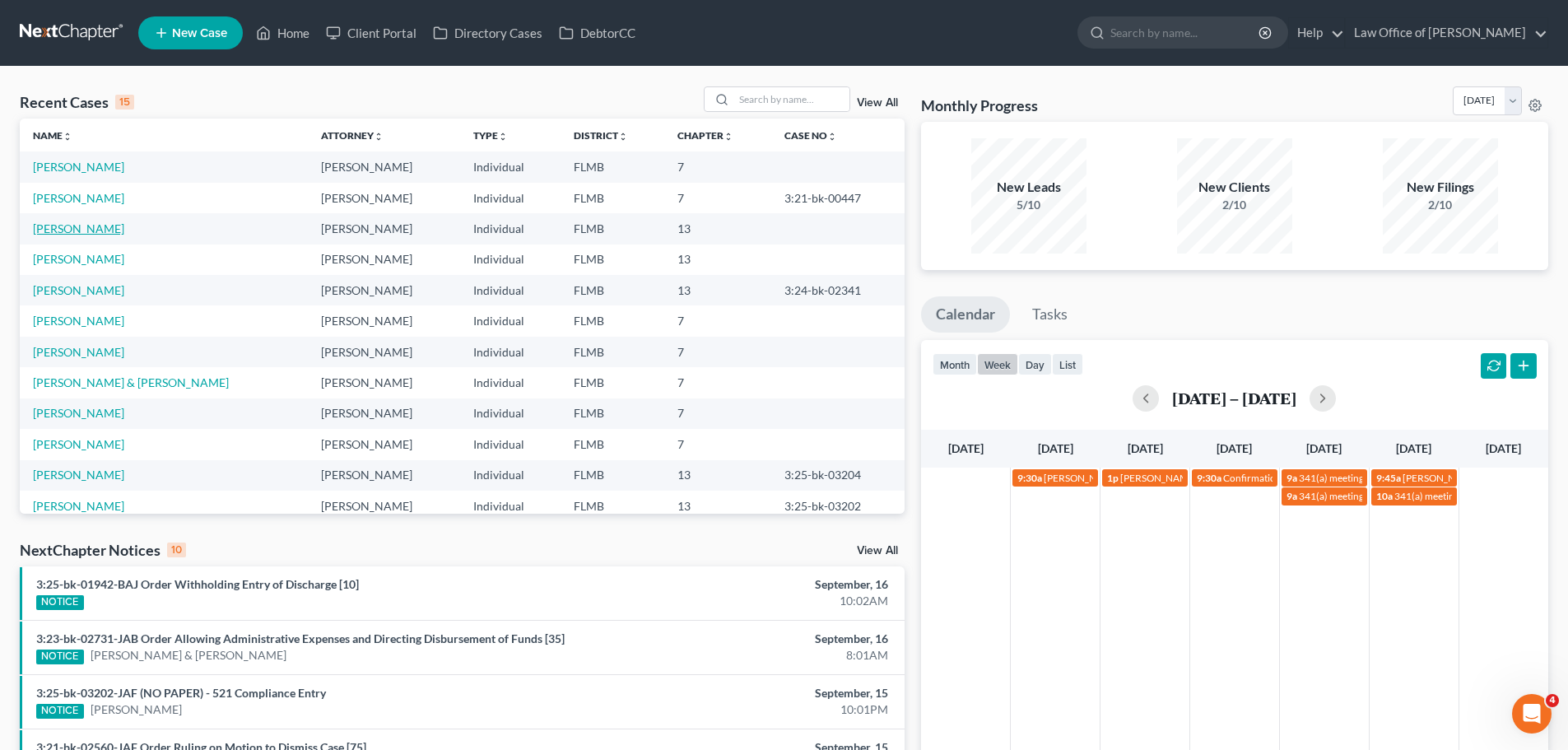
click at [124, 226] on link "[PERSON_NAME]" at bounding box center [78, 228] width 91 height 14
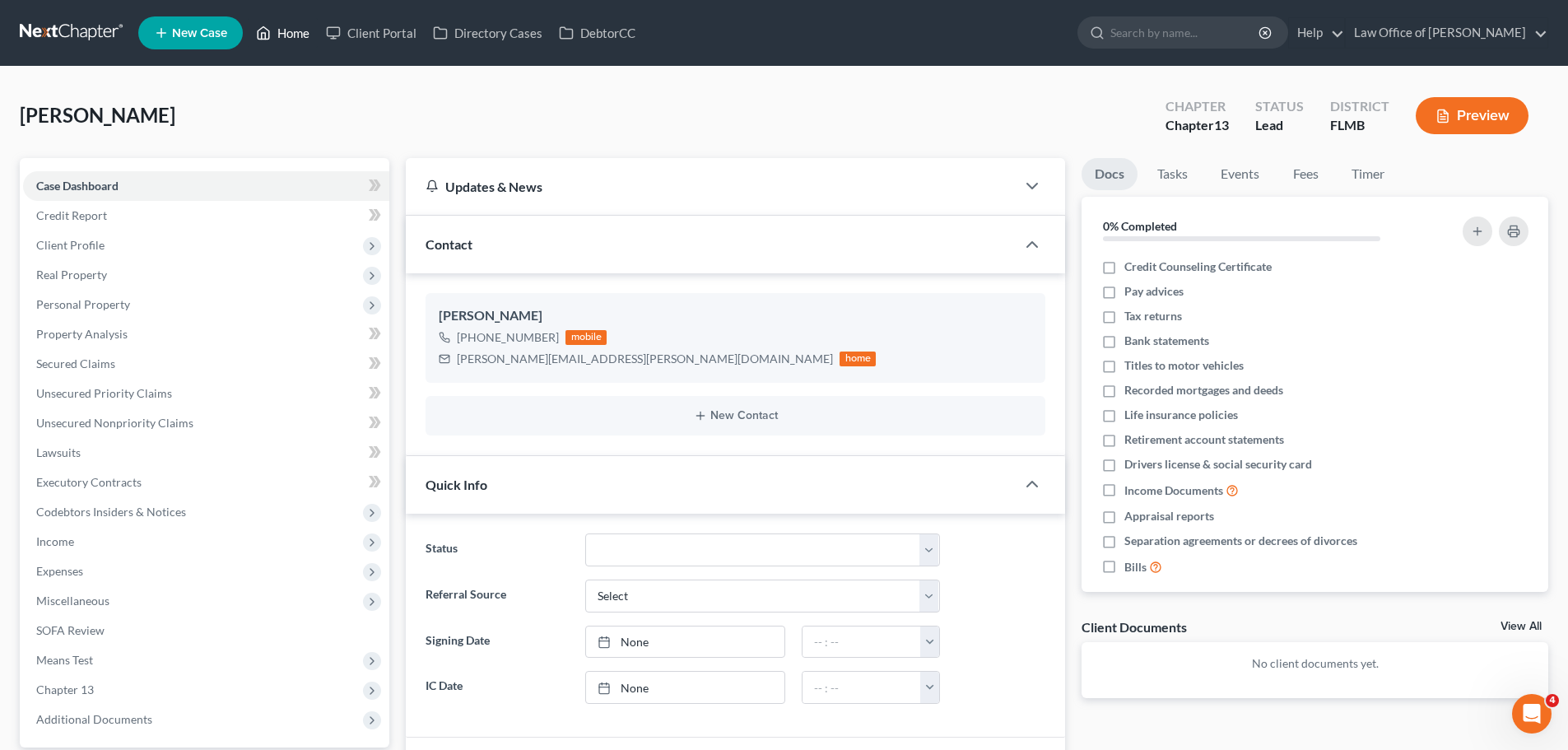
click at [259, 28] on icon at bounding box center [263, 32] width 15 height 20
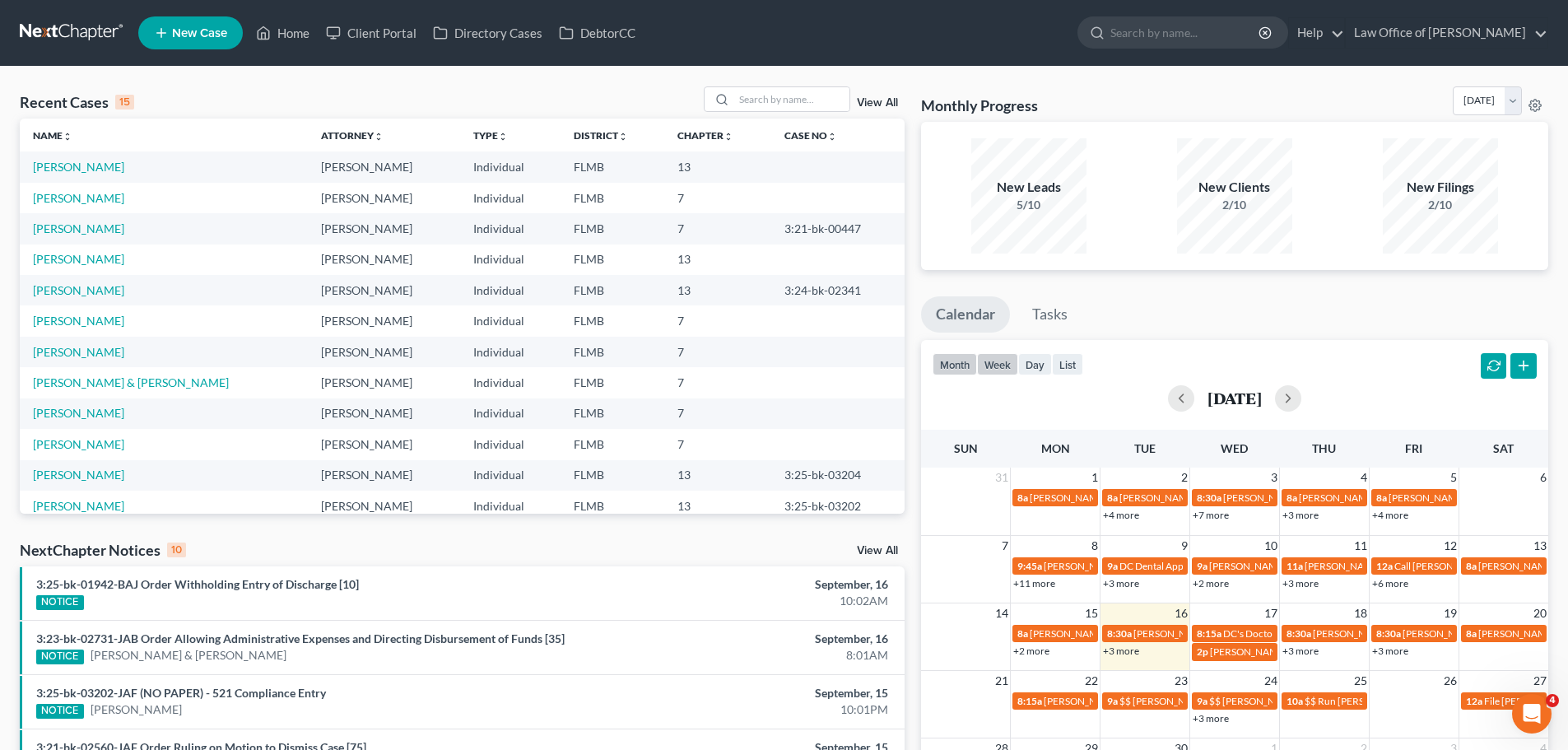
click at [1003, 362] on button "week" at bounding box center [997, 365] width 41 height 23
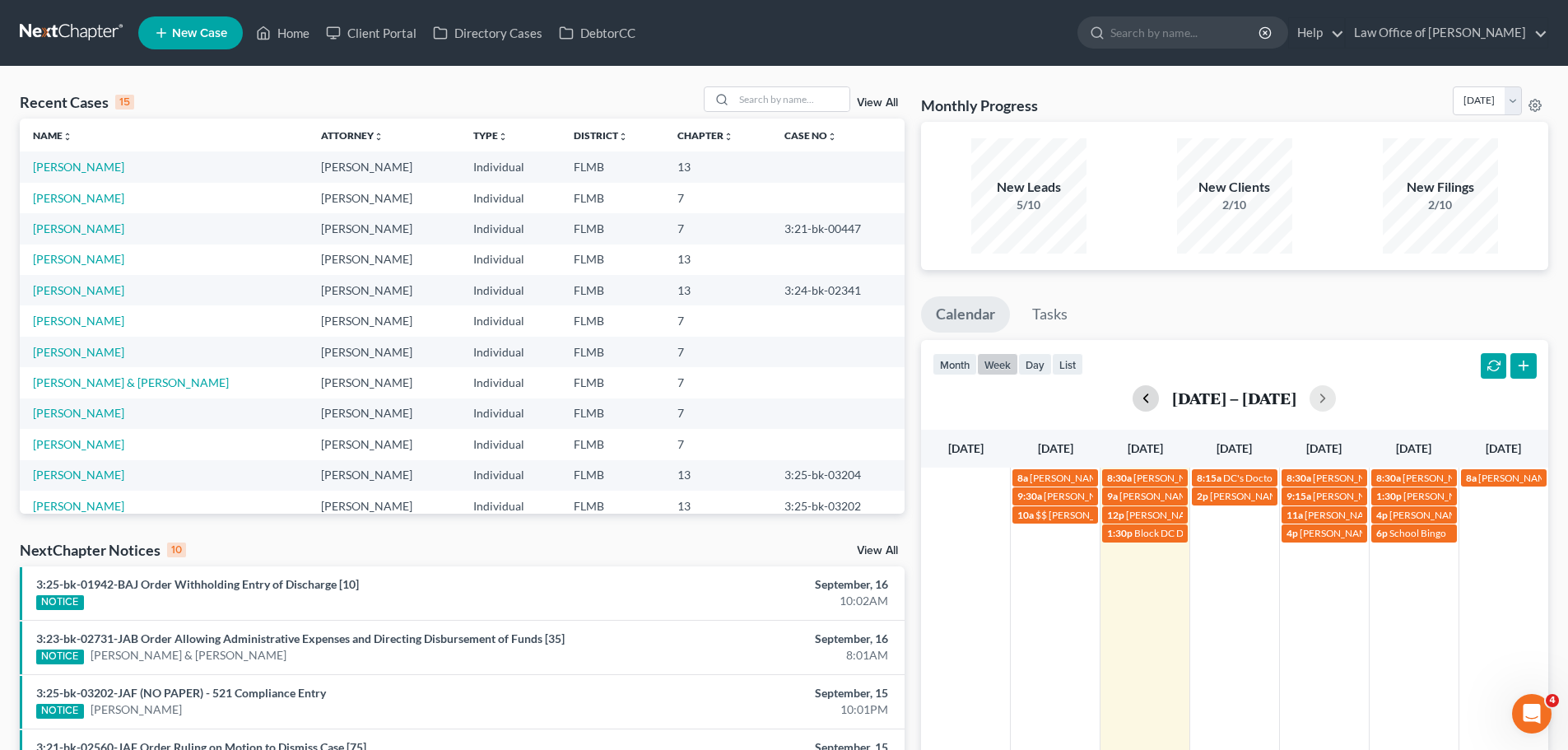
click at [1145, 398] on button "button" at bounding box center [1146, 398] width 26 height 26
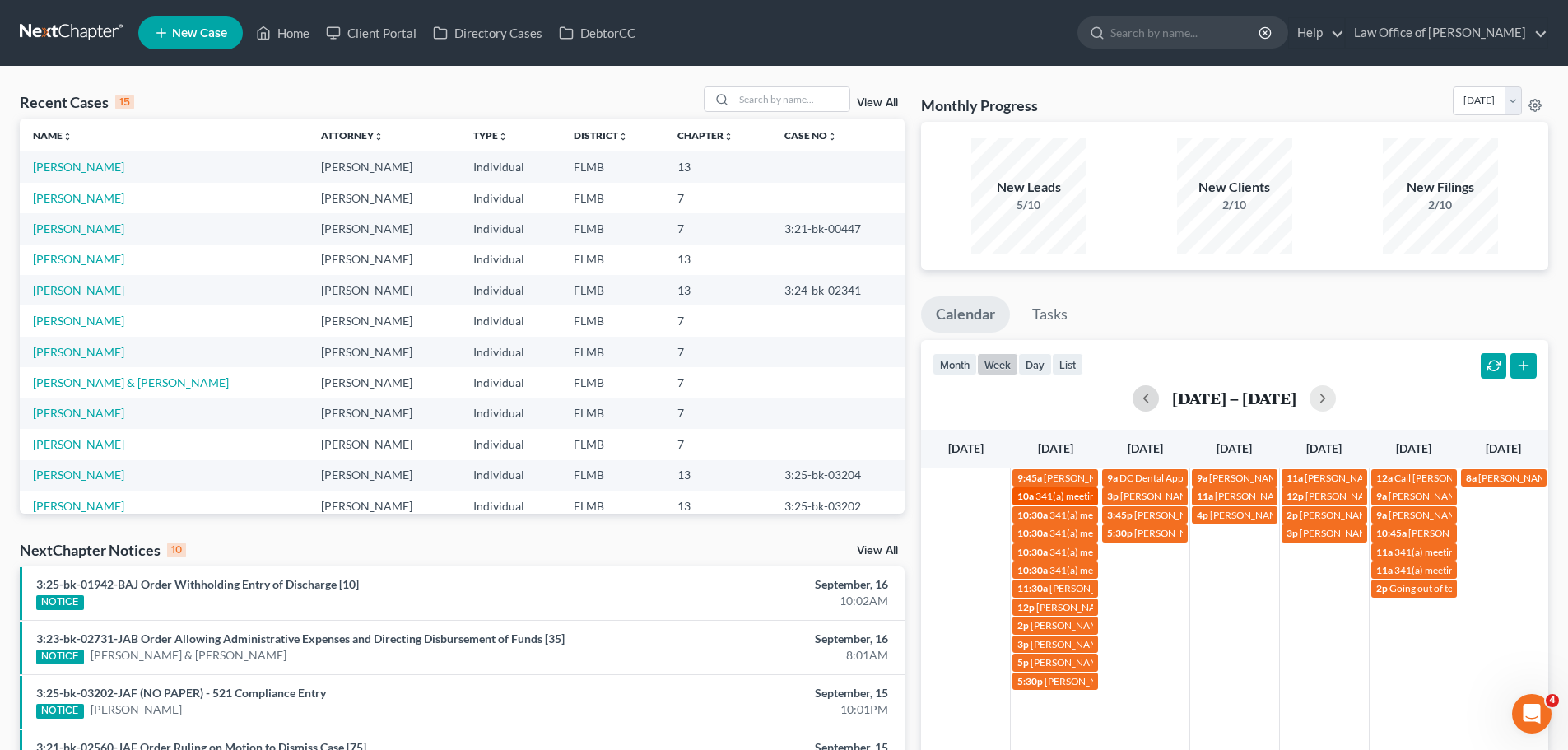
click at [1072, 498] on span "341(a) meeting for [PERSON_NAME]" at bounding box center [1115, 496] width 159 height 12
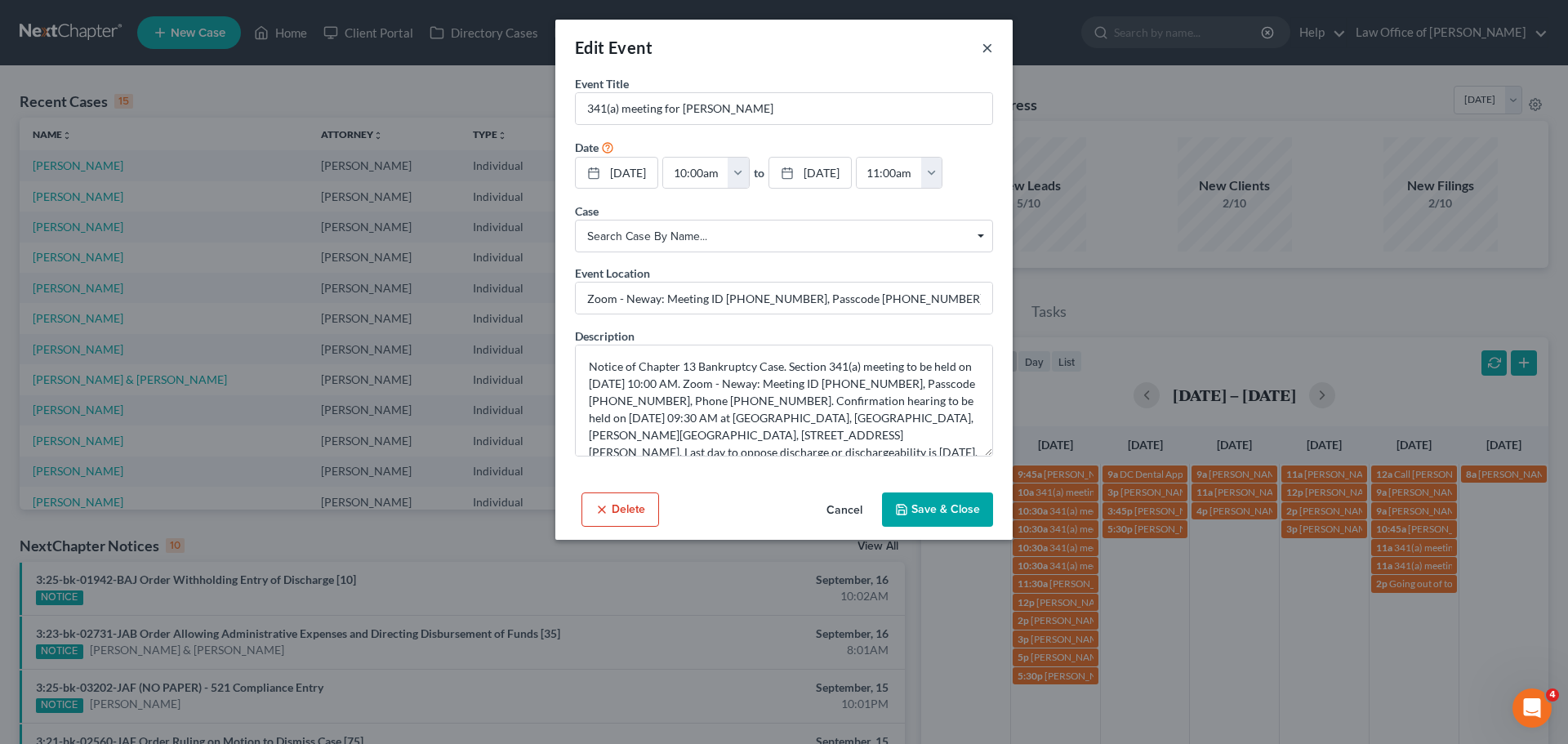
click at [984, 44] on button "×" at bounding box center [987, 47] width 11 height 20
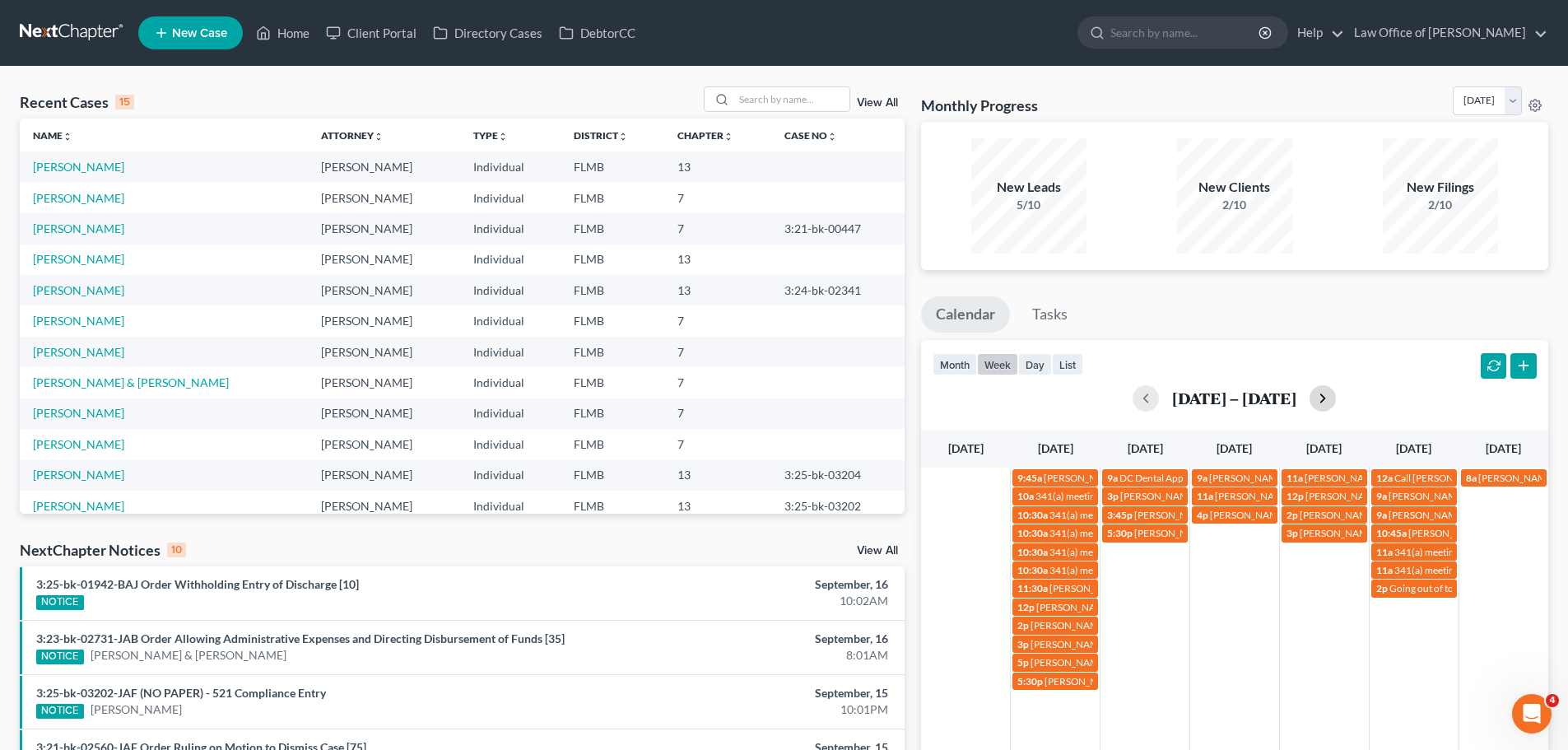
click at [1320, 400] on button "button" at bounding box center [1323, 398] width 26 height 26
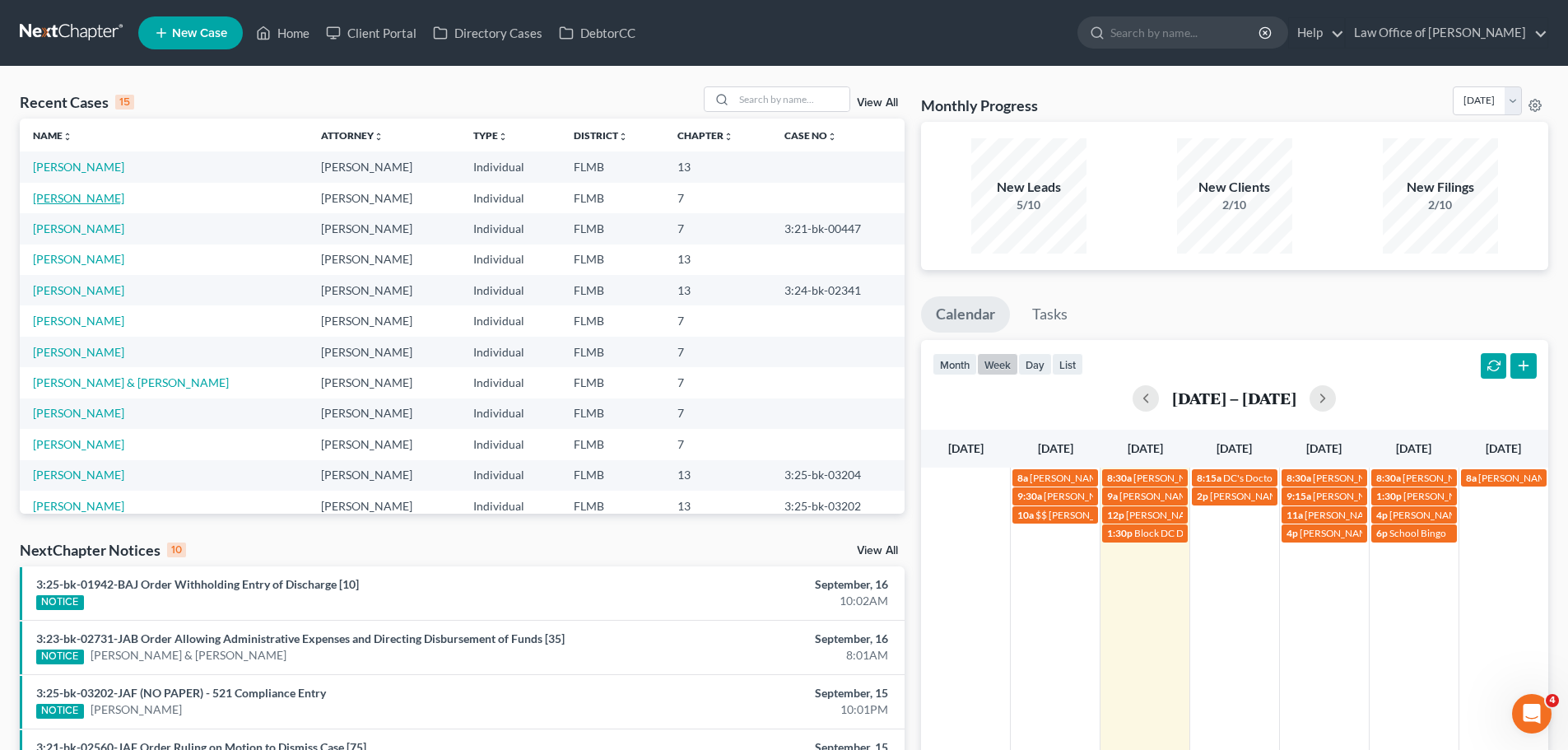
click at [79, 204] on link "[PERSON_NAME]" at bounding box center [78, 198] width 91 height 14
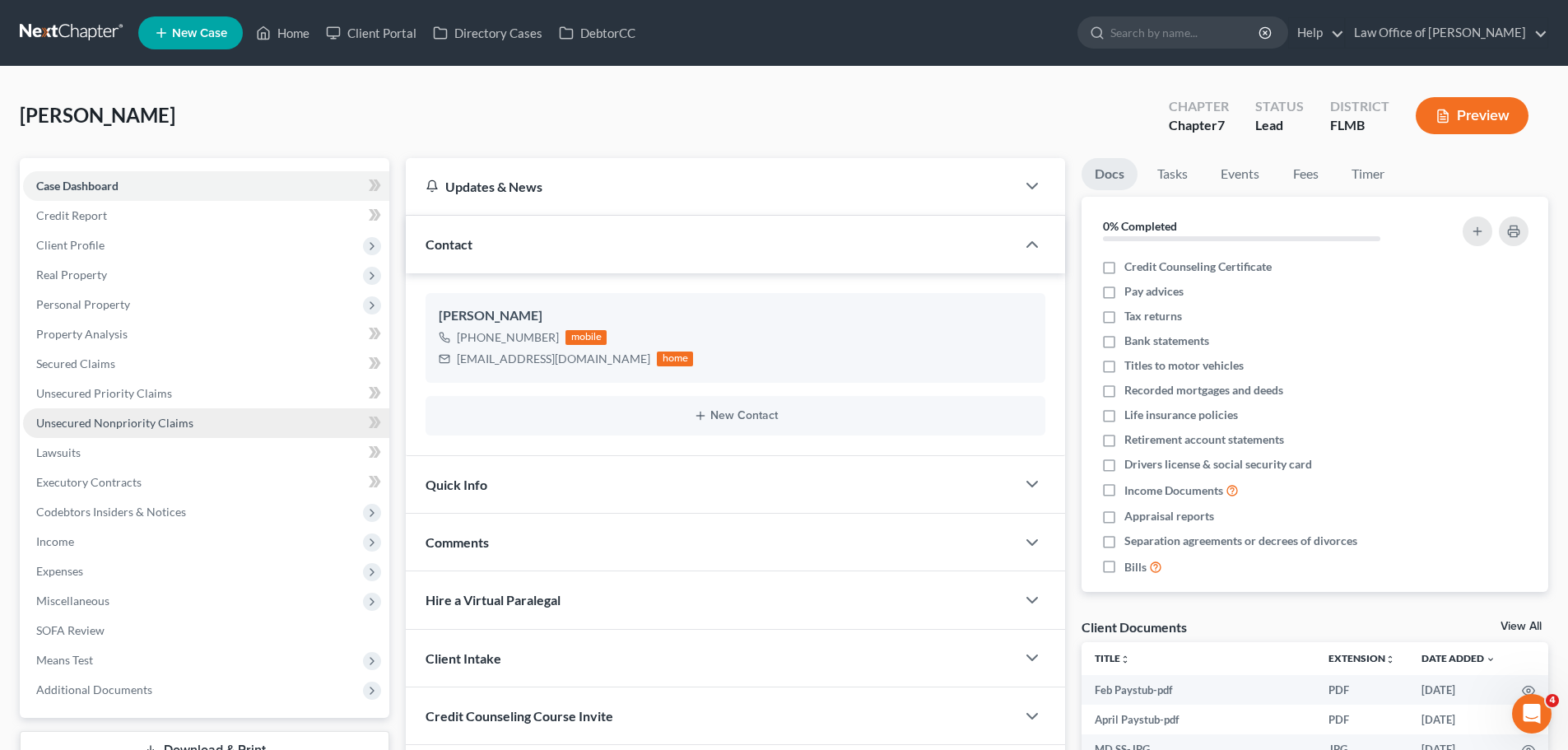
click at [178, 426] on span "Unsecured Nonpriority Claims" at bounding box center [115, 423] width 157 height 14
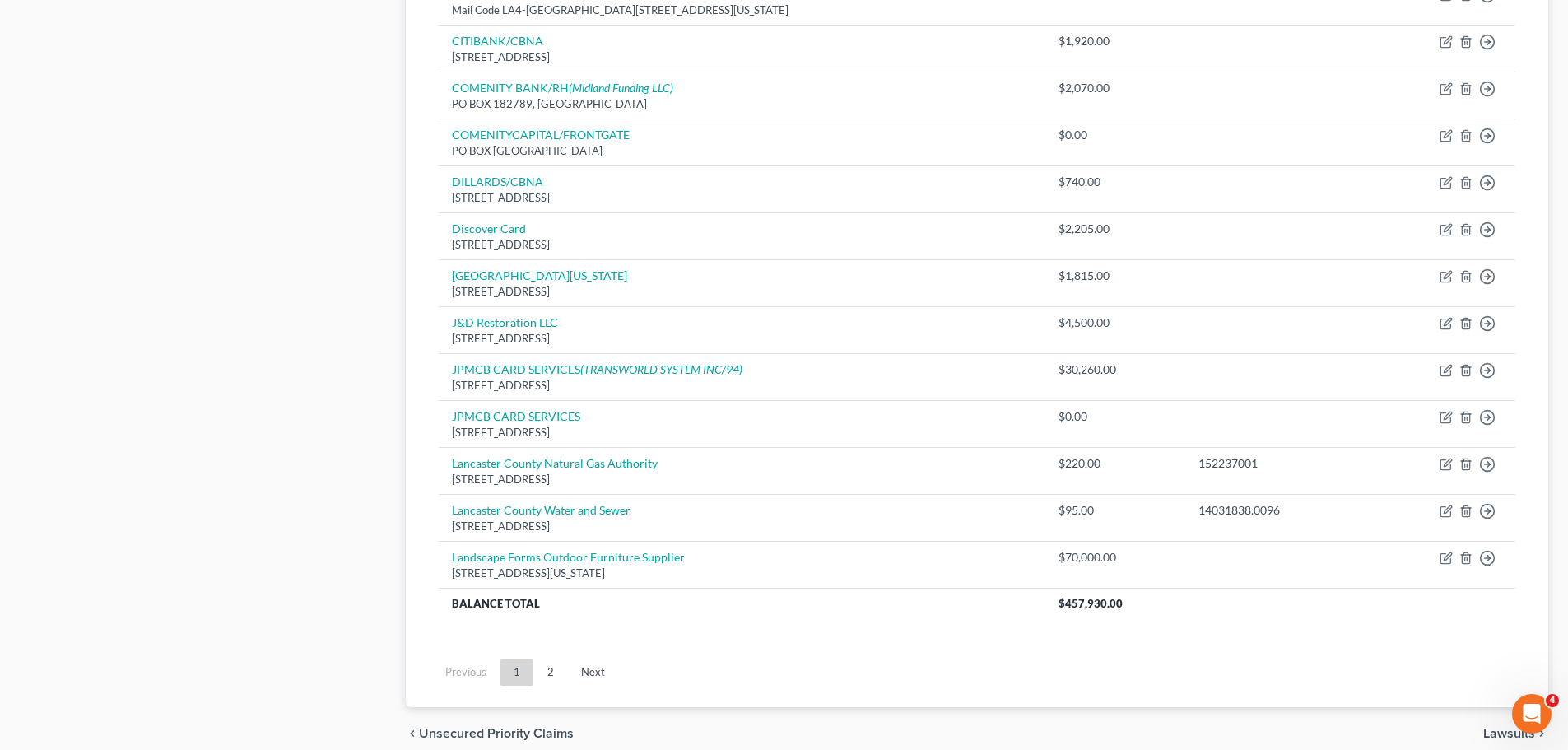
scroll to position [1150, 0]
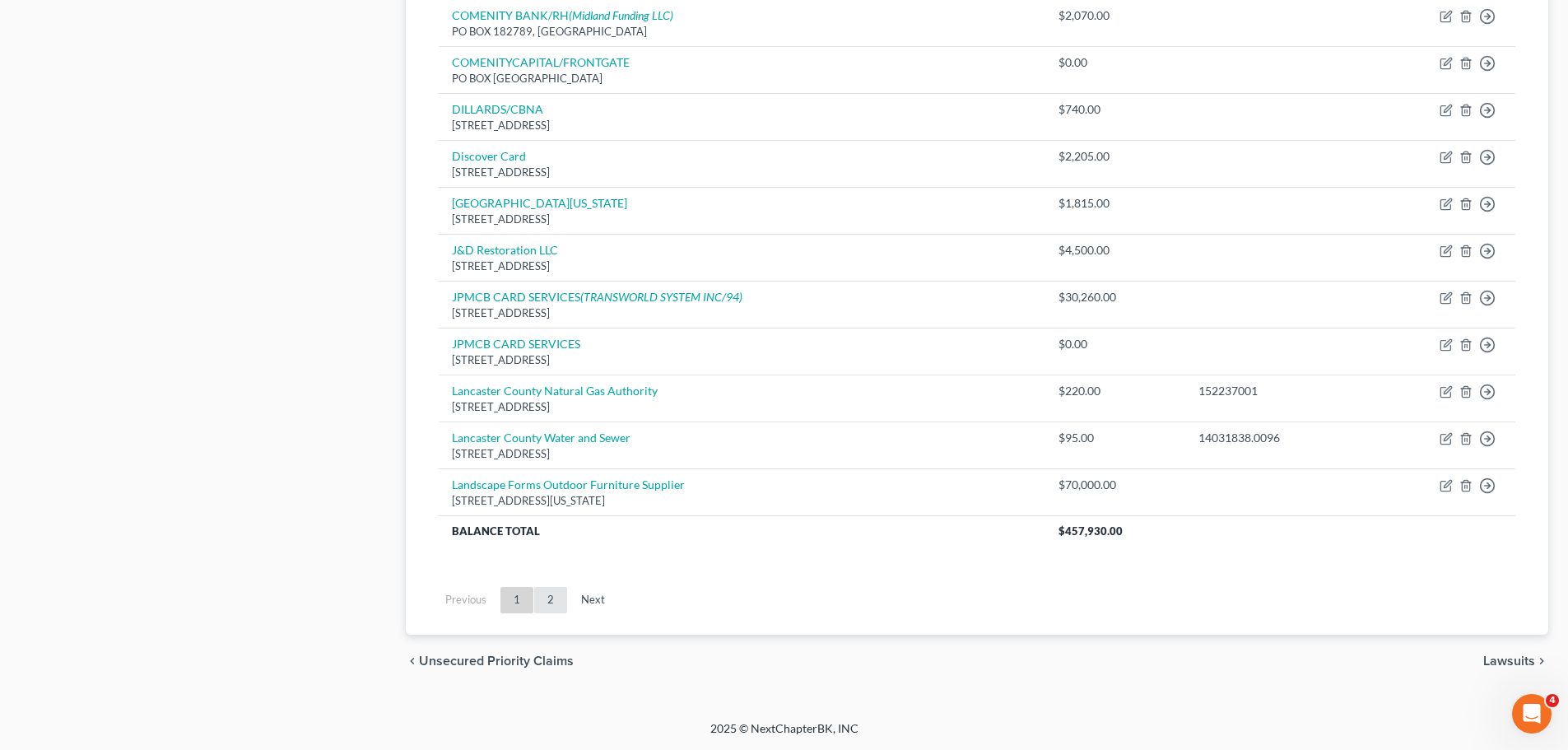
click at [540, 602] on link "2" at bounding box center [551, 599] width 33 height 26
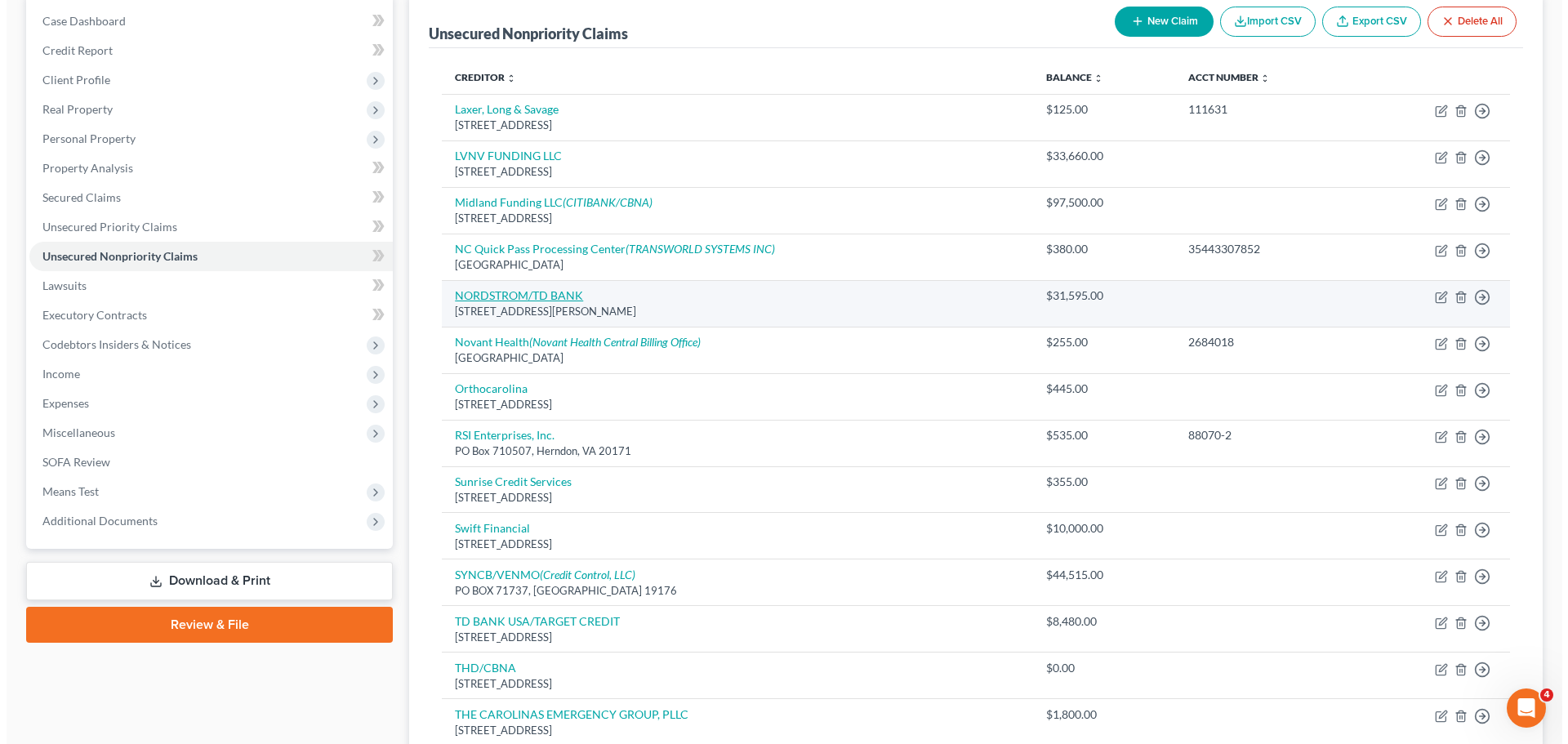
scroll to position [245, 0]
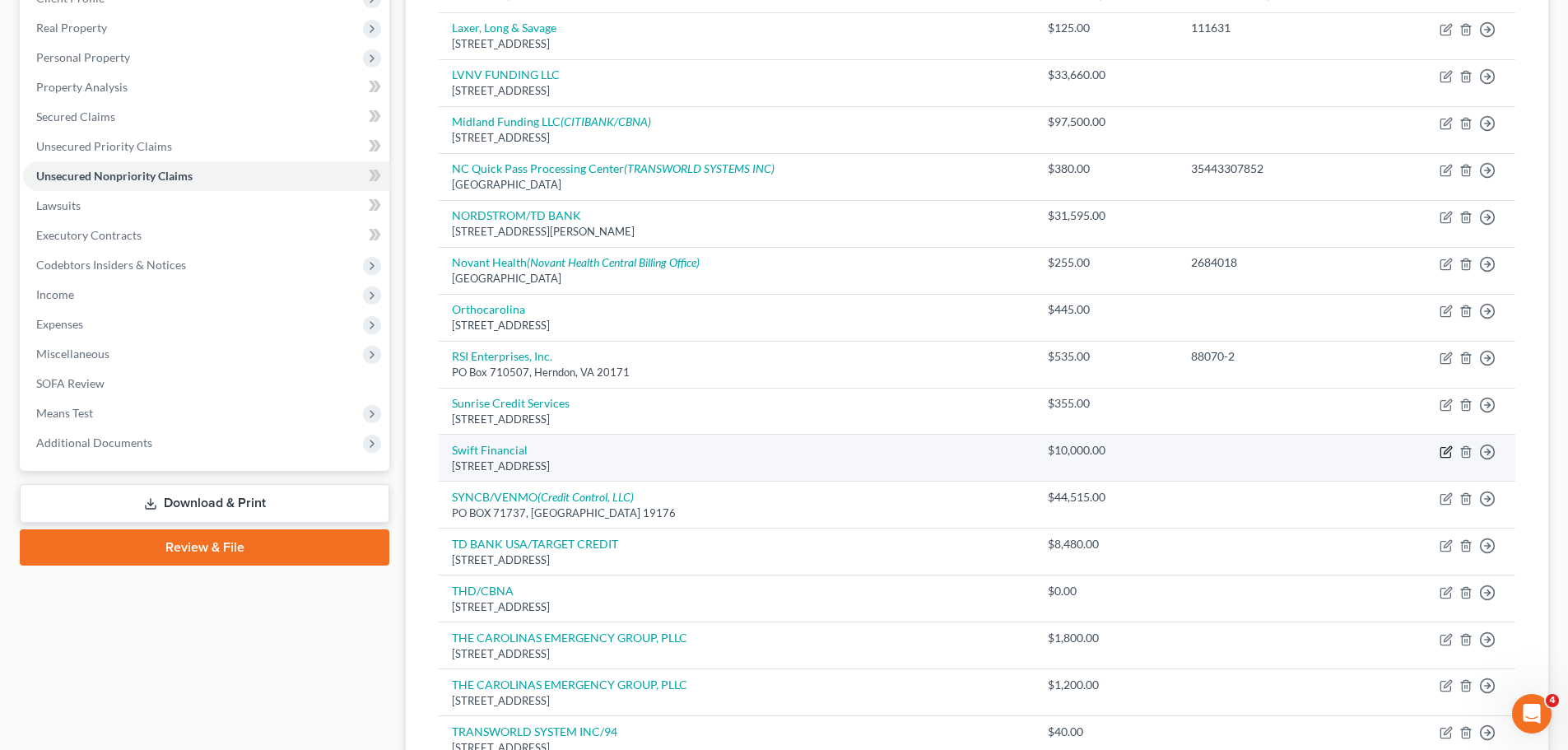
click at [1445, 446] on icon "button" at bounding box center [1446, 452] width 13 height 13
select select "9"
select select "0"
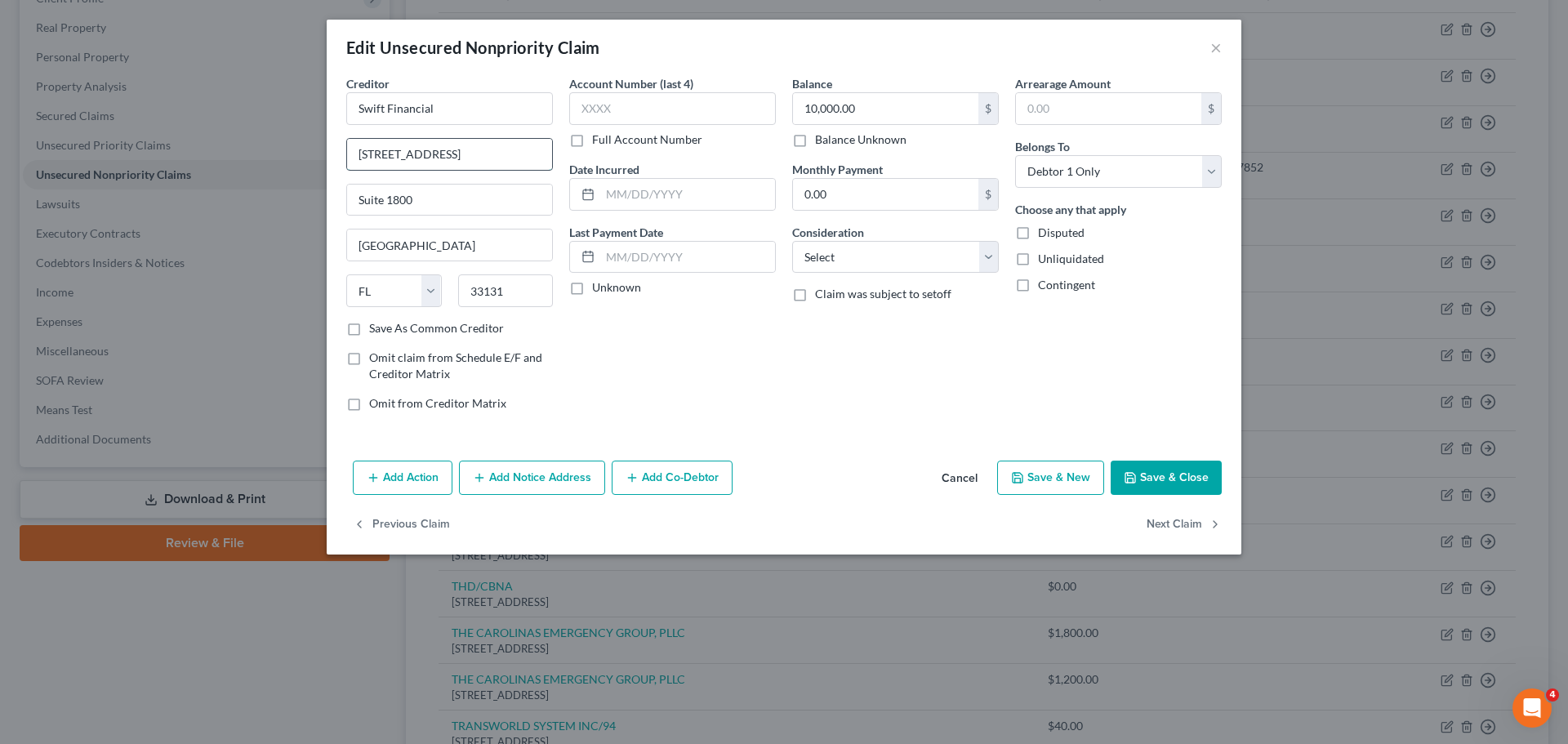
drag, startPoint x: 483, startPoint y: 154, endPoint x: 354, endPoint y: 149, distance: 129.1
click at [354, 149] on input "[STREET_ADDRESS]" at bounding box center [449, 154] width 205 height 31
type input "[STREET_ADDRESS]"
type input "95131"
type input "[GEOGRAPHIC_DATA][PERSON_NAME]"
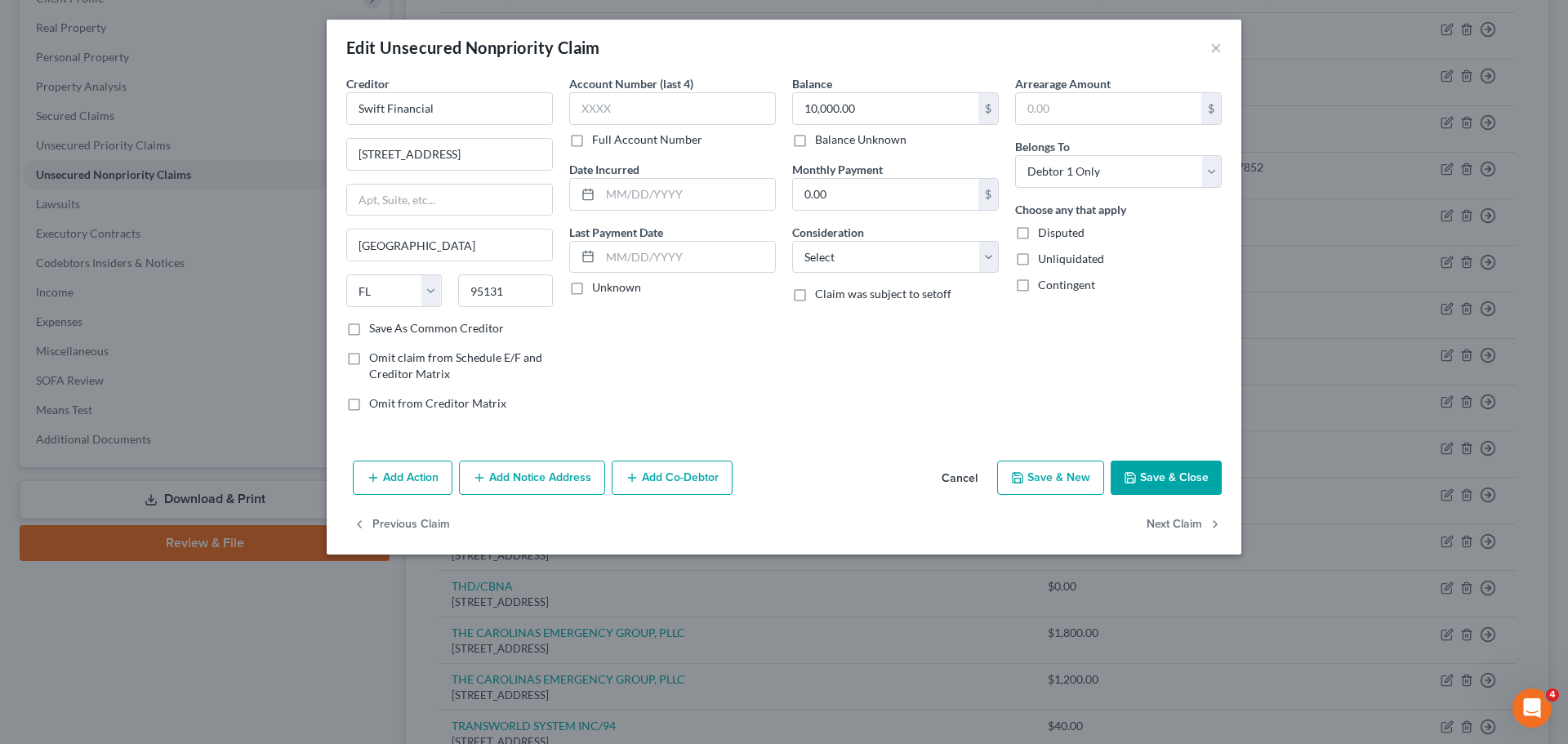
select select "4"
click at [624, 364] on div "Account Number (last 4) Full Account Number Date Incurred Last Payment Date Unk…" at bounding box center [673, 249] width 223 height 350
click at [536, 480] on button "Add Notice Address" at bounding box center [532, 478] width 146 height 35
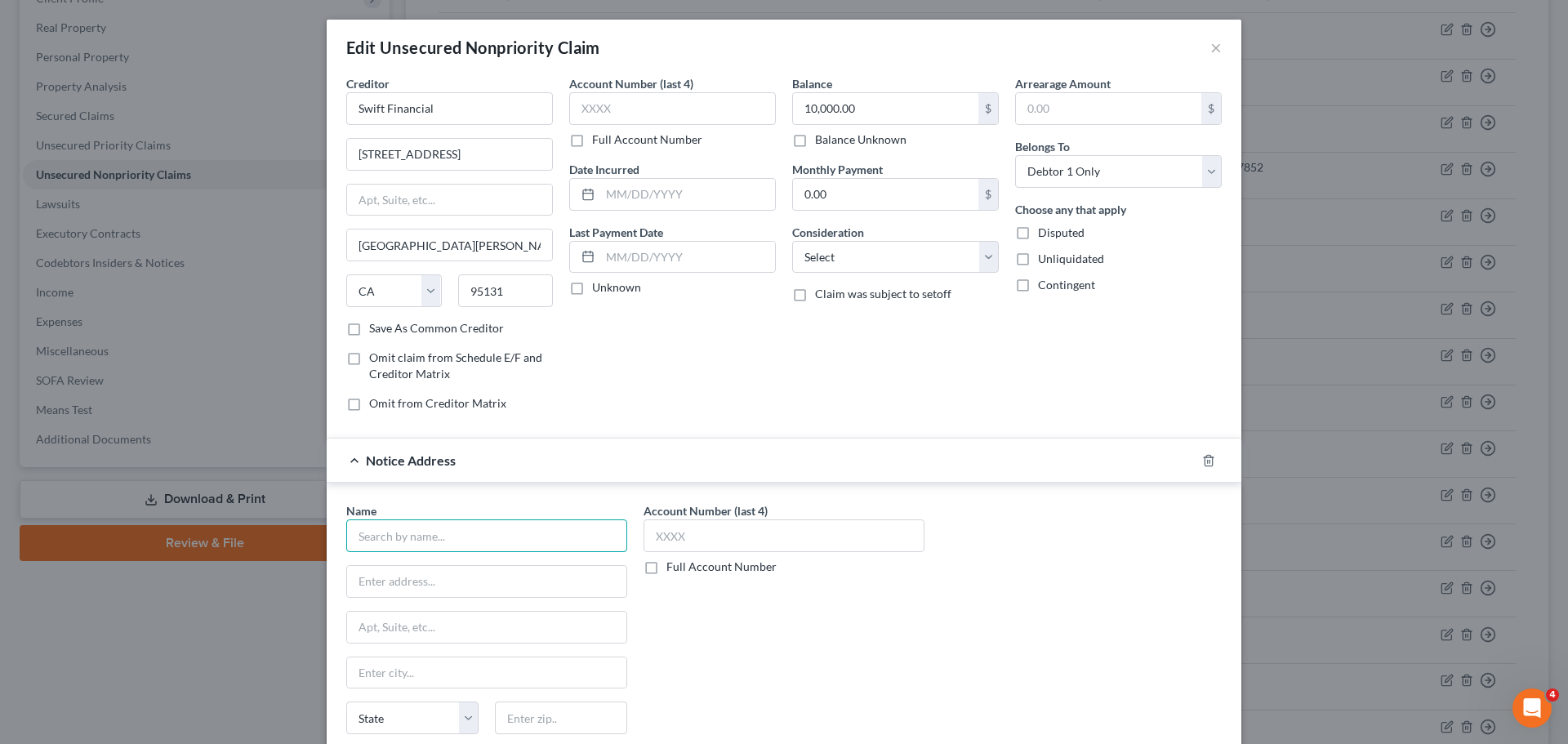
click at [478, 537] on input "text" at bounding box center [486, 536] width 281 height 33
drag, startPoint x: 427, startPoint y: 110, endPoint x: 307, endPoint y: 106, distance: 120.1
click at [307, 106] on div "Edit Unsecured Nonpriority Claim × Creditor * Swift Financial [STREET_ADDRESS][…" at bounding box center [784, 372] width 1568 height 744
click at [469, 525] on input "text" at bounding box center [486, 536] width 281 height 33
paste input "Swift Financial"
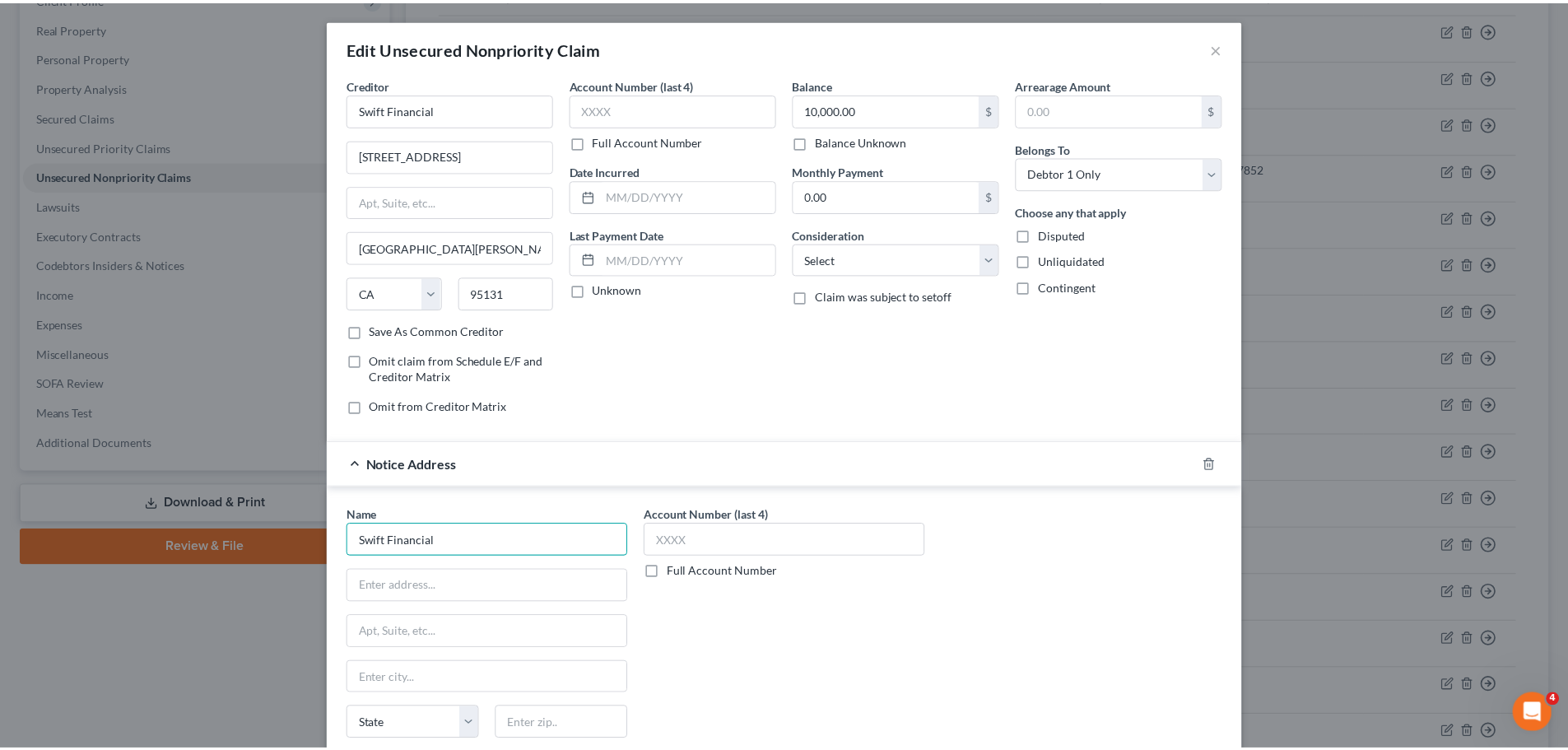
scroll to position [184, 0]
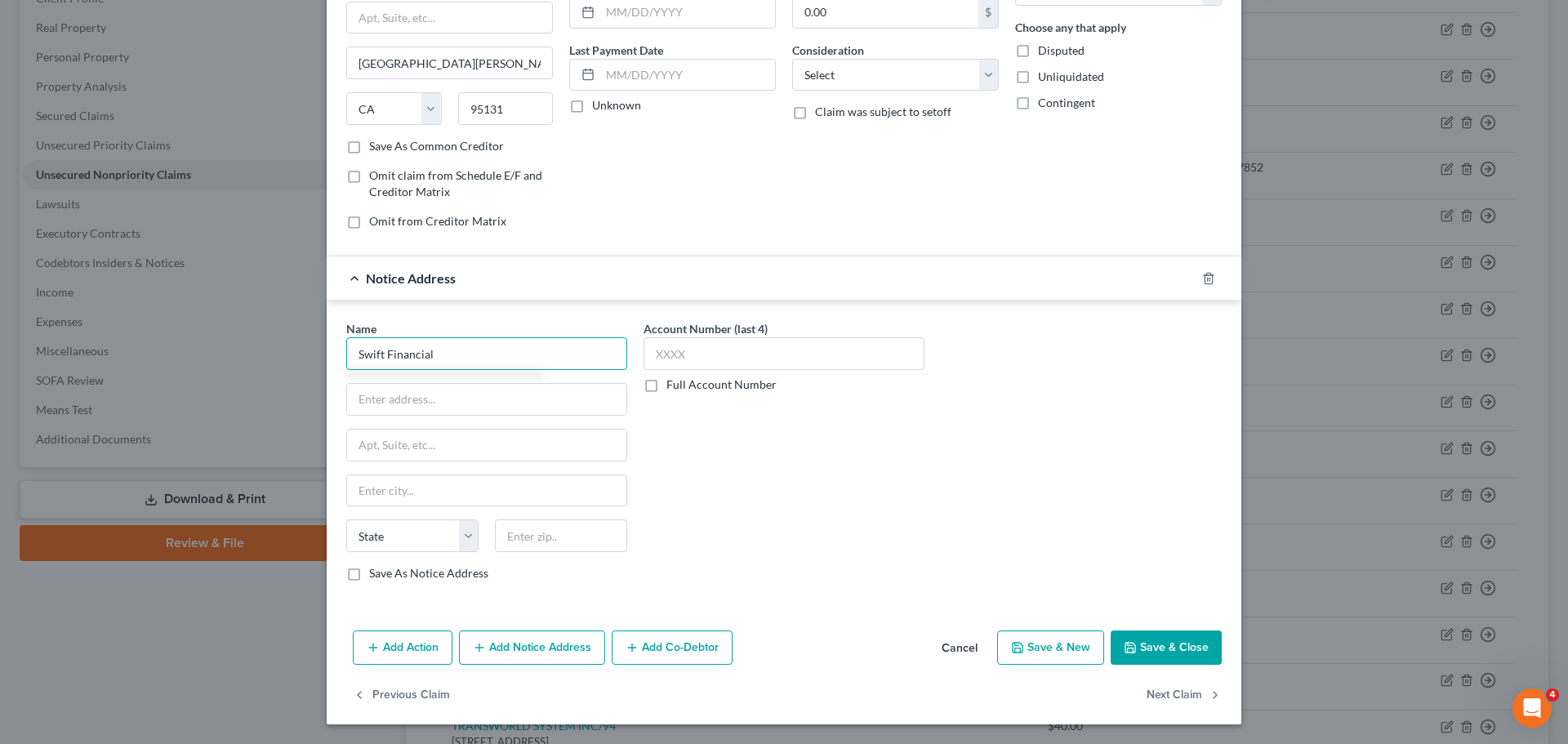
type input "Swift Financial"
click at [370, 147] on label "Save As Common Creditor" at bounding box center [437, 146] width 135 height 16
click at [376, 147] on input "Save As Common Creditor" at bounding box center [381, 143] width 10 height 10
checkbox input "true"
click at [370, 577] on label "Save As Notice Address" at bounding box center [429, 573] width 119 height 16
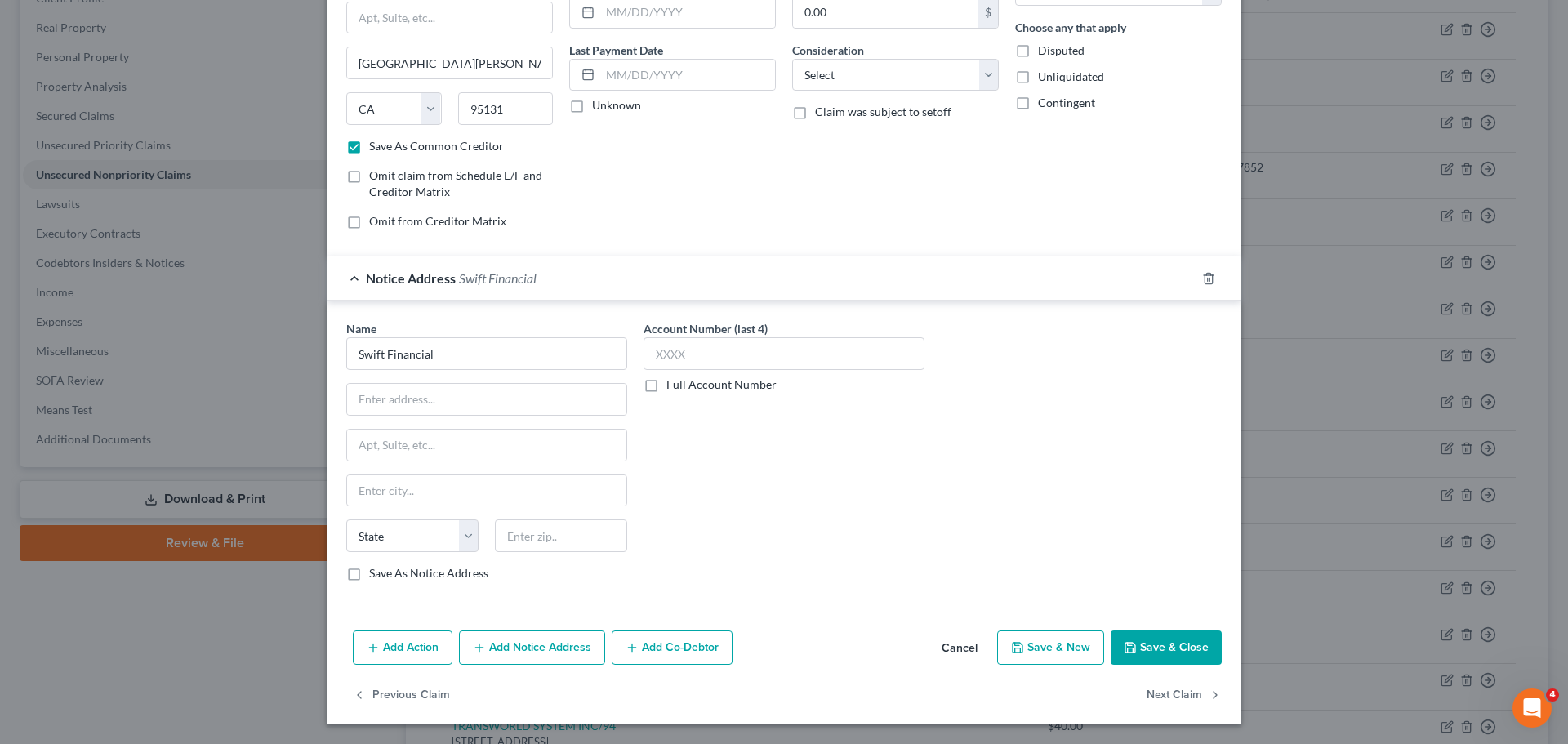
click at [376, 576] on input "Save As Notice Address" at bounding box center [381, 571] width 10 height 10
checkbox input "true"
click at [389, 390] on input "text" at bounding box center [487, 400] width 280 height 31
type input "[STREET_ADDRESS]"
type input "Ste 205"
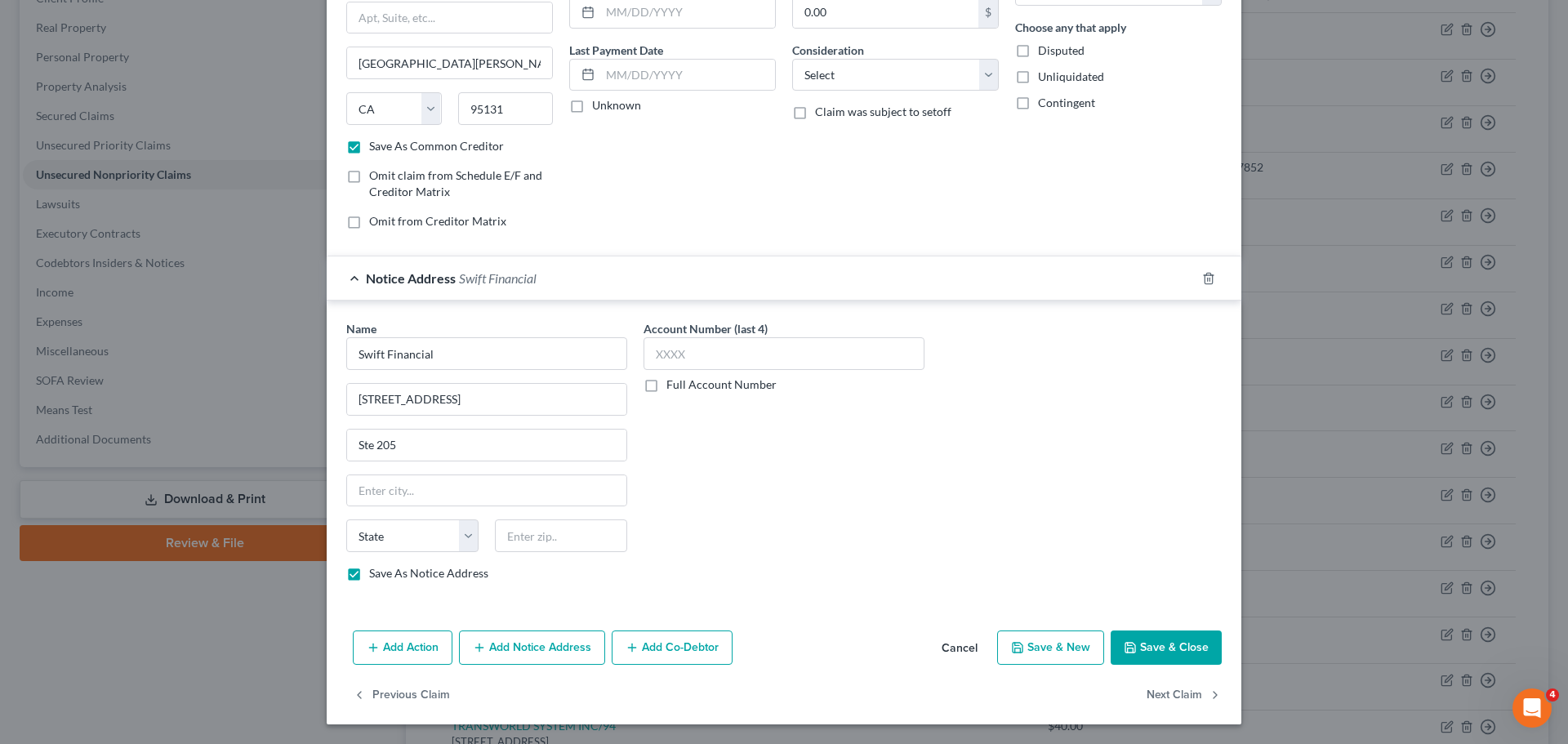
click at [747, 453] on div "Account Number (last 4) Full Account Number" at bounding box center [784, 457] width 297 height 274
click at [523, 530] on input "text" at bounding box center [560, 536] width 132 height 33
type input "19808"
type input "Wilmington"
select select "7"
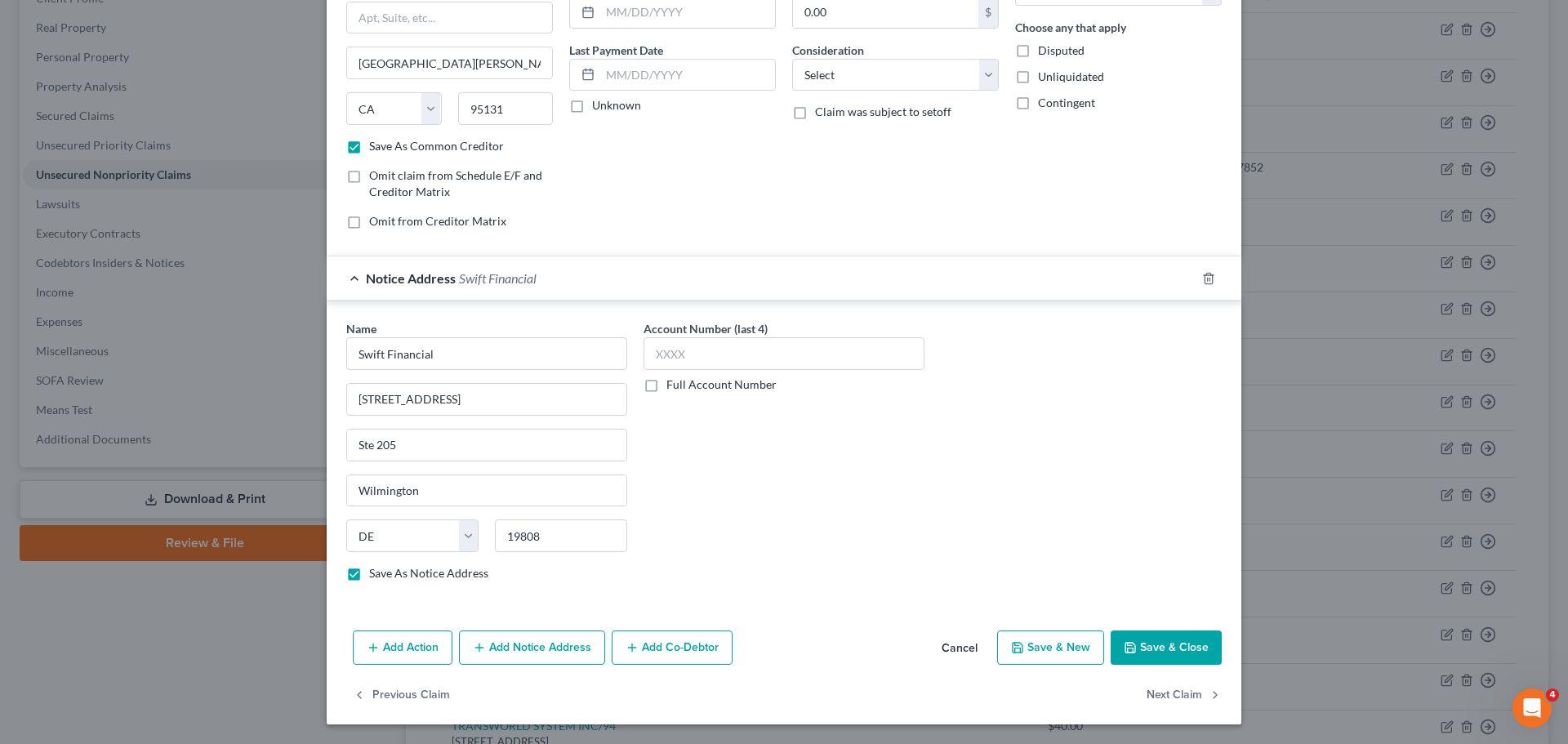
click at [783, 486] on div "Account Number (last 4) Full Account Number" at bounding box center [784, 457] width 297 height 274
click at [1181, 647] on button "Save & Close" at bounding box center [1167, 647] width 111 height 35
checkbox input "false"
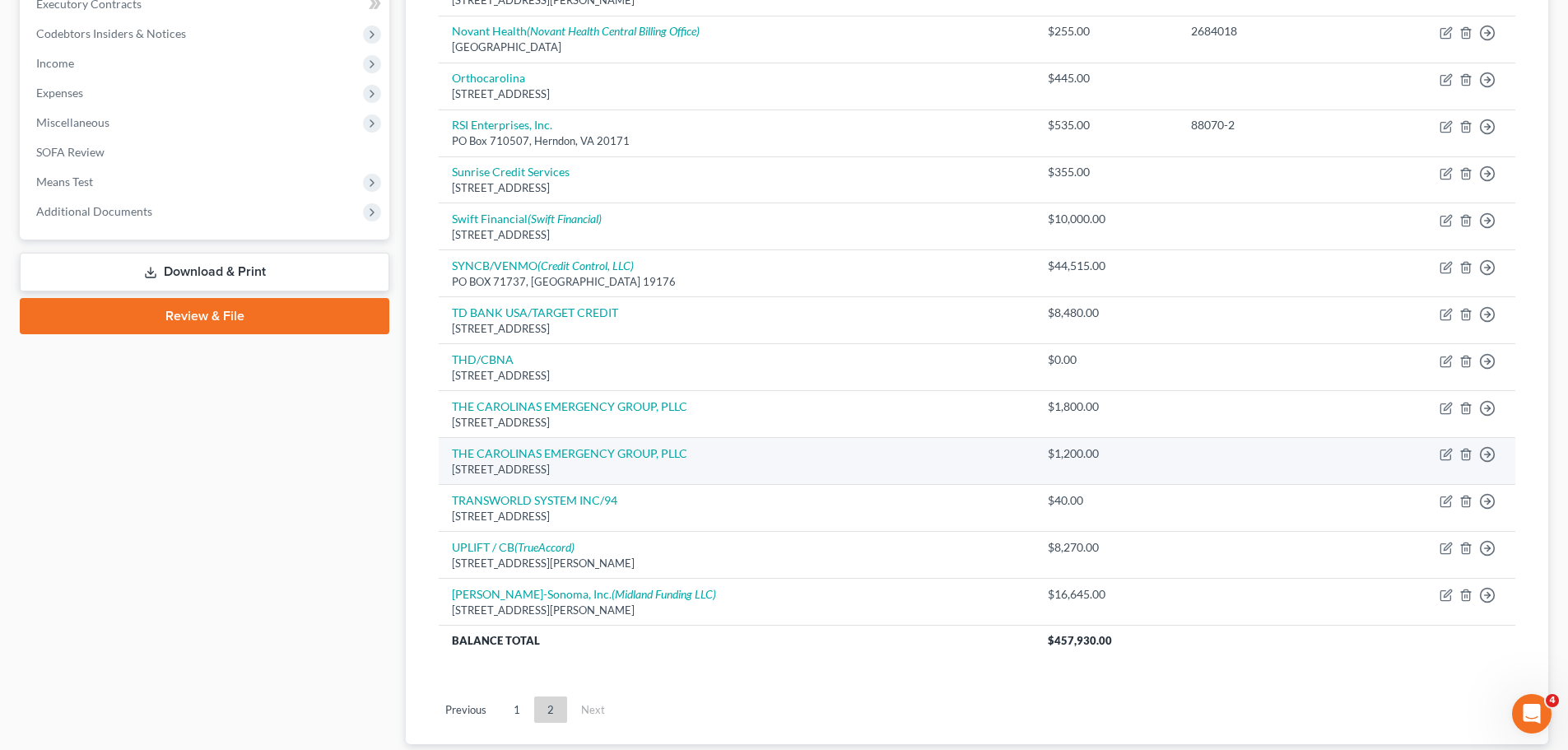
scroll to position [587, 0]
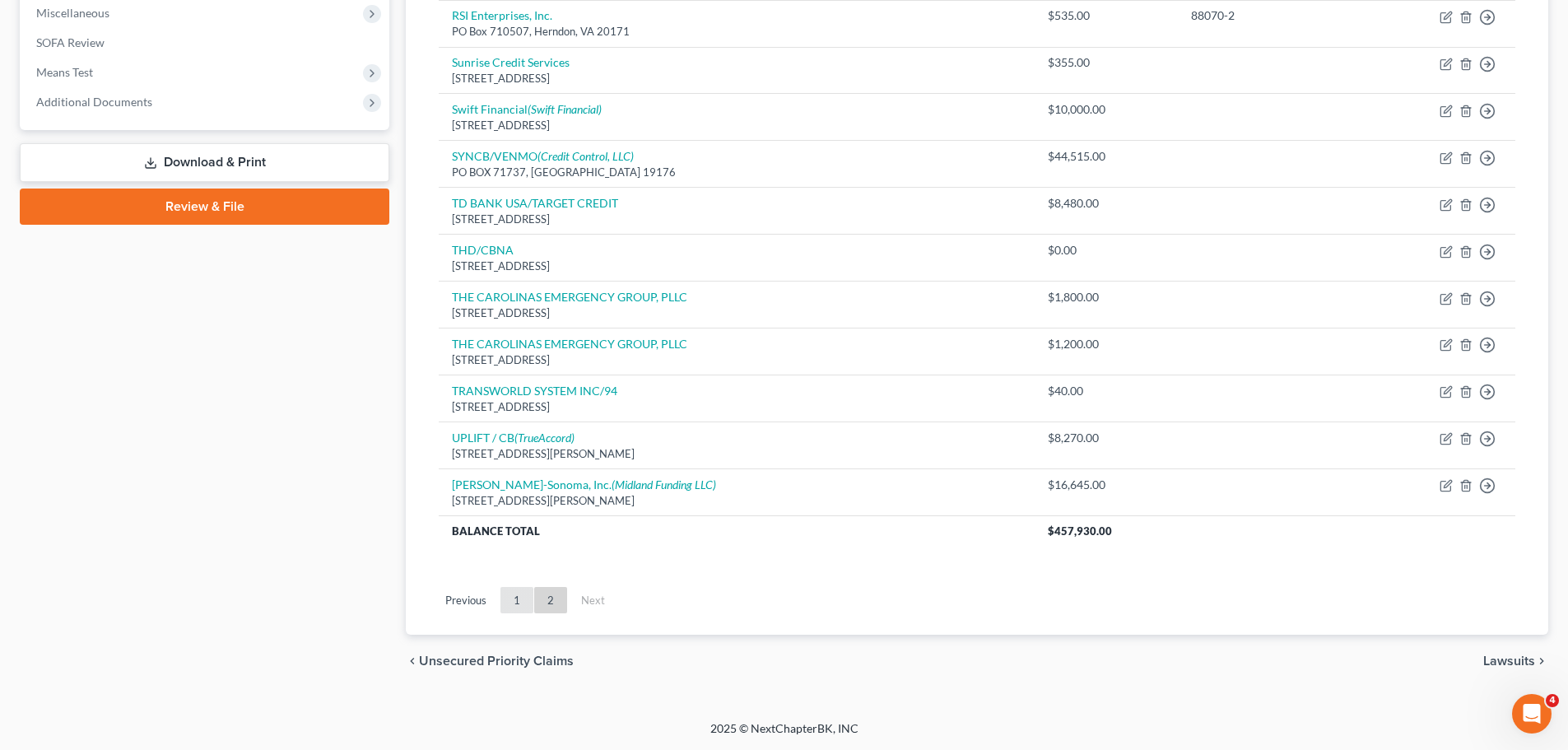
click at [530, 605] on link "1" at bounding box center [517, 599] width 33 height 26
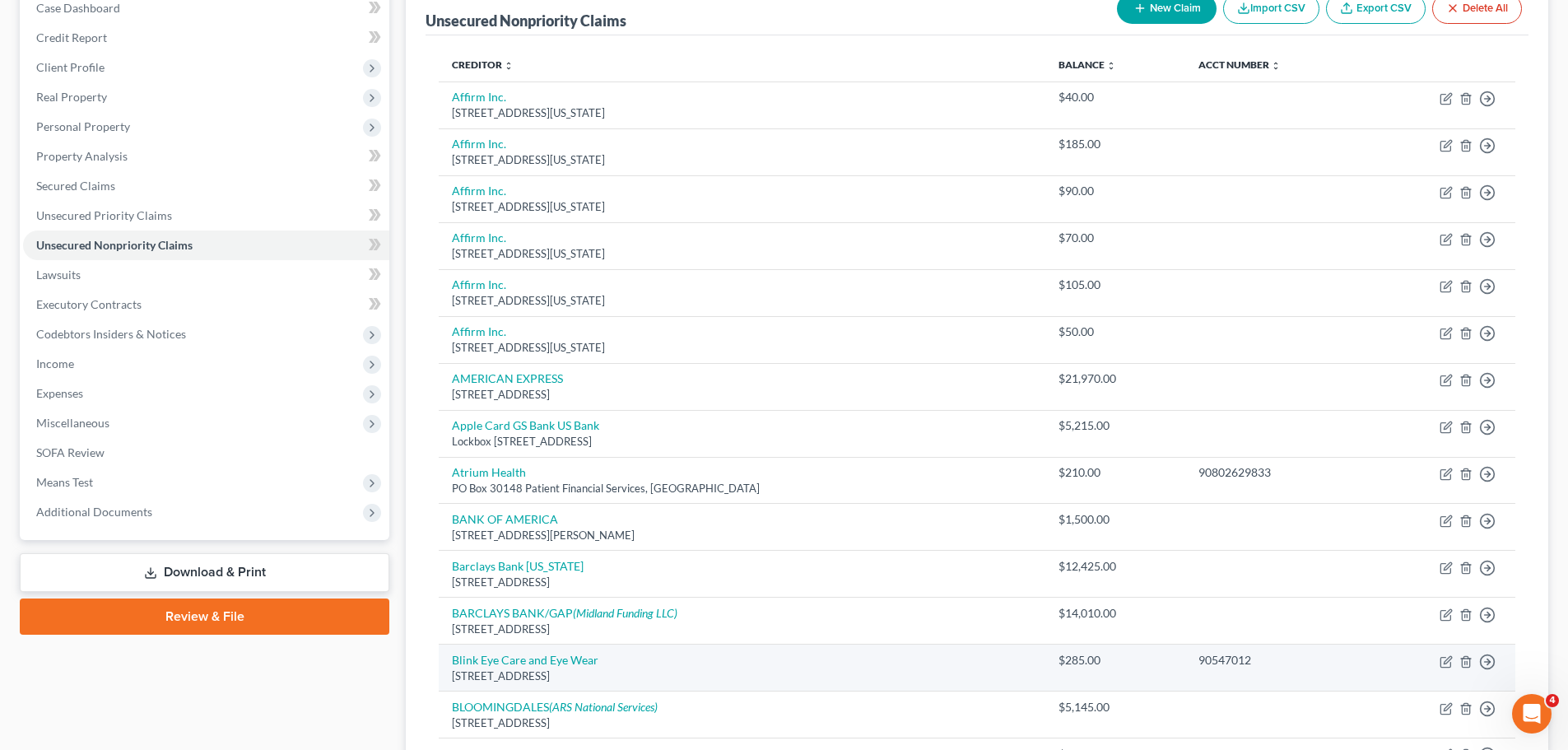
scroll to position [0, 0]
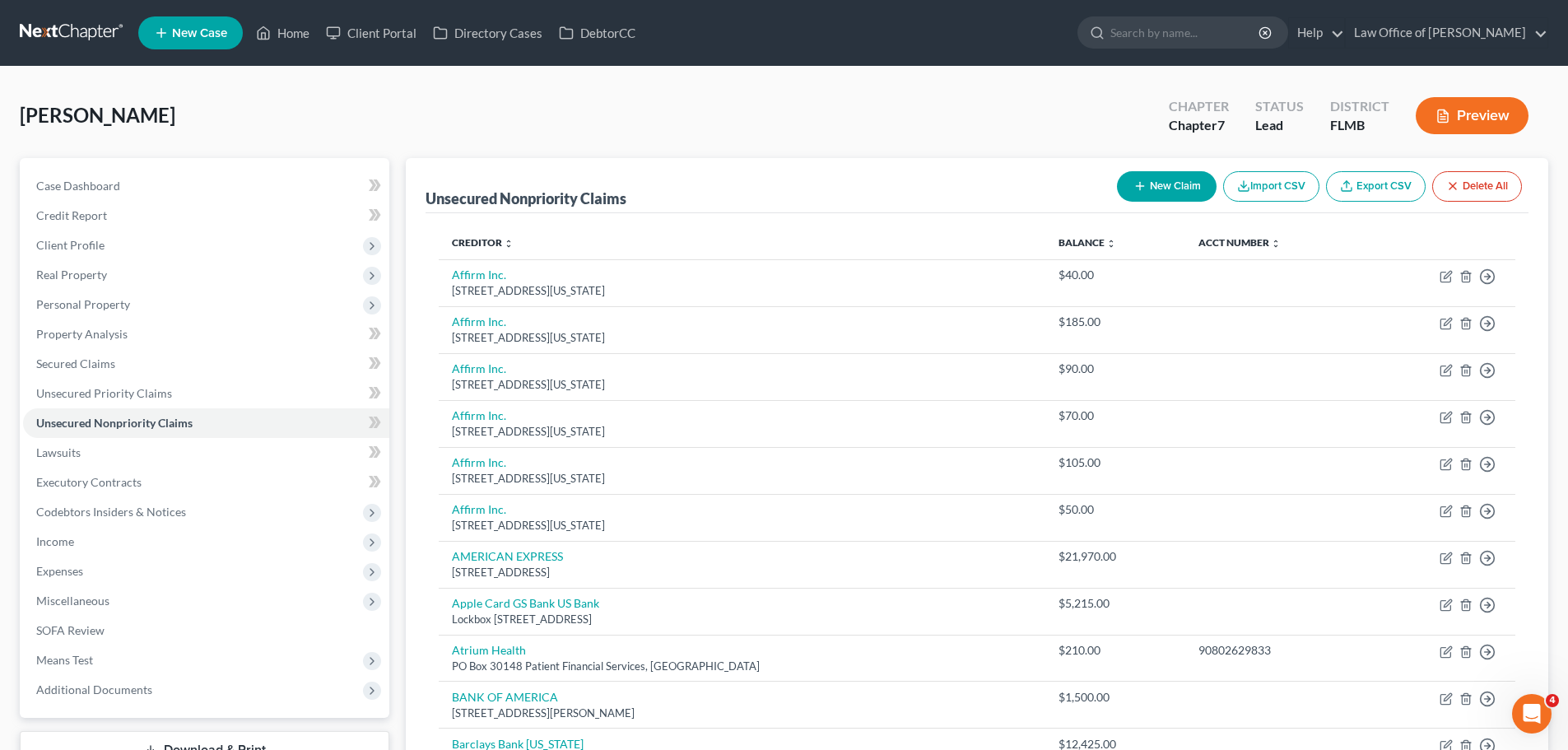
click at [1185, 191] on button "New Claim" at bounding box center [1167, 186] width 99 height 30
select select "0"
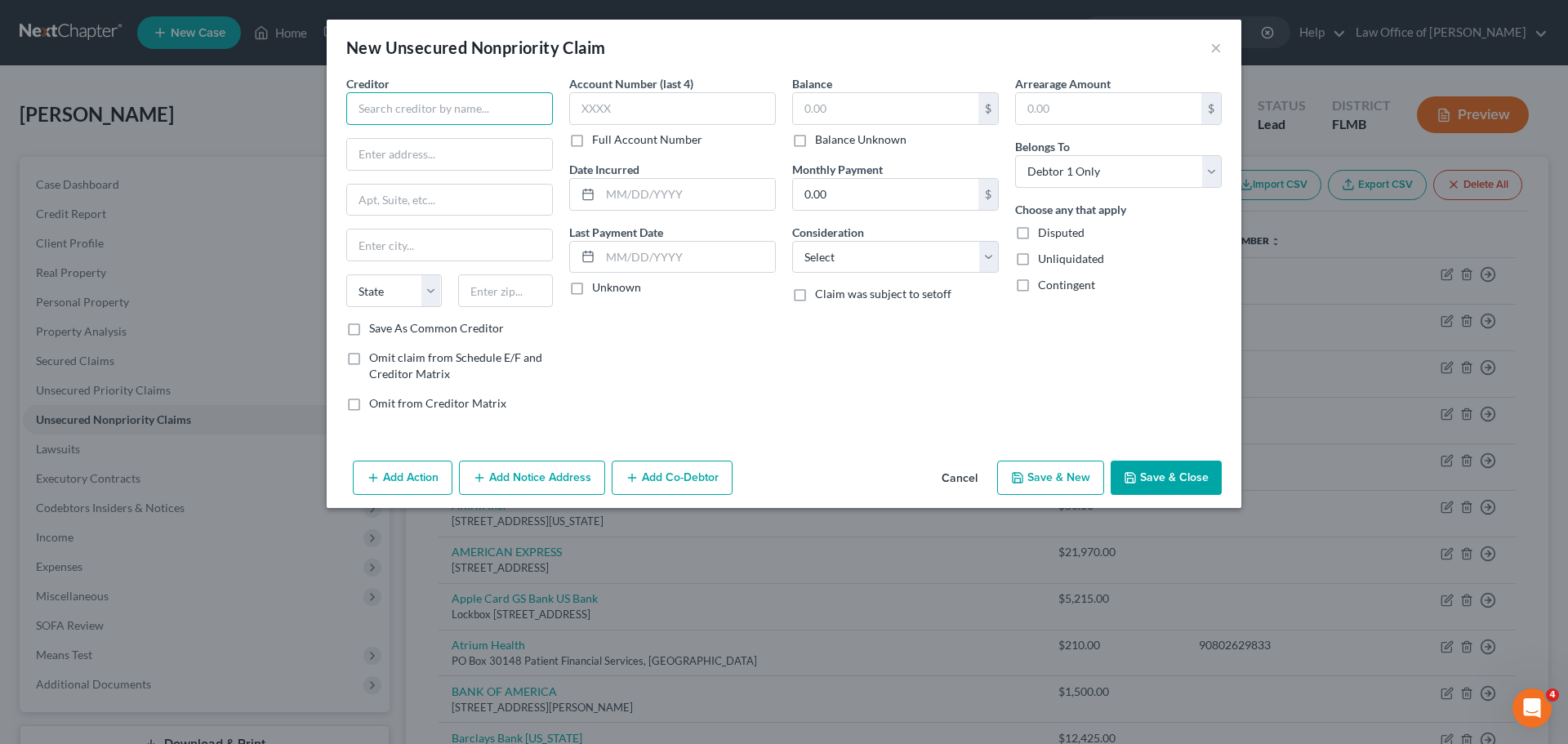
click at [482, 95] on input "text" at bounding box center [449, 109] width 206 height 33
click at [469, 156] on input "text" at bounding box center [449, 154] width 205 height 31
paste input "10870 US-1, STE 104"
type input "10870 US-1, STE 104"
click at [507, 299] on input "text" at bounding box center [506, 291] width 96 height 33
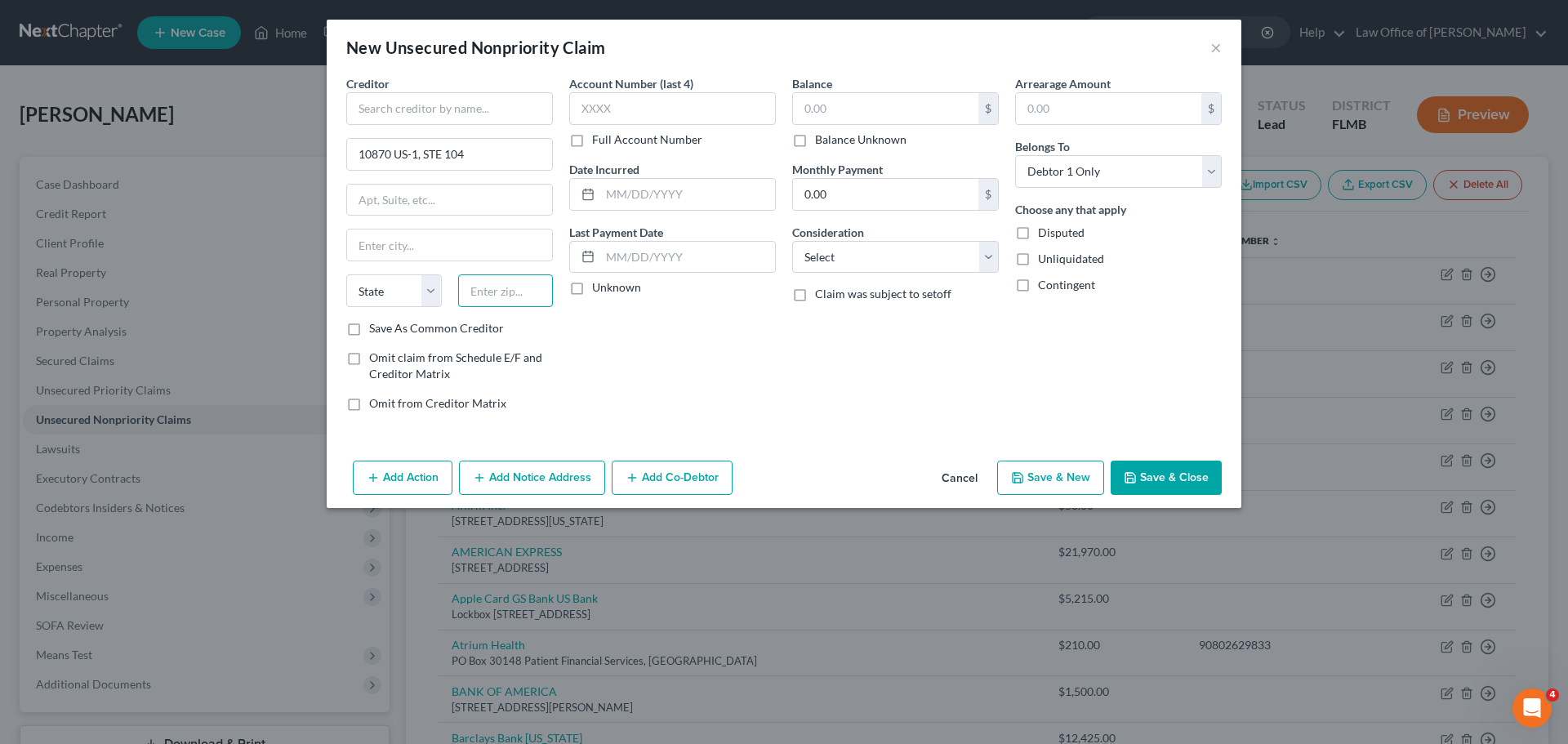
paste input "32081"
type input "32081"
click at [579, 352] on div "Account Number (last 4) Full Account Number Date Incurred Last Payment Date Unk…" at bounding box center [673, 249] width 223 height 350
type input "[GEOGRAPHIC_DATA]"
select select "9"
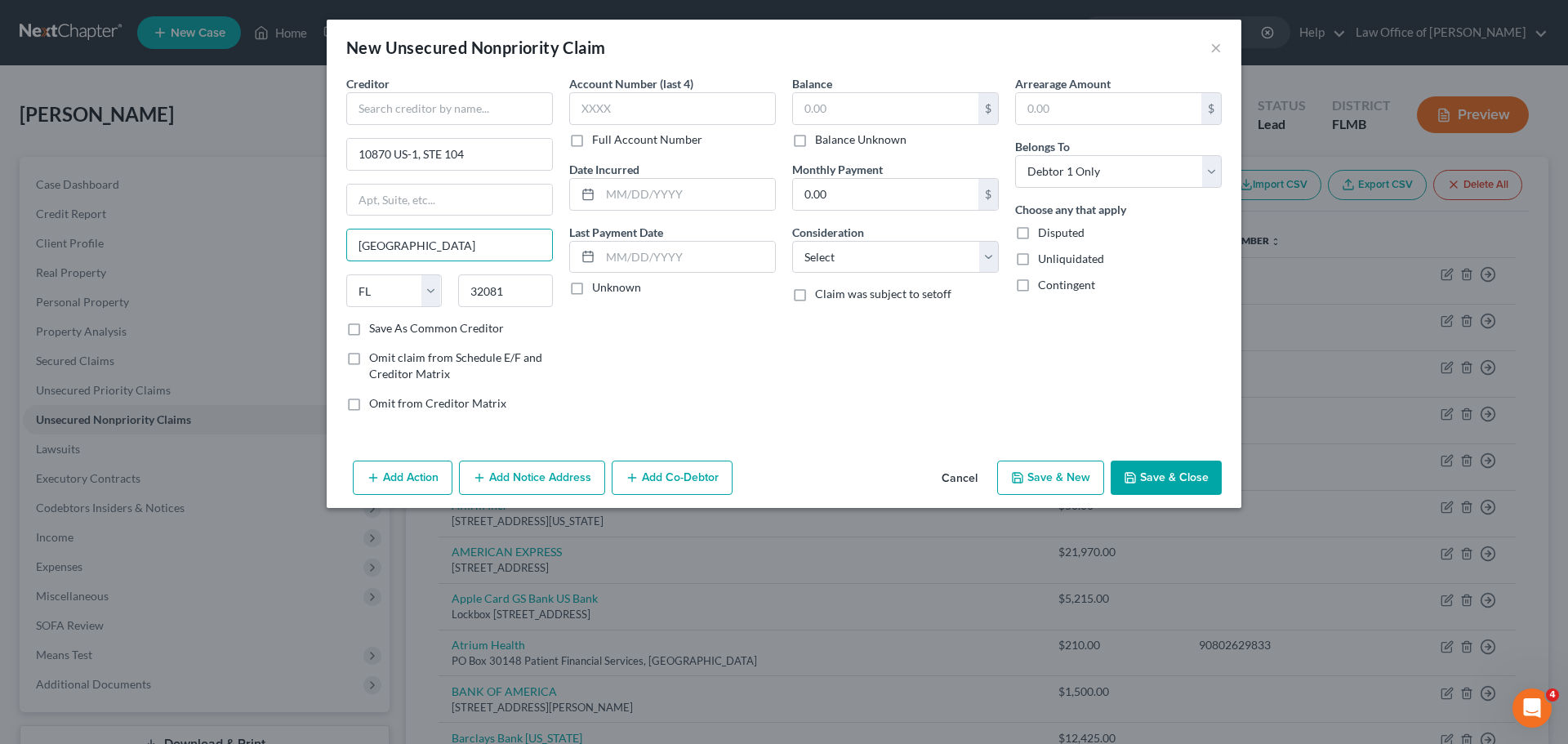
drag, startPoint x: 456, startPoint y: 236, endPoint x: 335, endPoint y: 242, distance: 121.1
click at [335, 242] on div "Creditor * 10870 US-1, [GEOGRAPHIC_DATA] [US_STATE][GEOGRAPHIC_DATA] AZ [GEOGRA…" at bounding box center [783, 264] width 914 height 379
paste input "nte Vedra"
type input "Ponte Vedra"
click at [660, 390] on div "Account Number (last 4) Full Account Number Date Incurred Last Payment Date Unk…" at bounding box center [673, 249] width 223 height 350
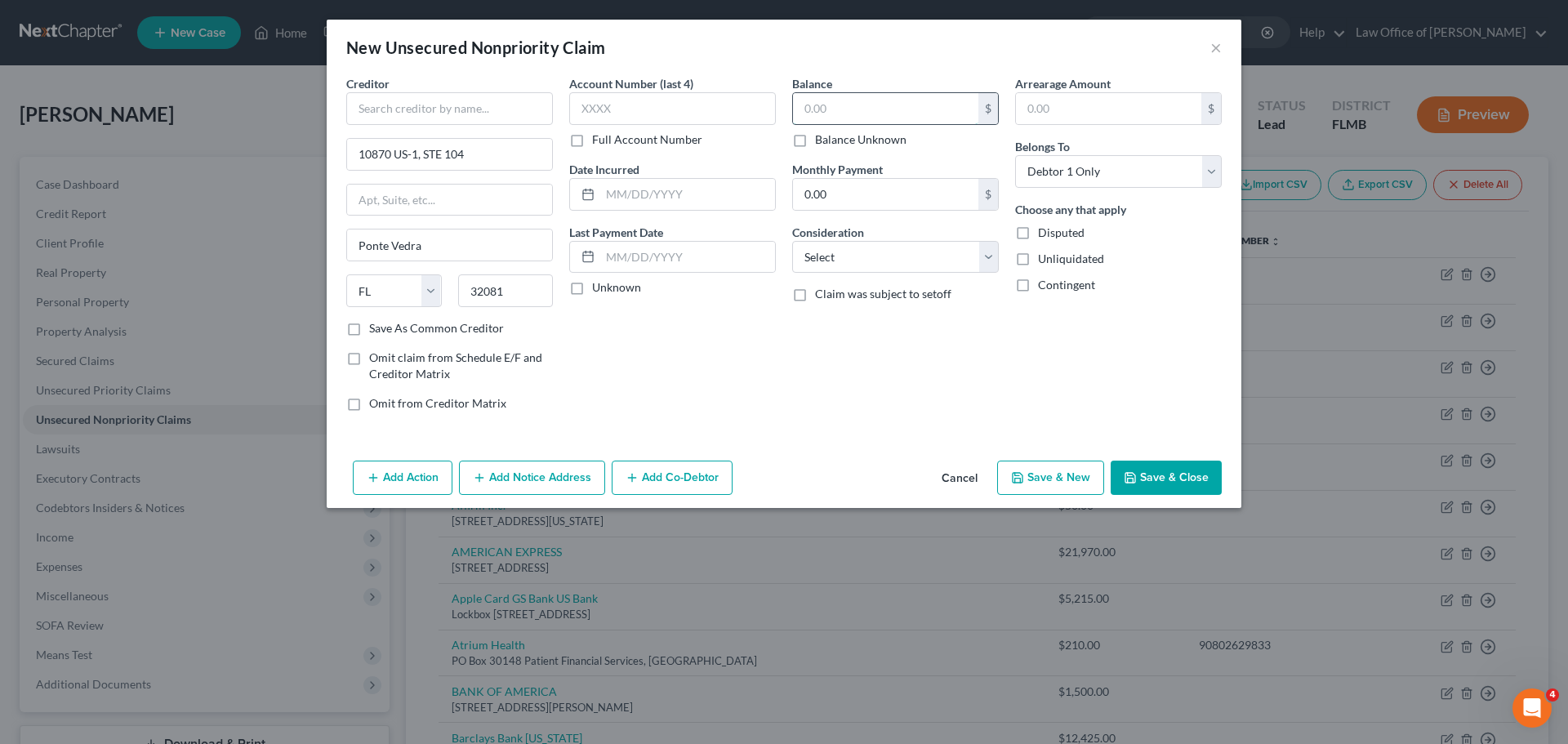
click at [847, 98] on input "text" at bounding box center [886, 109] width 186 height 31
type input "65.00"
click at [882, 422] on div "Balance 65.00 $ Balance Unknown Balance Undetermined 65.00 $ Balance Unknown Mo…" at bounding box center [895, 249] width 223 height 350
click at [440, 116] on input "text" at bounding box center [449, 109] width 206 height 33
click at [1186, 472] on button "Save & Close" at bounding box center [1167, 478] width 111 height 35
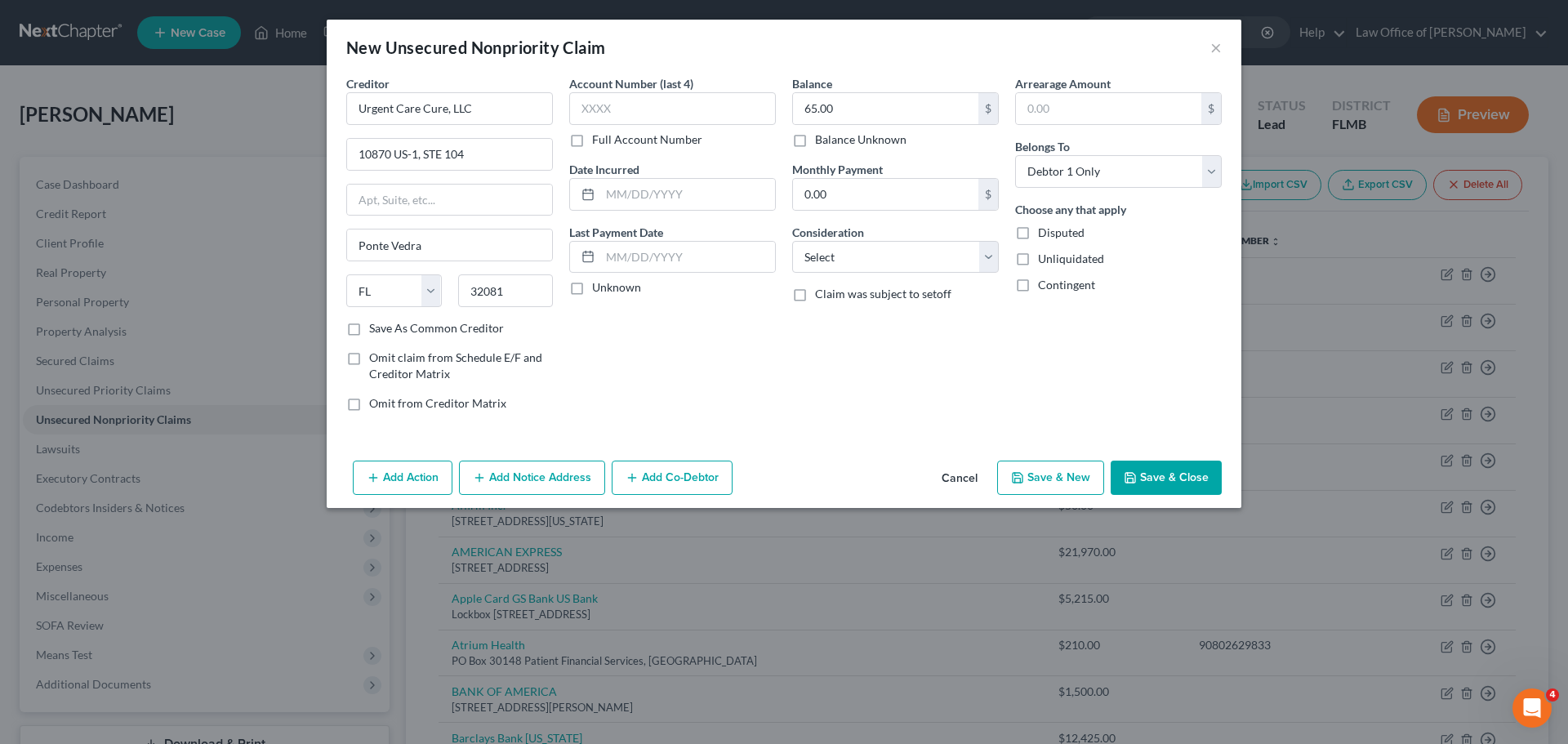
type input "Urgent Care Cure, LLC"
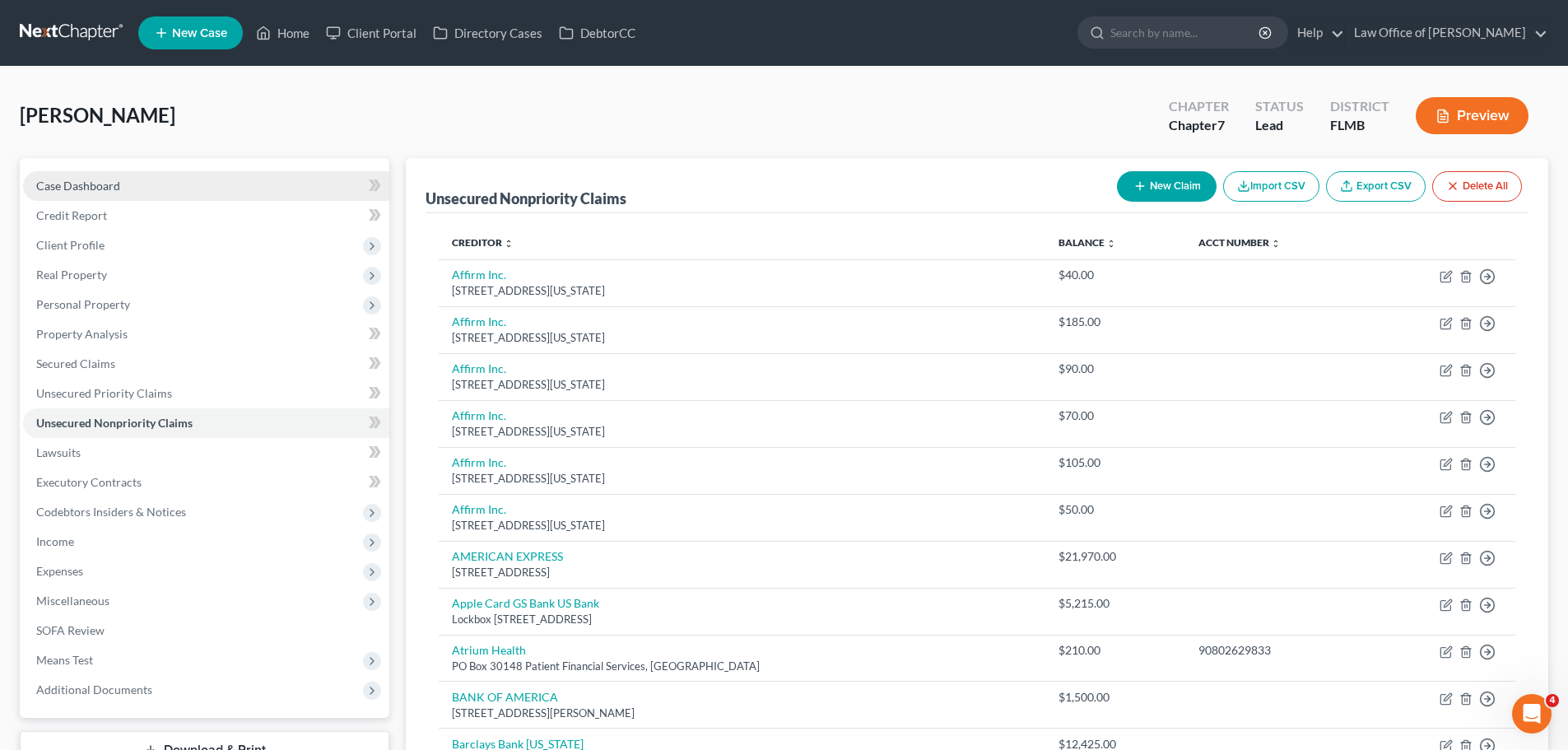
click at [108, 189] on span "Case Dashboard" at bounding box center [78, 185] width 84 height 14
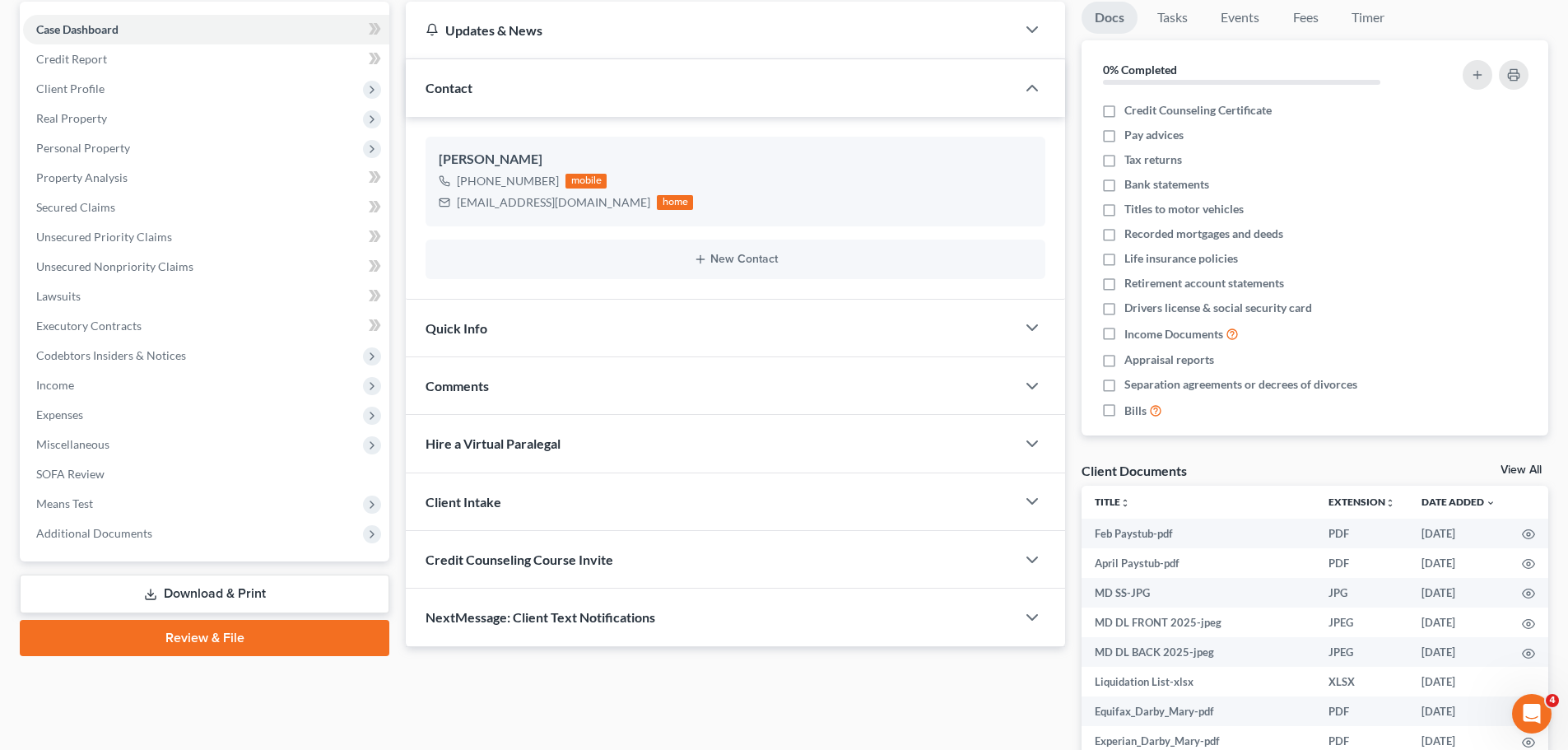
scroll to position [295, 0]
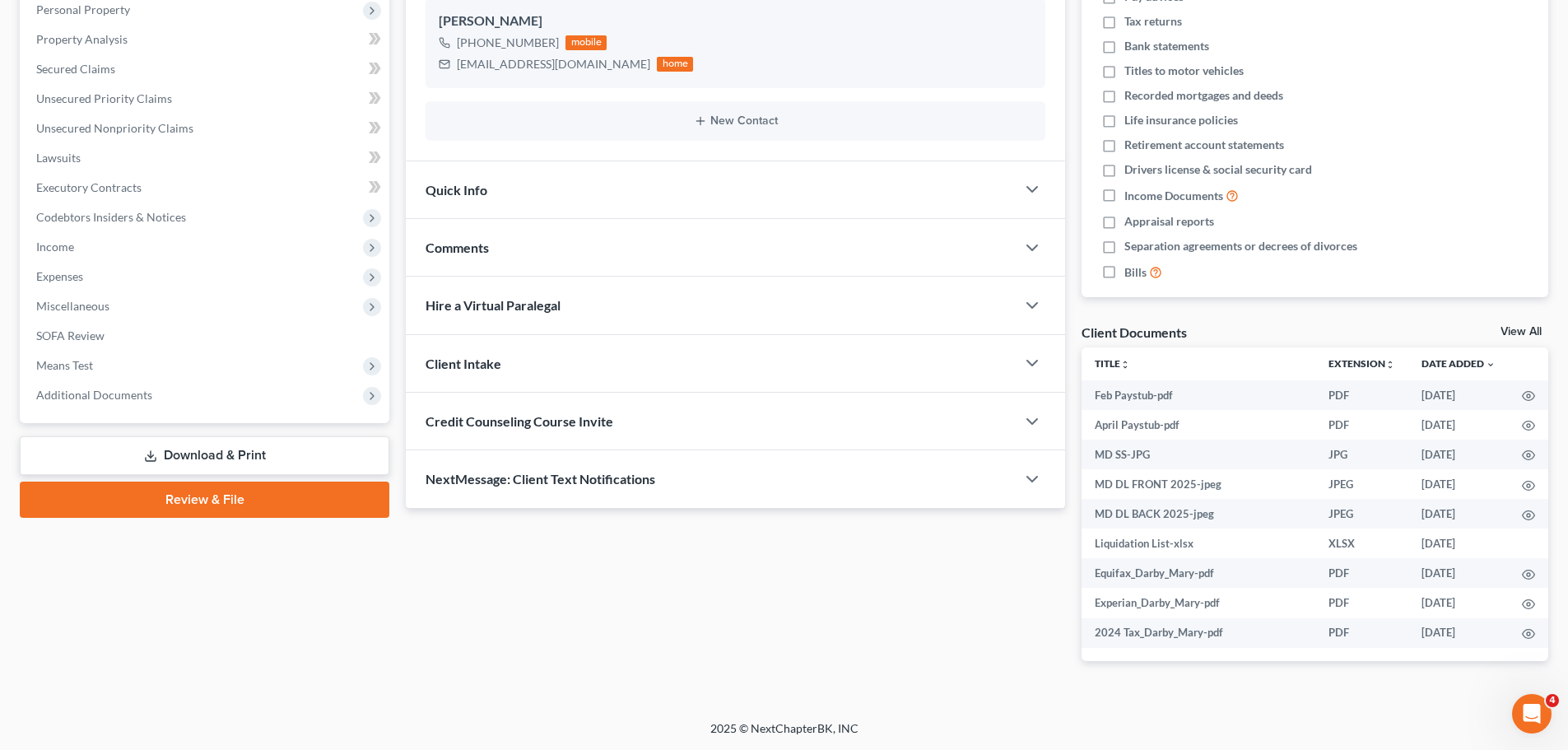
click at [539, 251] on div "Comments" at bounding box center [710, 247] width 610 height 57
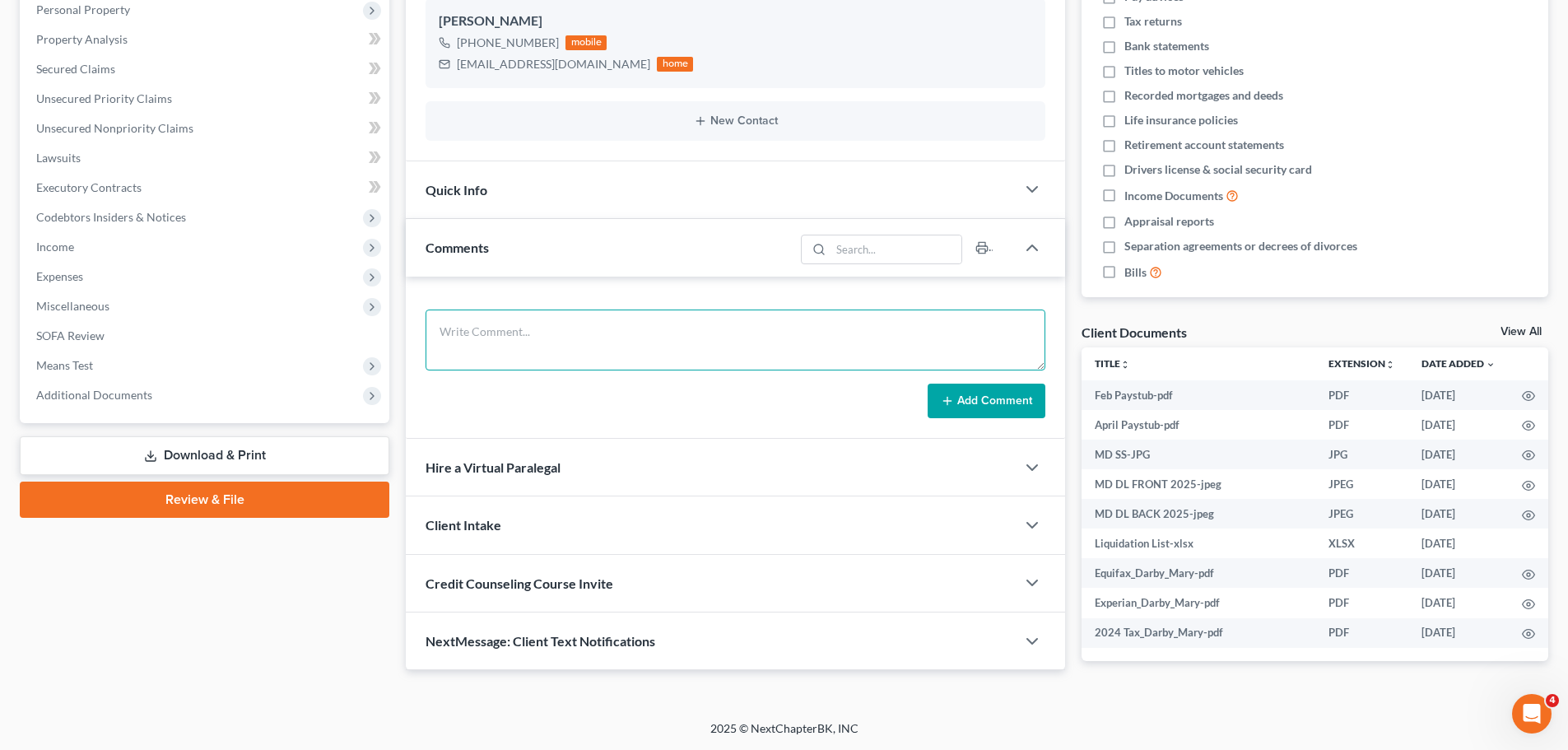
click at [532, 351] on textarea at bounding box center [735, 340] width 620 height 61
type textarea "Amend - Urgent Care Cure and Swift Financial"
click at [995, 394] on button "Add Comment" at bounding box center [986, 401] width 117 height 35
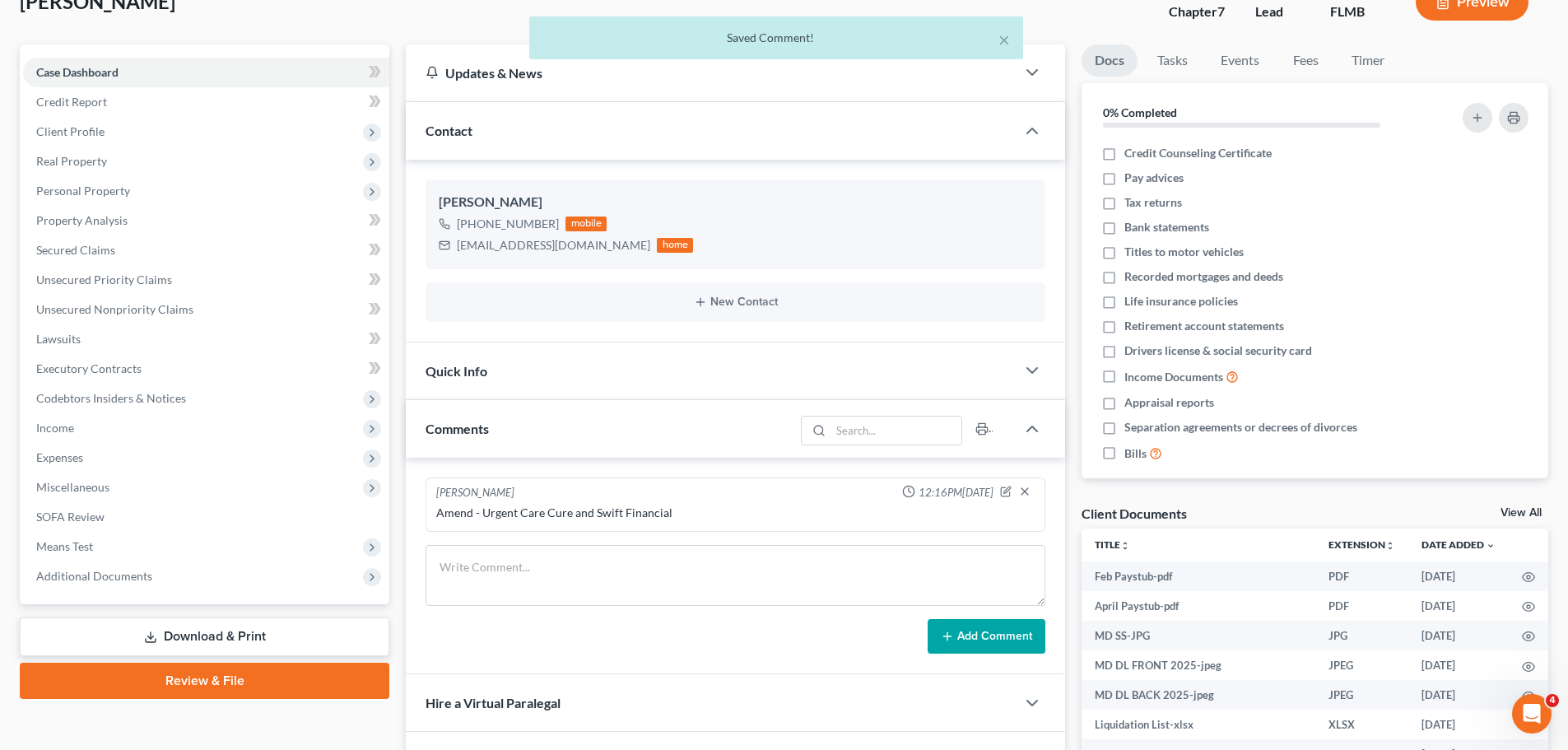
scroll to position [0, 0]
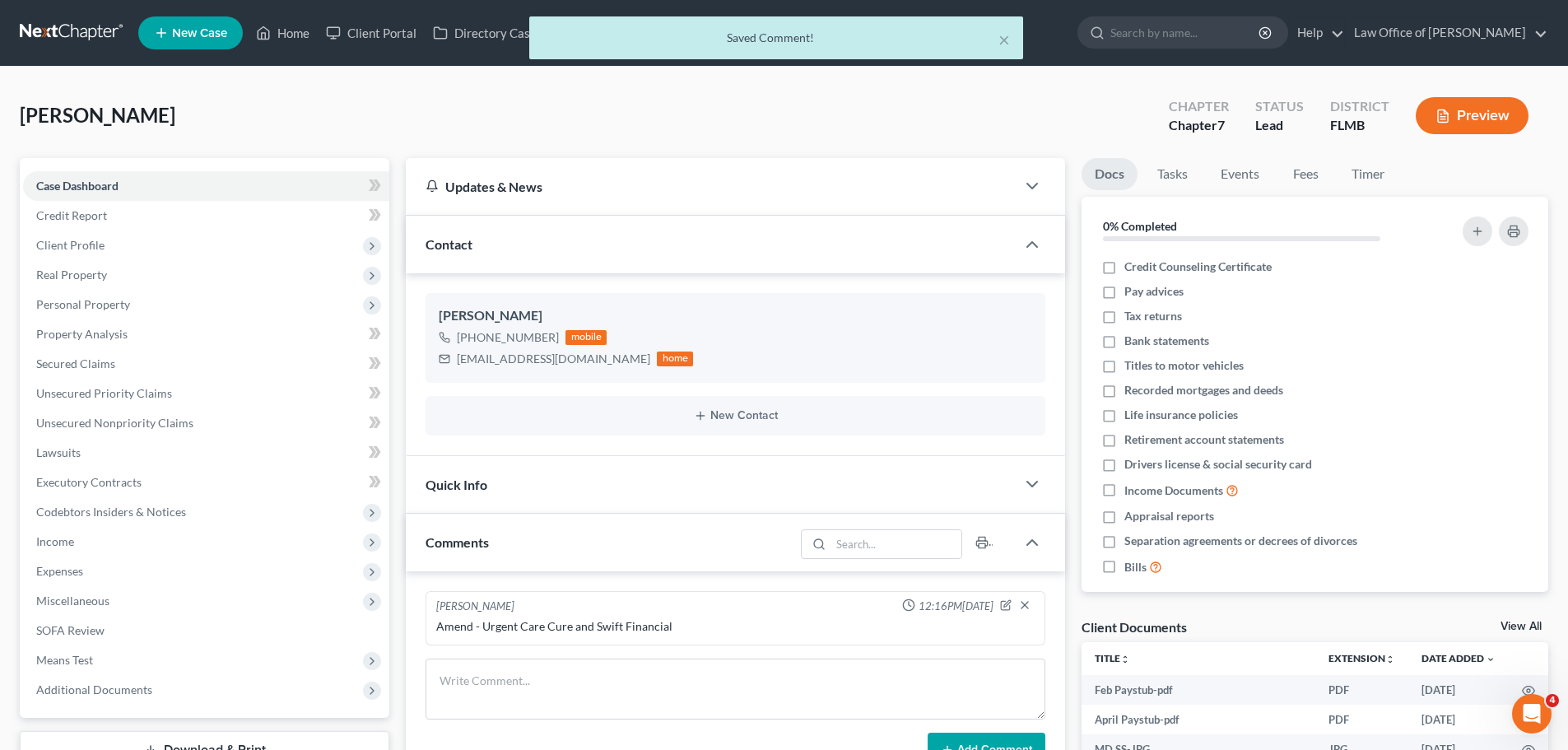
click at [301, 26] on div "× Saved Comment!" at bounding box center [776, 42] width 1568 height 51
click at [1005, 37] on button "×" at bounding box center [1003, 39] width 11 height 20
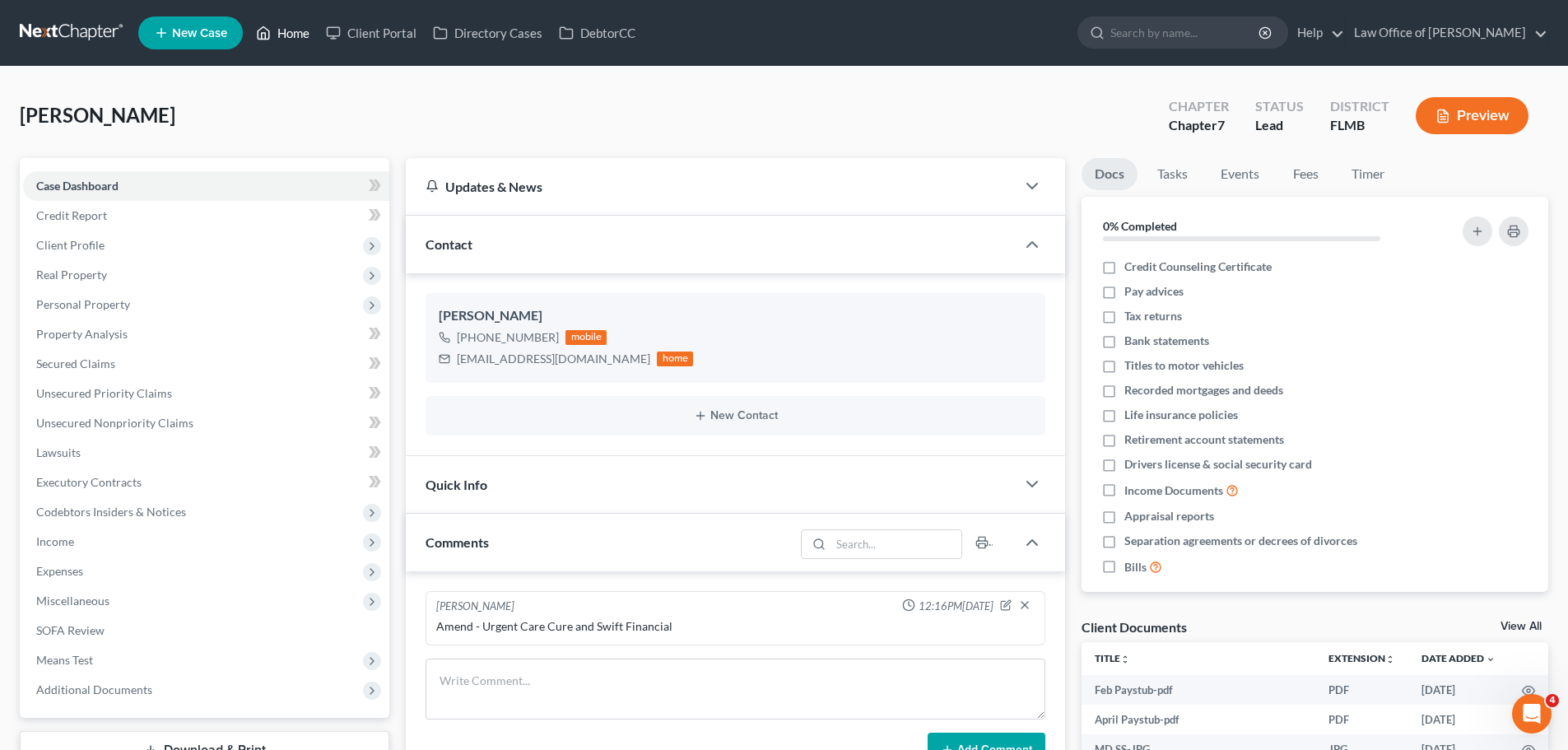
click at [297, 28] on link "Home" at bounding box center [283, 33] width 70 height 30
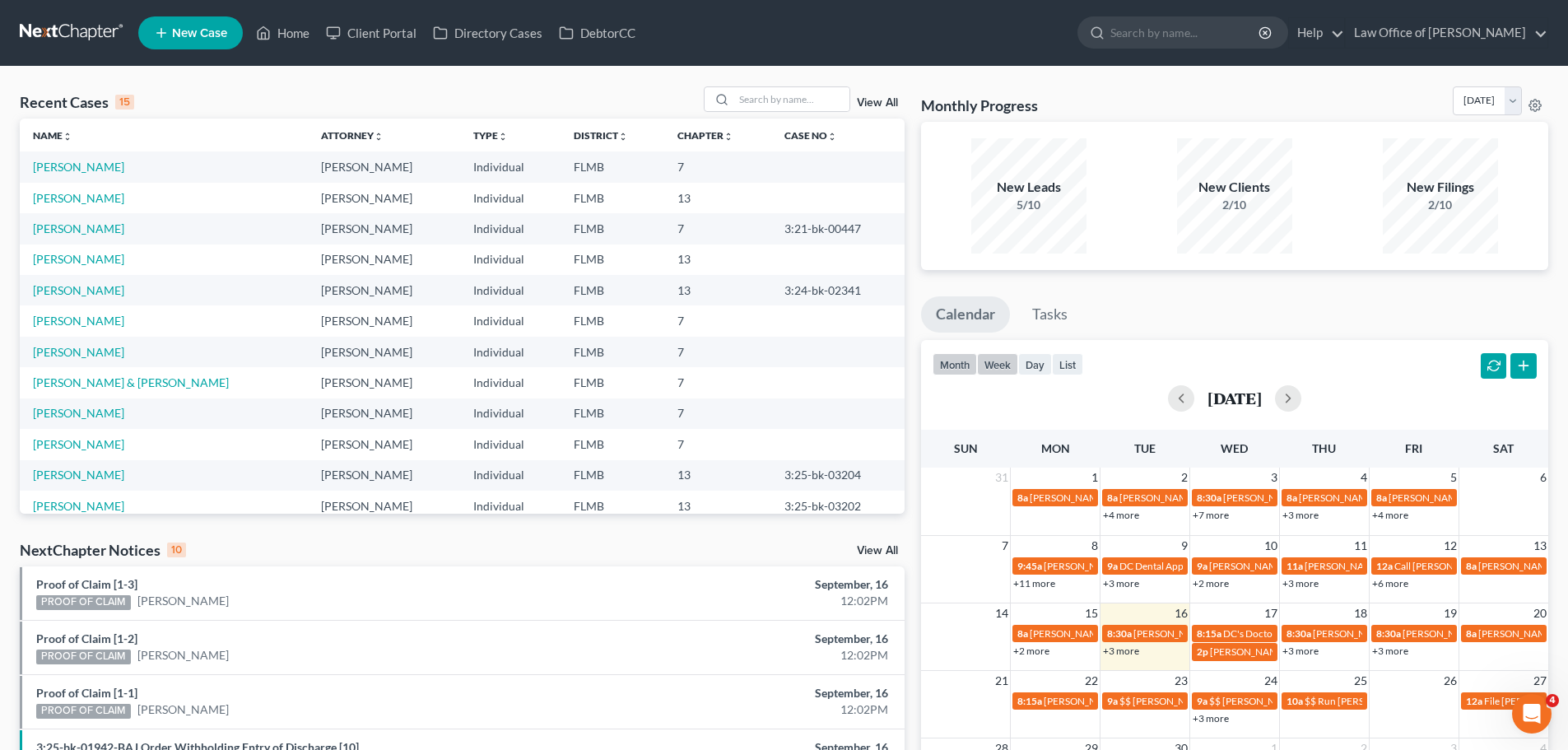
click at [999, 359] on button "week" at bounding box center [997, 365] width 41 height 23
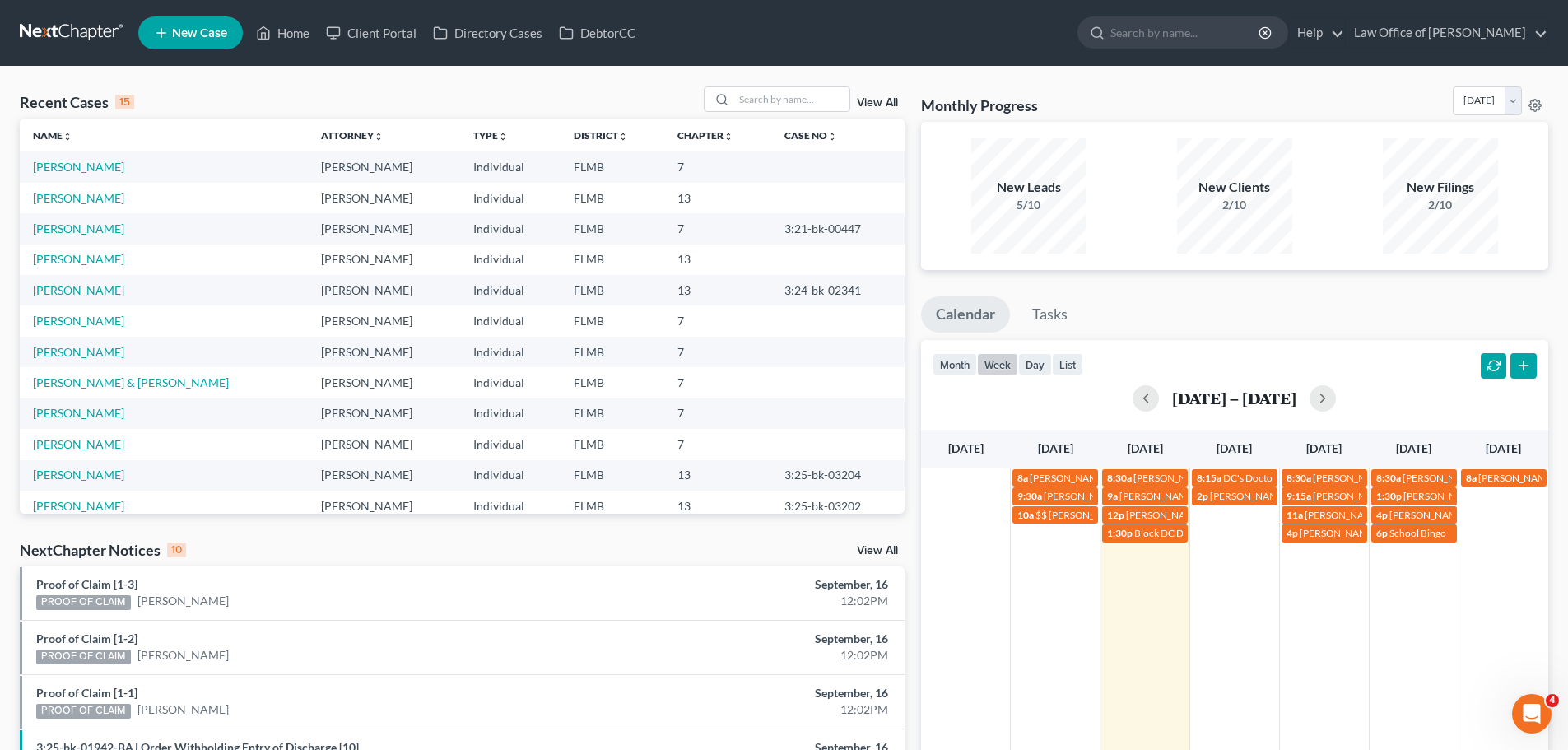
click at [930, 365] on div "month week day list [DATE] – [DATE]" at bounding box center [1235, 379] width 644 height 79
click at [968, 367] on button "month" at bounding box center [955, 365] width 44 height 23
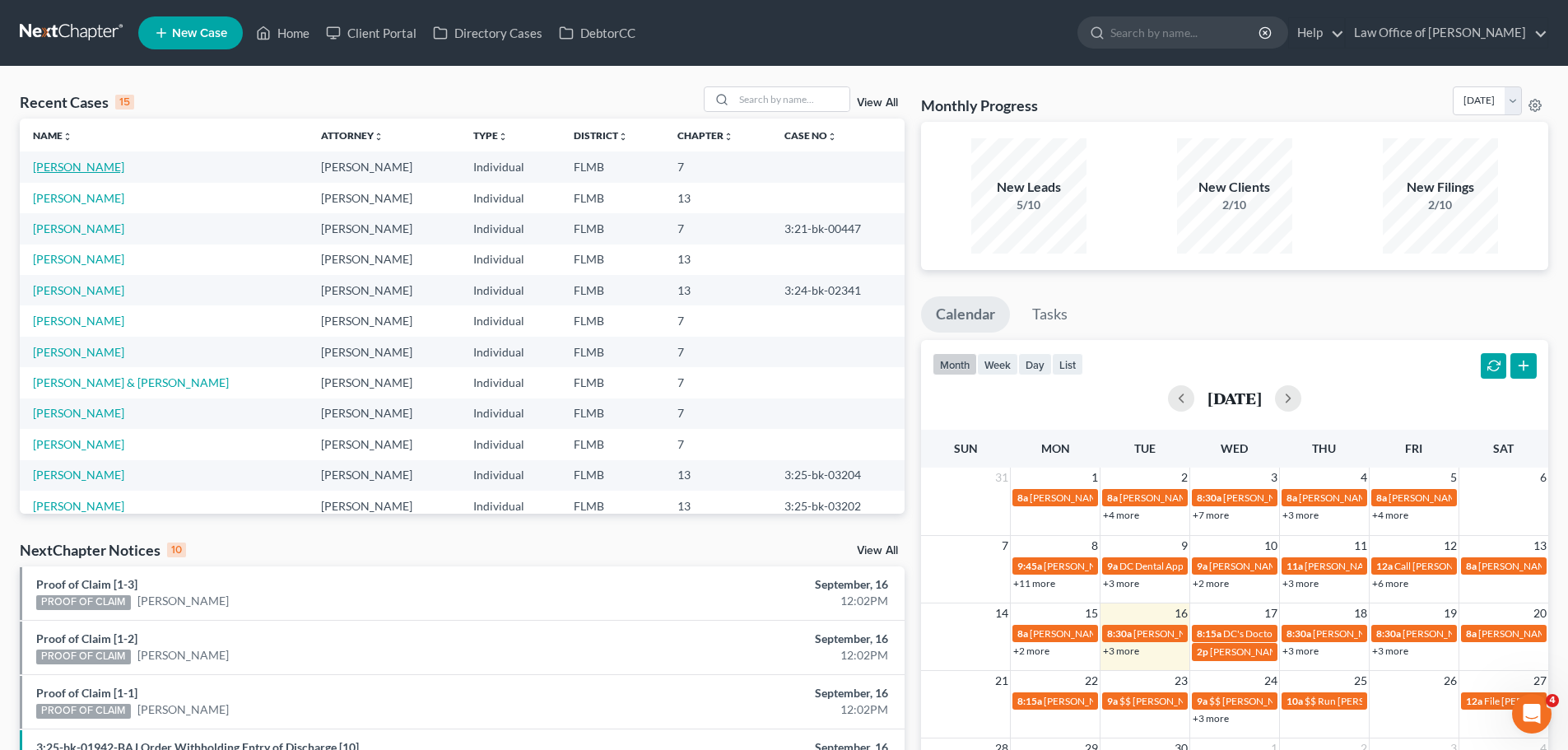
click at [82, 166] on link "[PERSON_NAME]" at bounding box center [78, 167] width 91 height 14
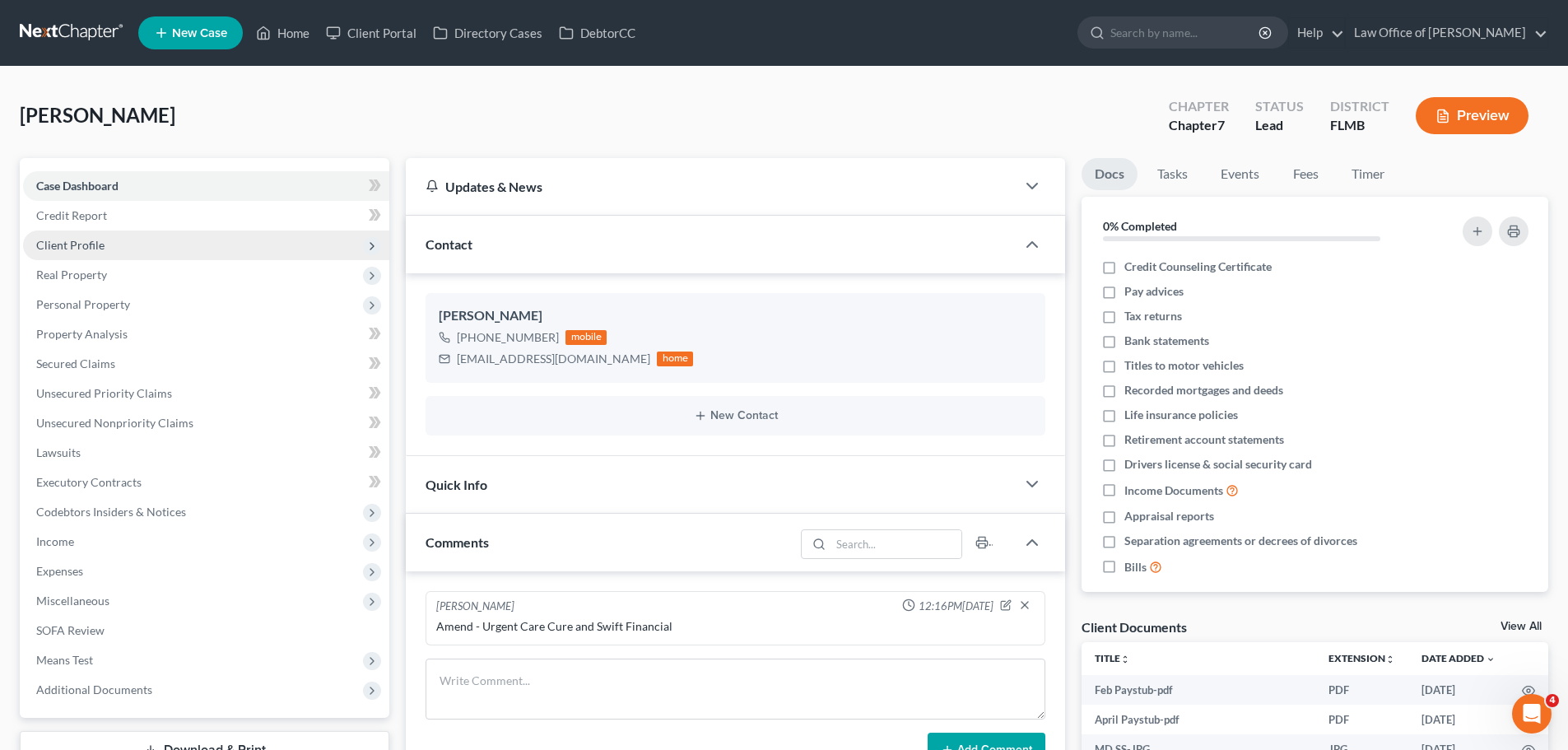
click at [138, 241] on span "Client Profile" at bounding box center [205, 245] width 366 height 30
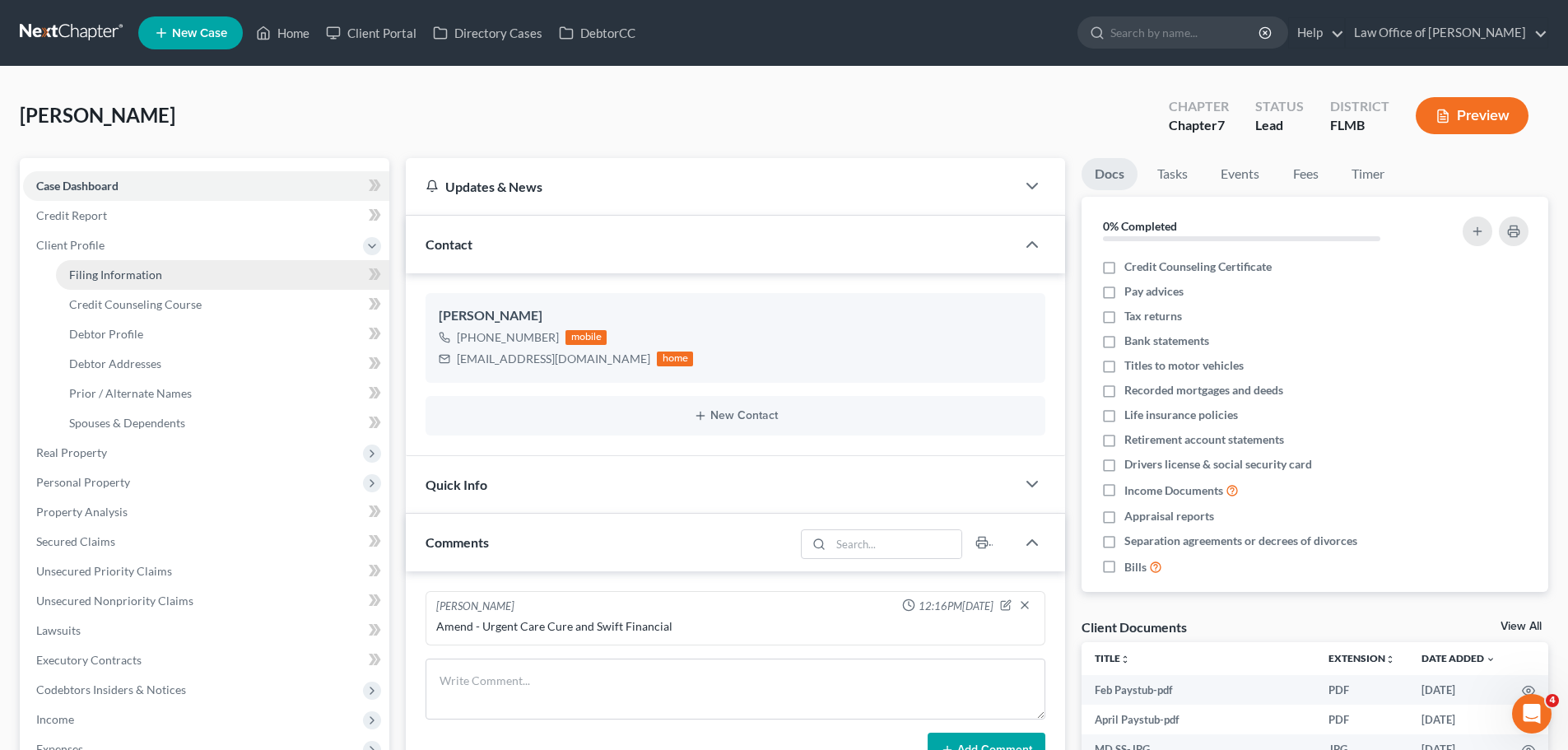
click at [148, 280] on span "Filing Information" at bounding box center [115, 274] width 93 height 14
select select "1"
select select "0"
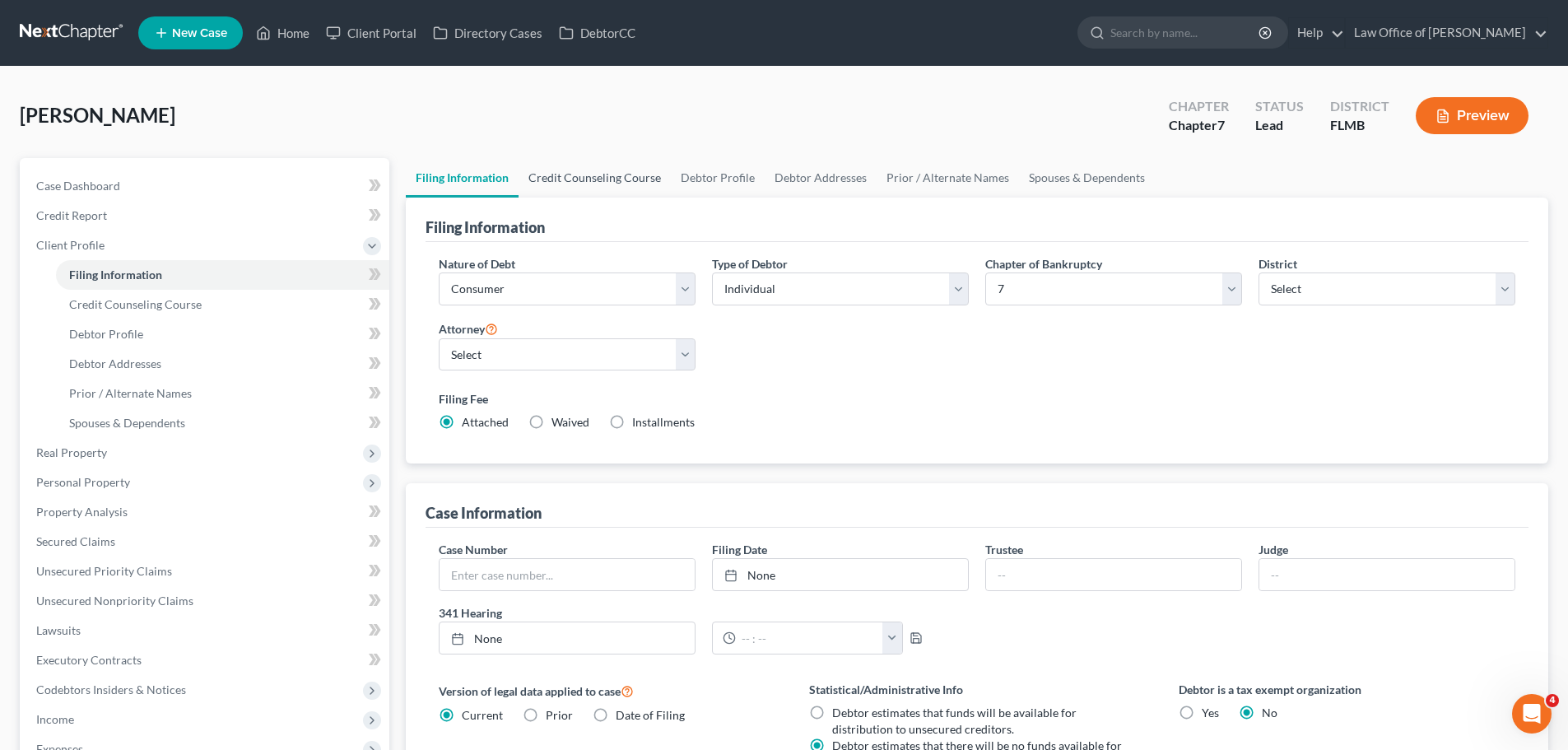
click at [590, 183] on link "Credit Counseling Course" at bounding box center [594, 177] width 152 height 39
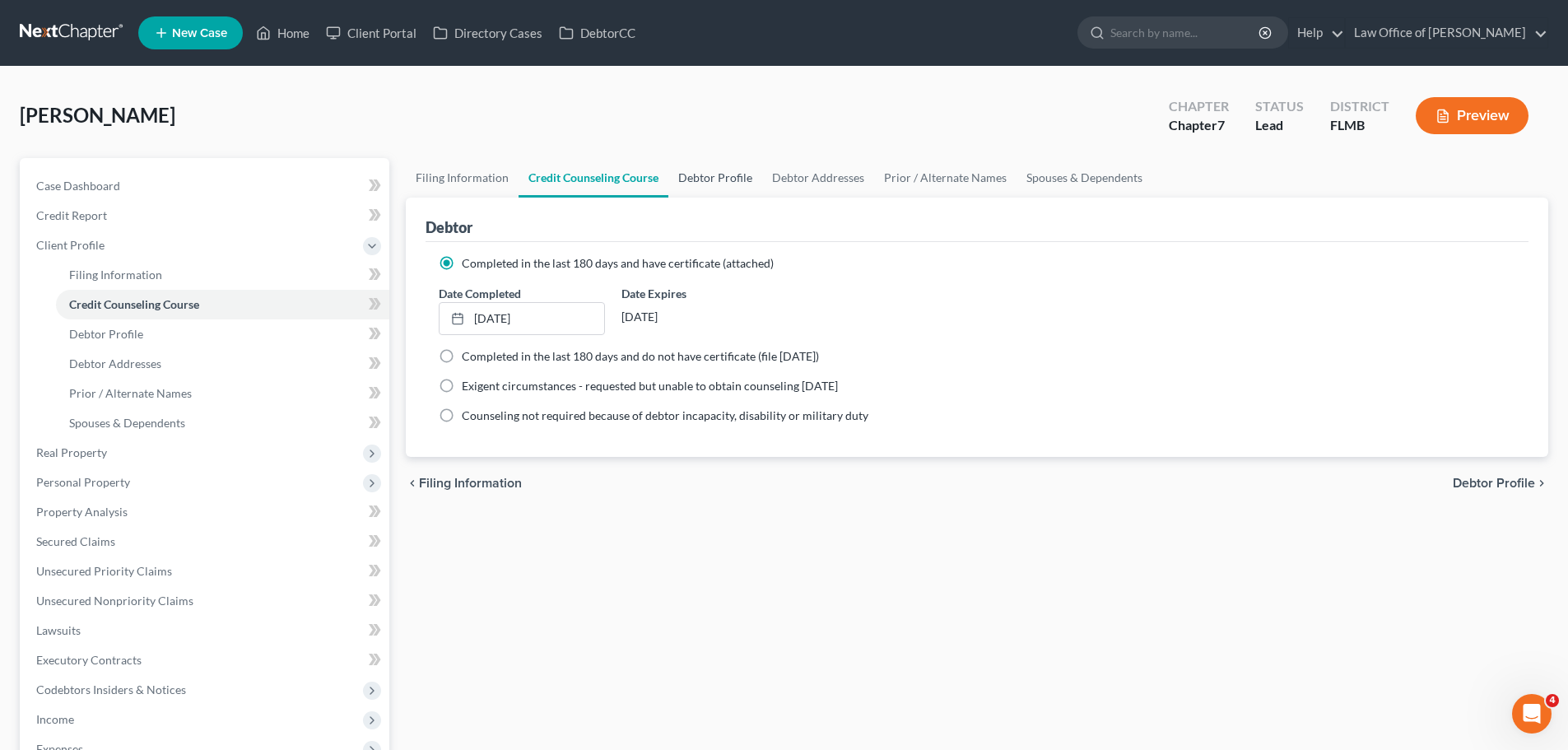
click at [724, 182] on link "Debtor Profile" at bounding box center [715, 177] width 94 height 39
select select "2"
select select "1"
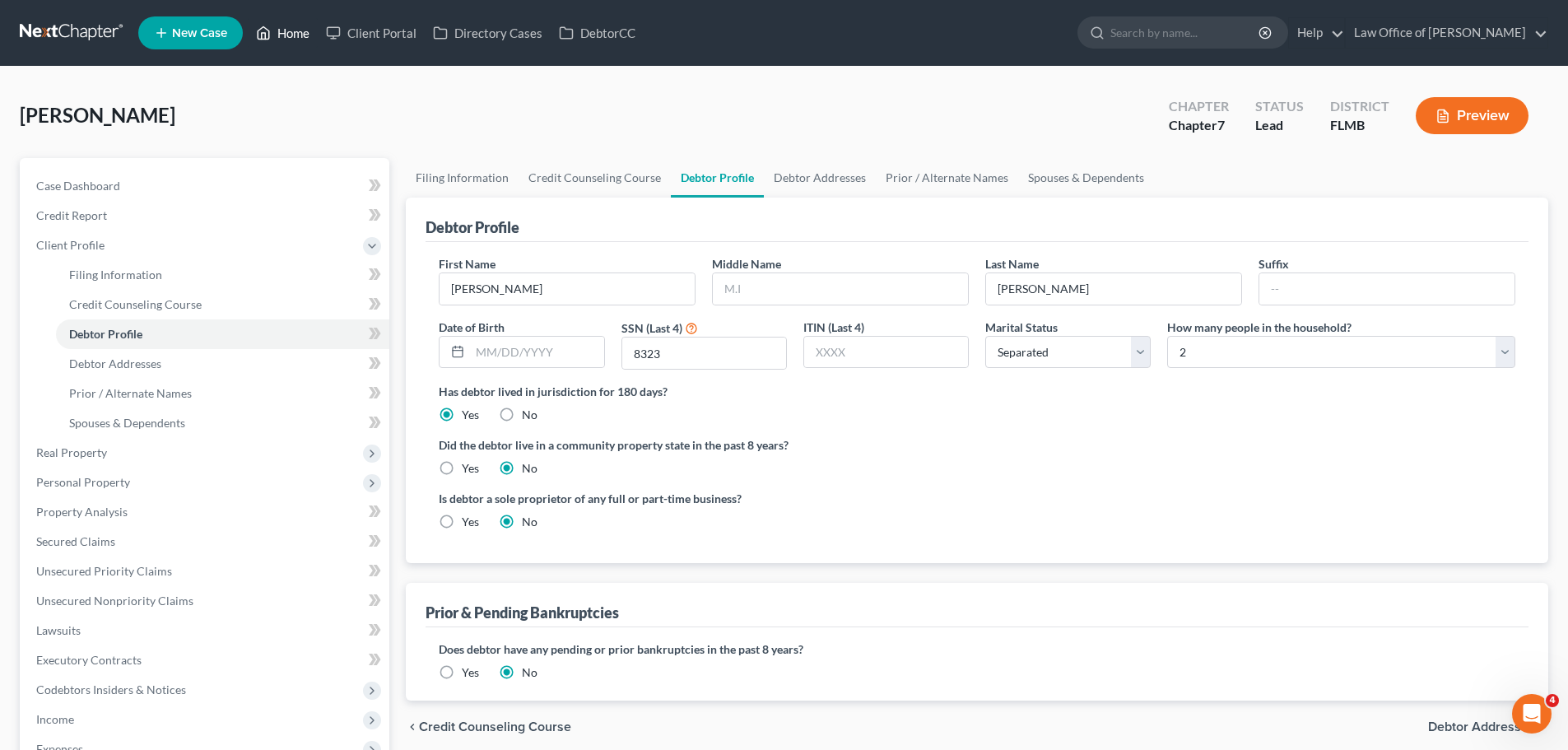
click at [269, 40] on icon at bounding box center [263, 32] width 15 height 20
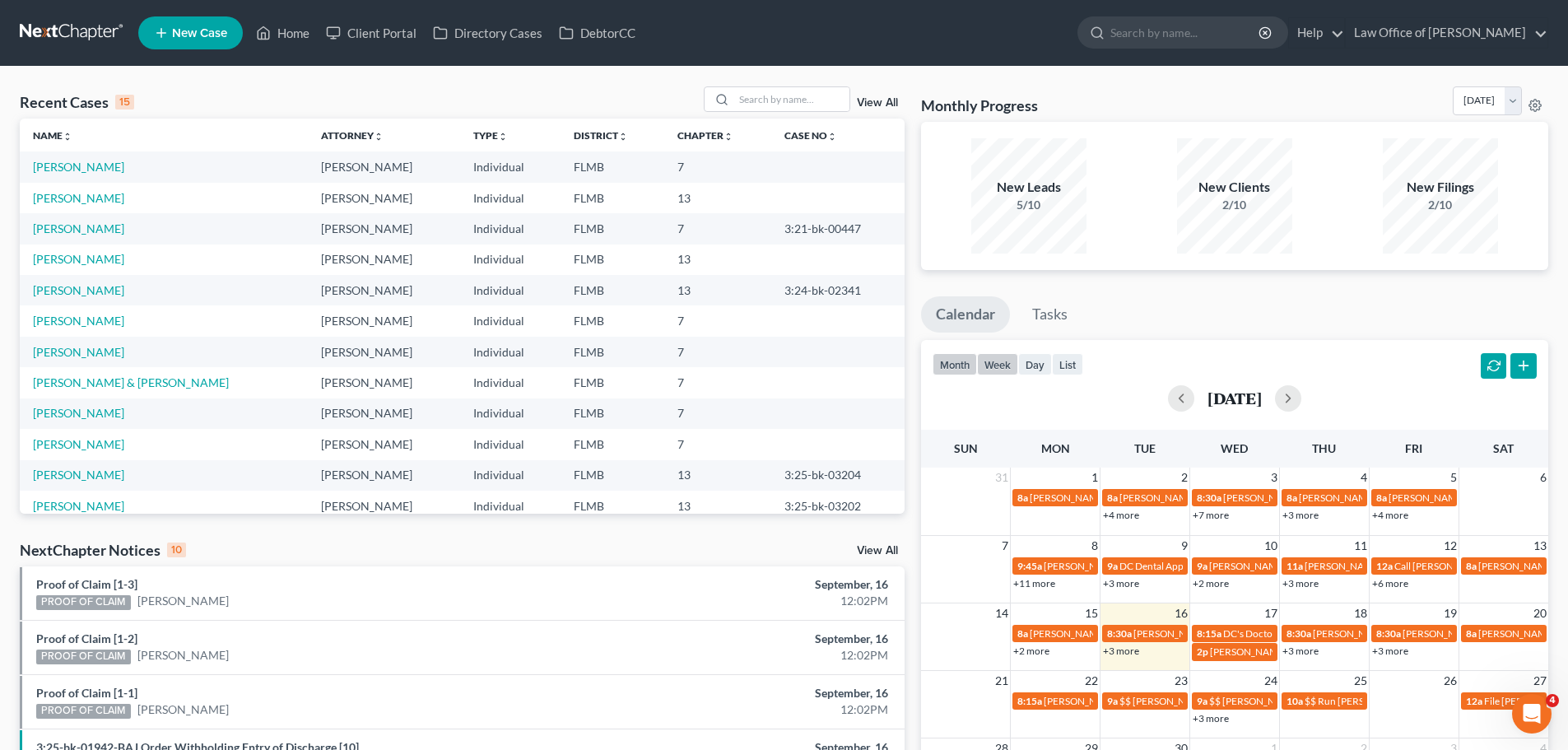
click at [992, 359] on button "week" at bounding box center [997, 365] width 41 height 23
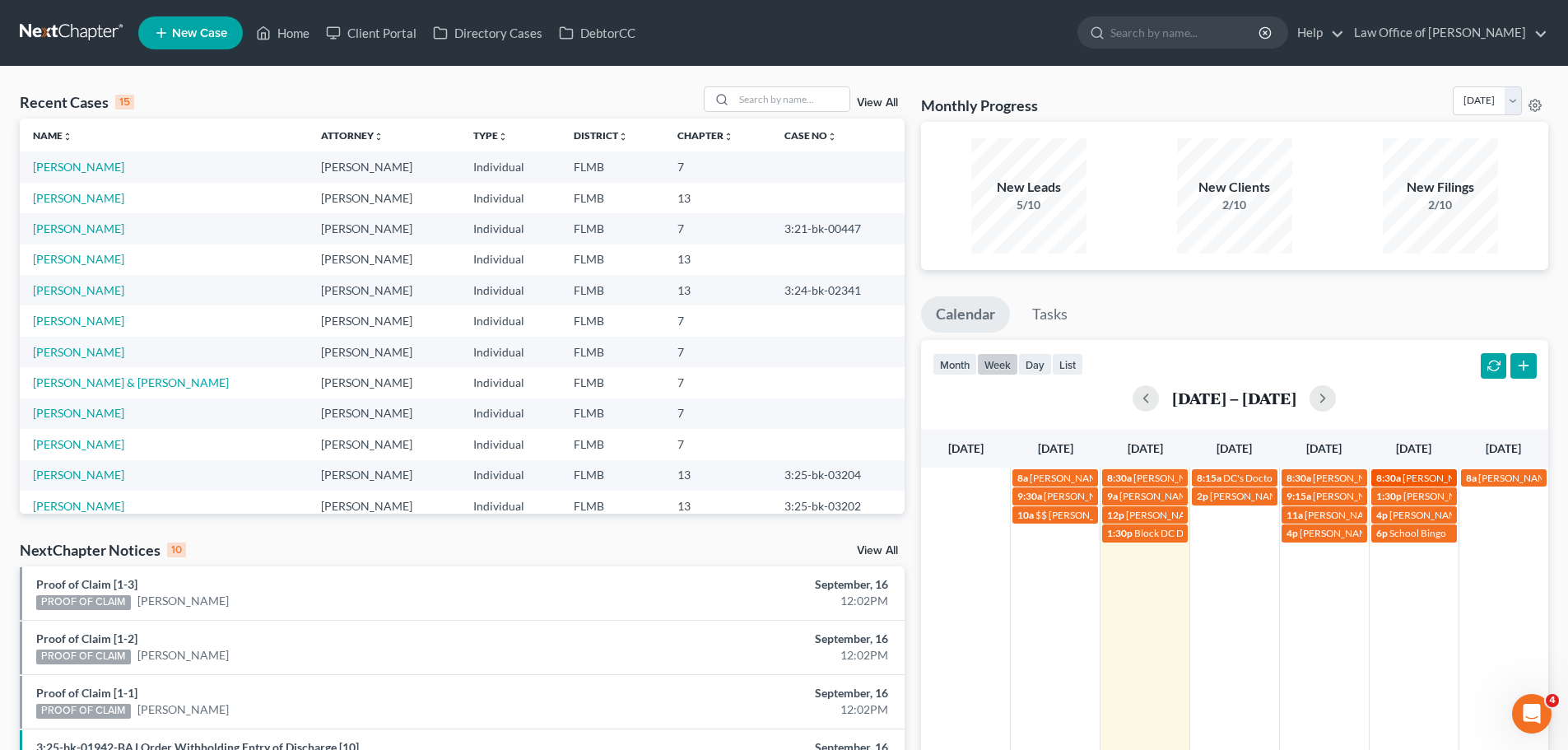
click at [1424, 479] on span "[PERSON_NAME] [PHONE_NUMBER]" at bounding box center [1485, 478] width 166 height 12
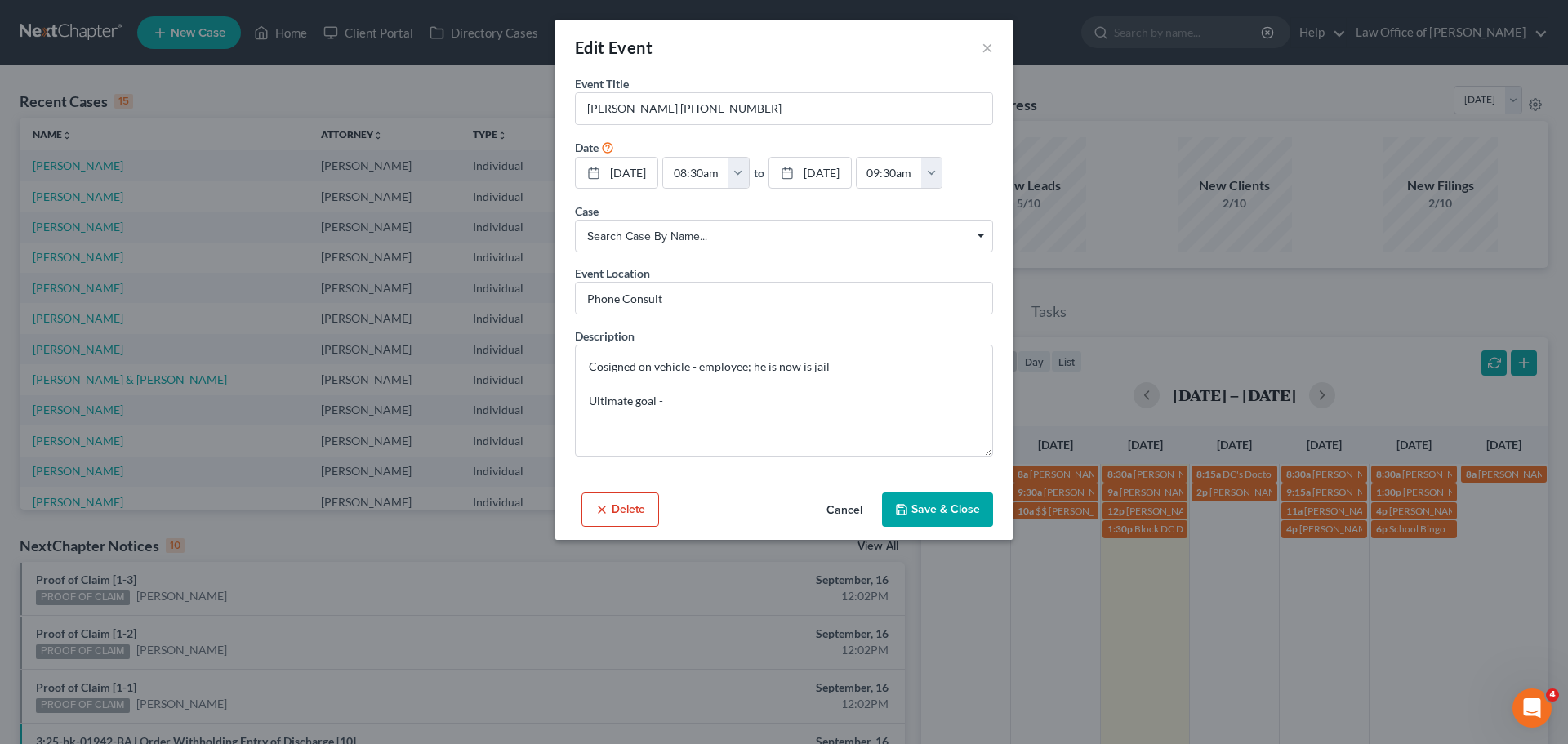
click at [994, 47] on div "Edit Event ×" at bounding box center [784, 47] width 458 height 55
click at [989, 51] on button "×" at bounding box center [987, 47] width 11 height 20
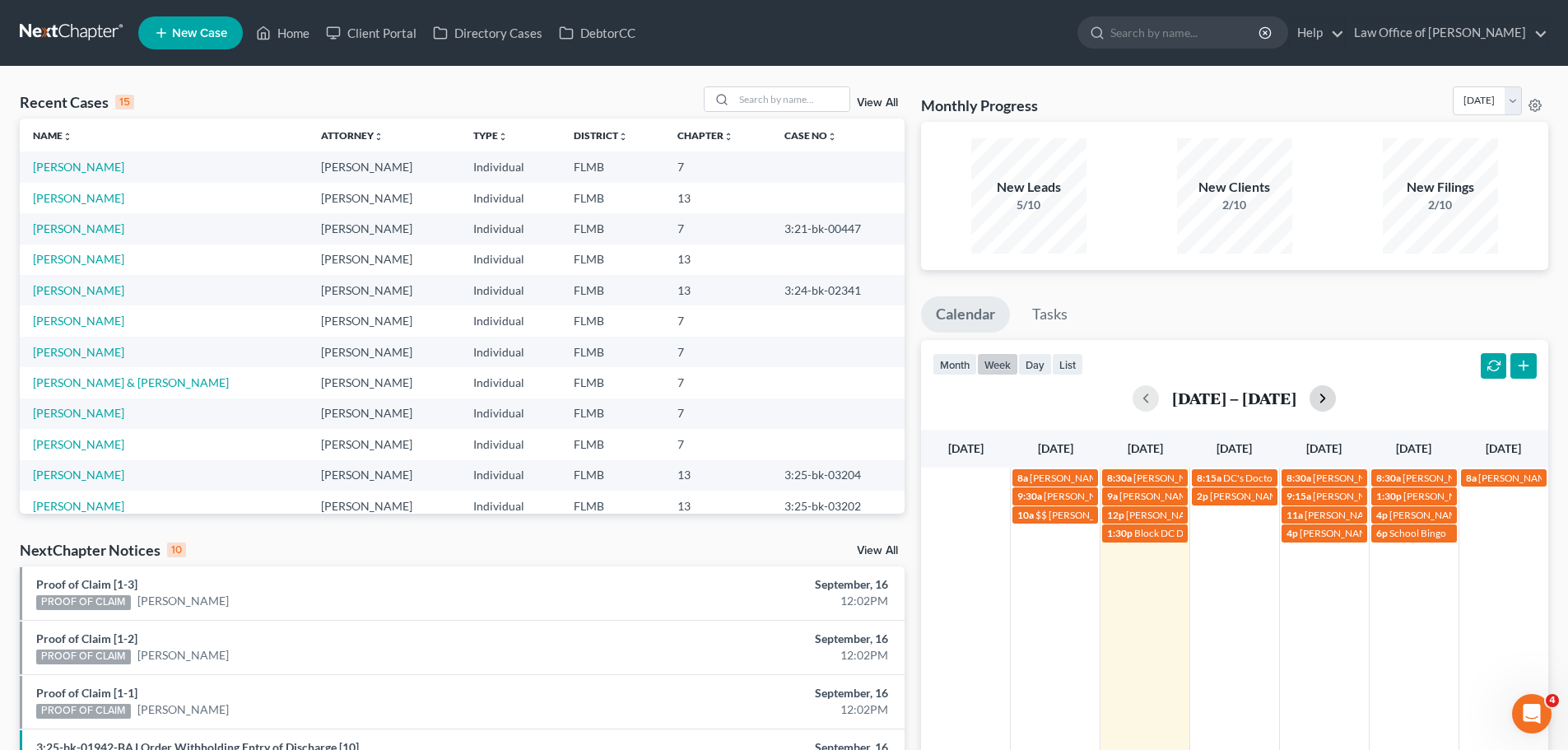
click at [1320, 396] on button "button" at bounding box center [1323, 398] width 26 height 26
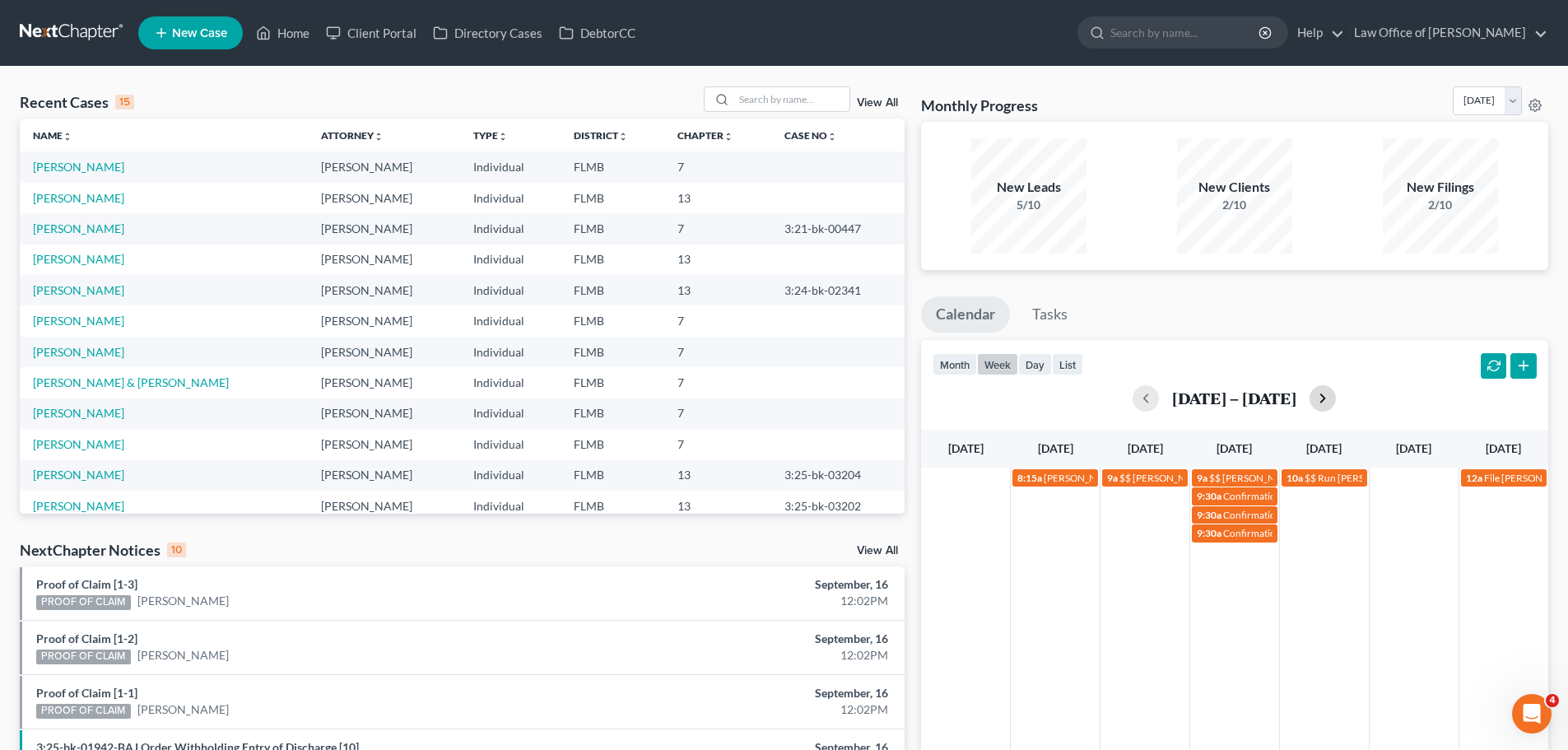
click at [1320, 396] on button "button" at bounding box center [1323, 398] width 26 height 26
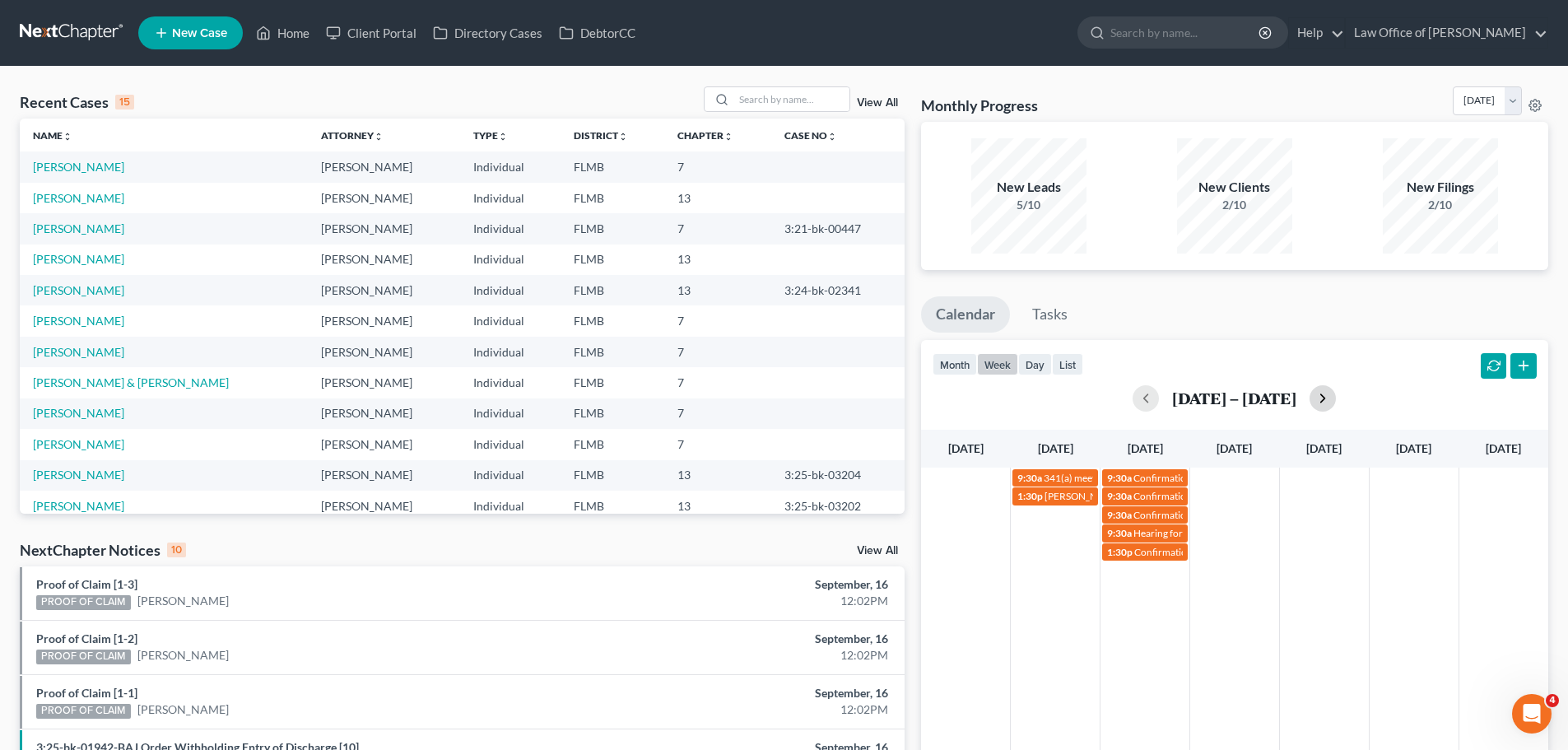
click at [1336, 400] on button "button" at bounding box center [1323, 398] width 26 height 26
